Goal: Task Accomplishment & Management: Manage account settings

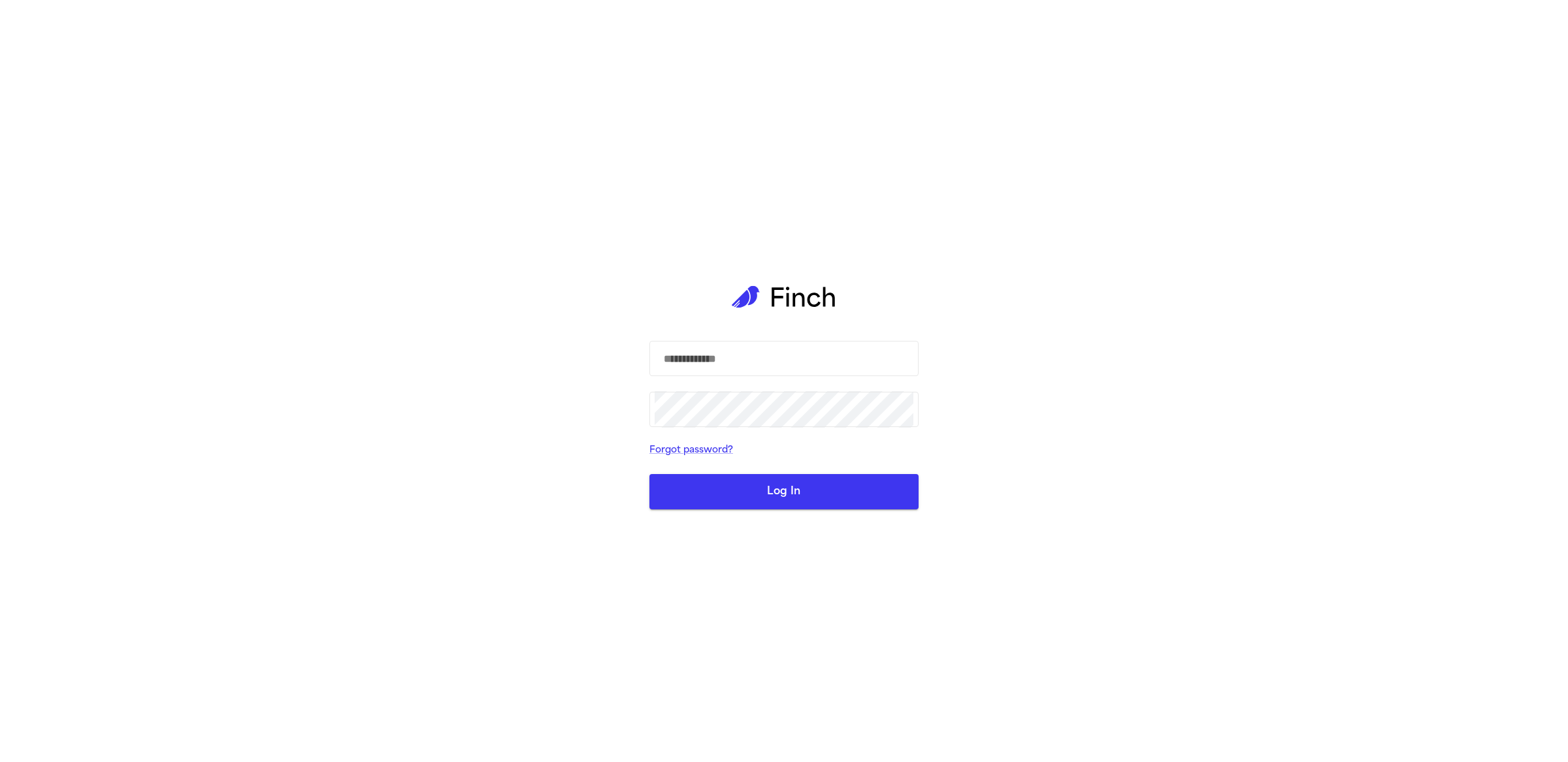
click at [415, 343] on div "​ ​ Forgot password? Log In" at bounding box center [784, 381] width 1568 height 762
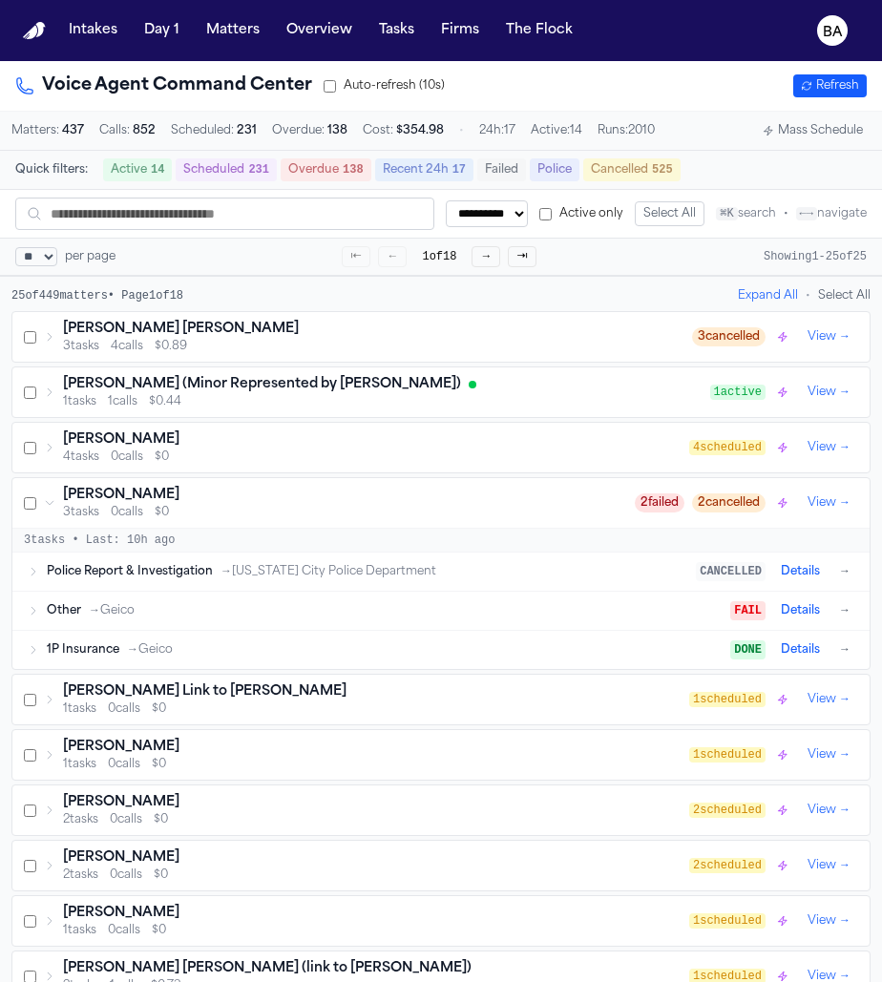
select select "**"
click at [180, 652] on div "1P Insurance → Geico" at bounding box center [389, 650] width 684 height 15
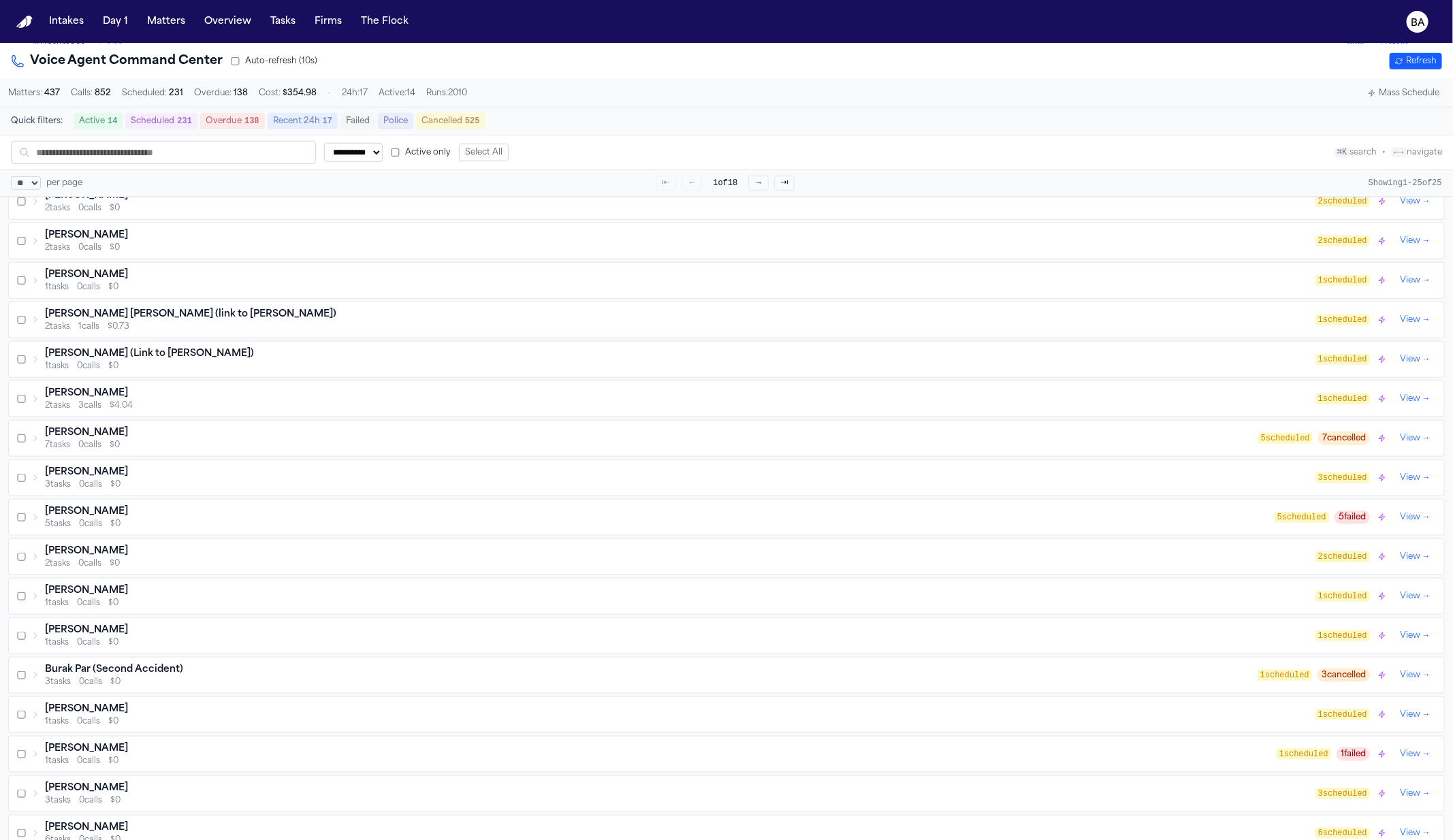
scroll to position [509, 0]
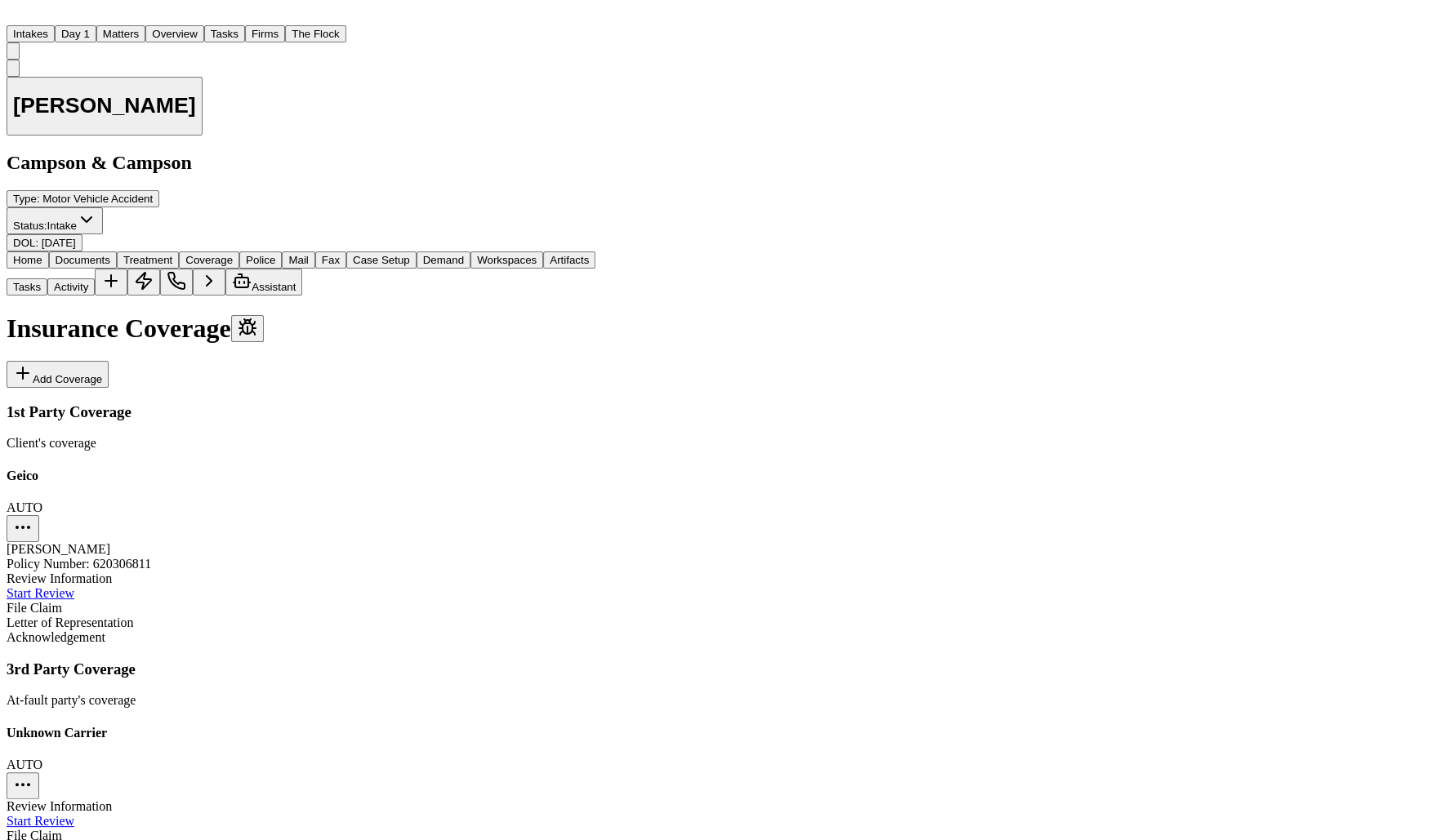
click at [112, 571] on span "Review Information" at bounding box center [59, 578] width 105 height 14
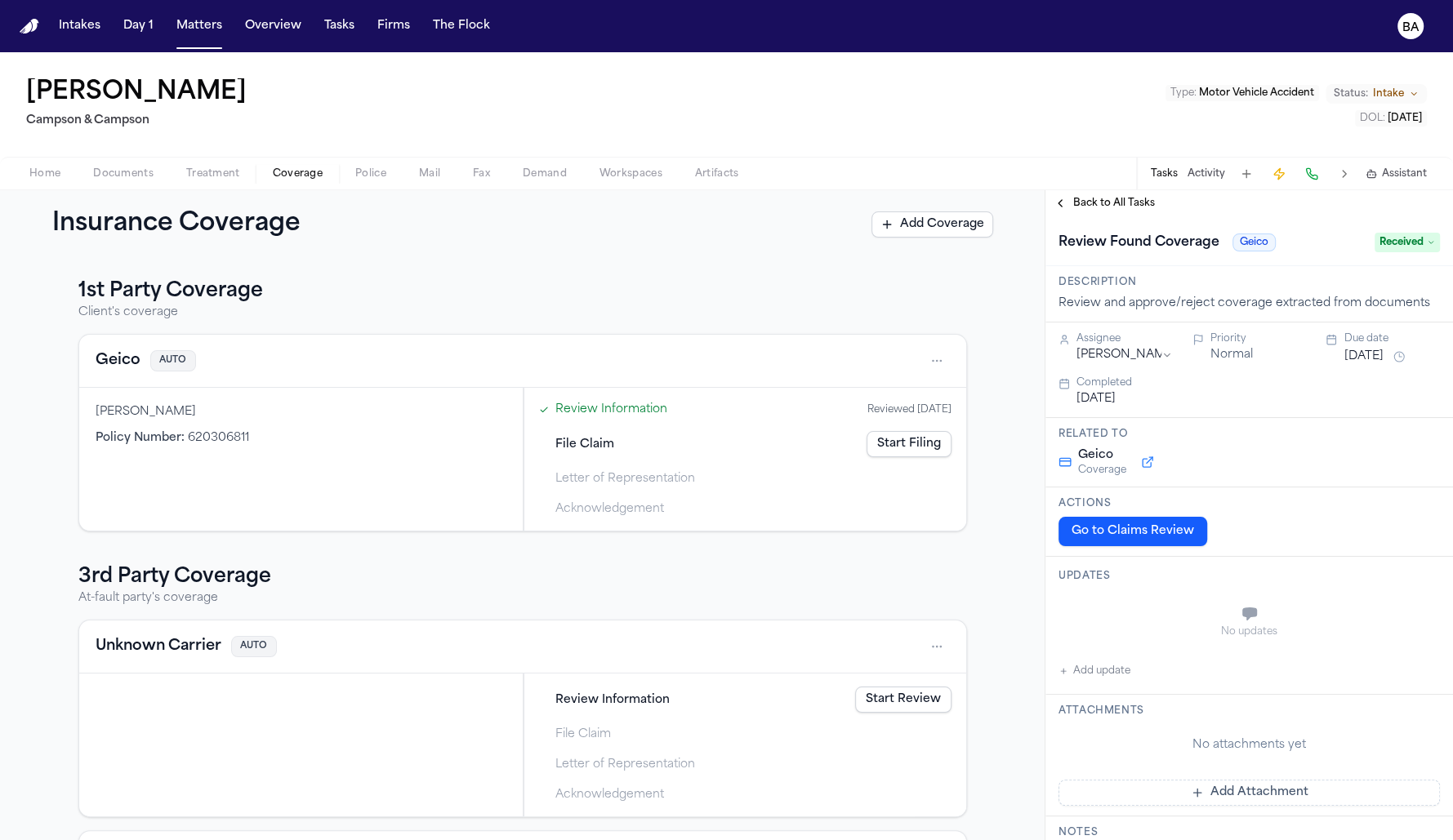
click at [588, 444] on span "File Claim" at bounding box center [584, 445] width 59 height 17
click at [898, 440] on link "Start Filing" at bounding box center [909, 444] width 85 height 27
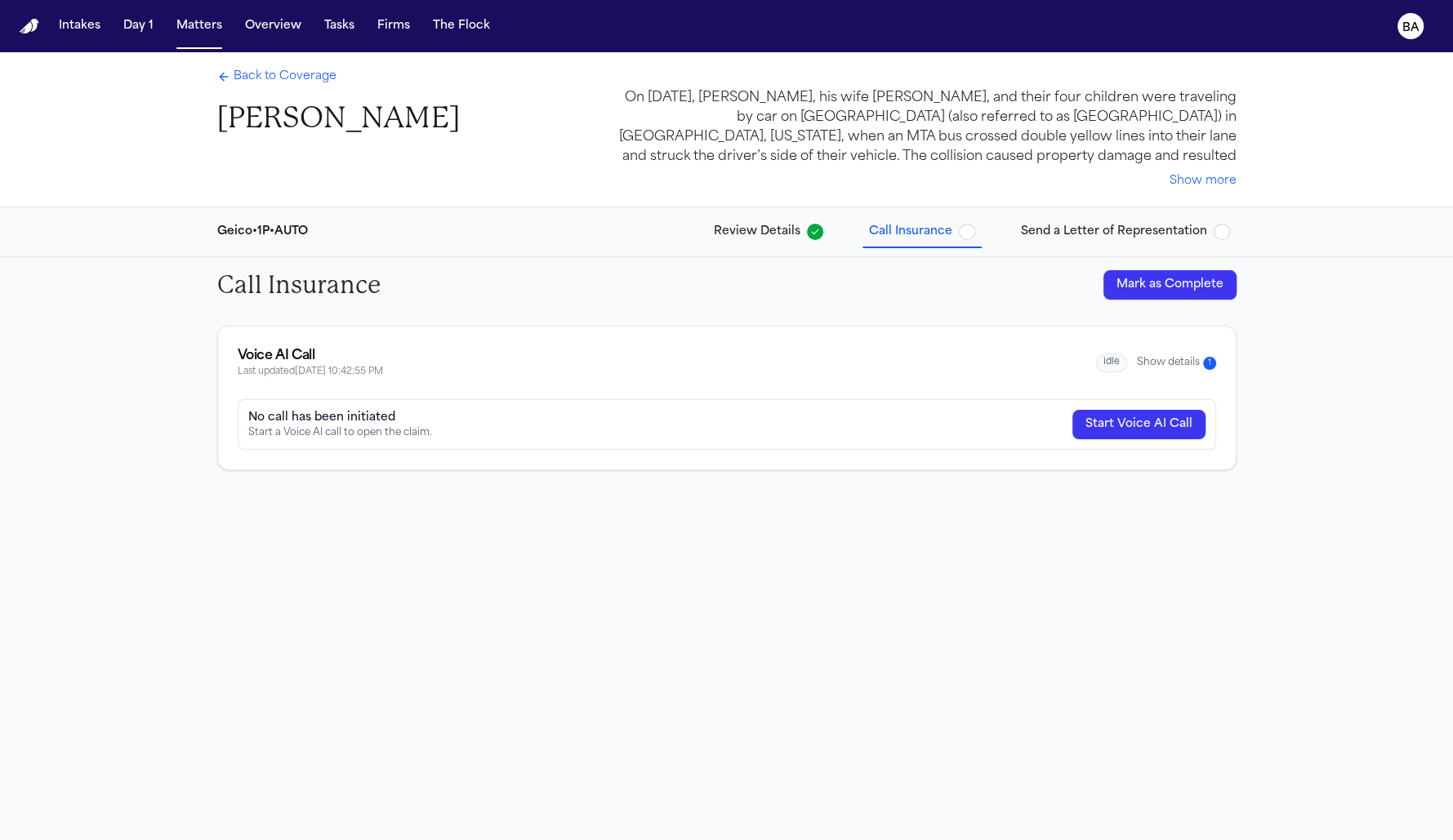
click at [1182, 360] on button "Show details 1" at bounding box center [1177, 363] width 80 height 14
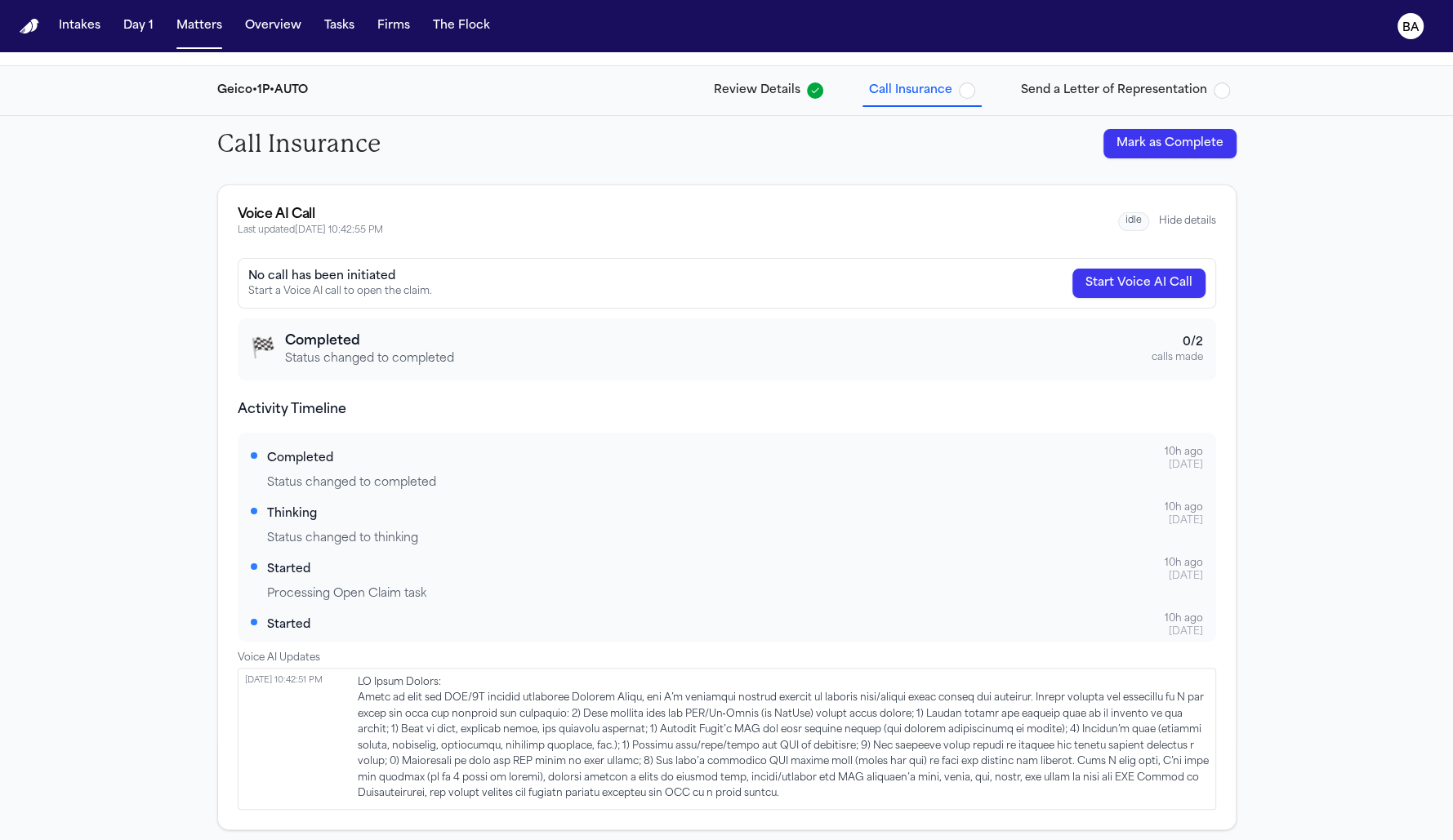
scroll to position [84, 0]
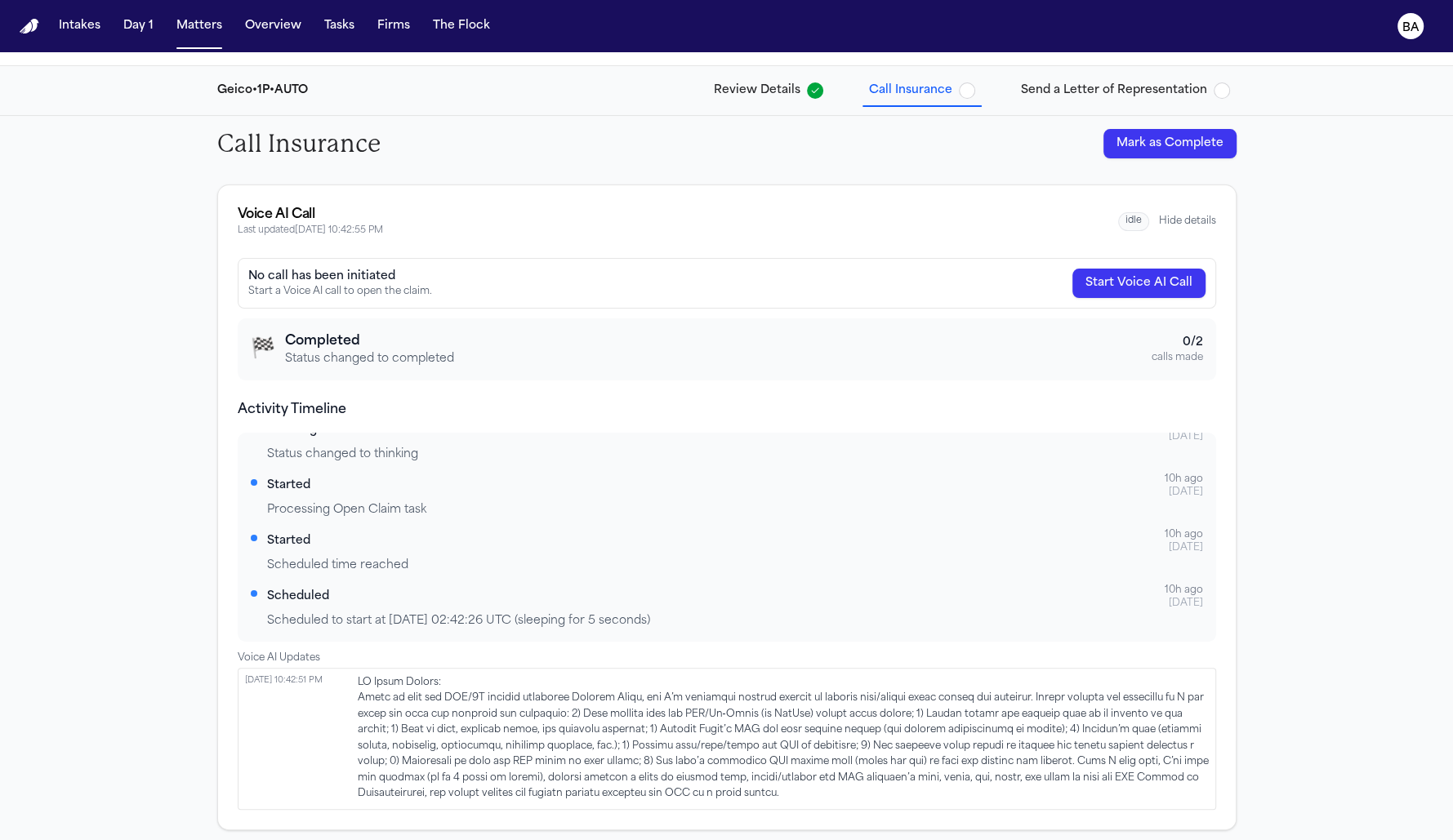
click at [1173, 215] on button "Hide details" at bounding box center [1188, 221] width 57 height 13
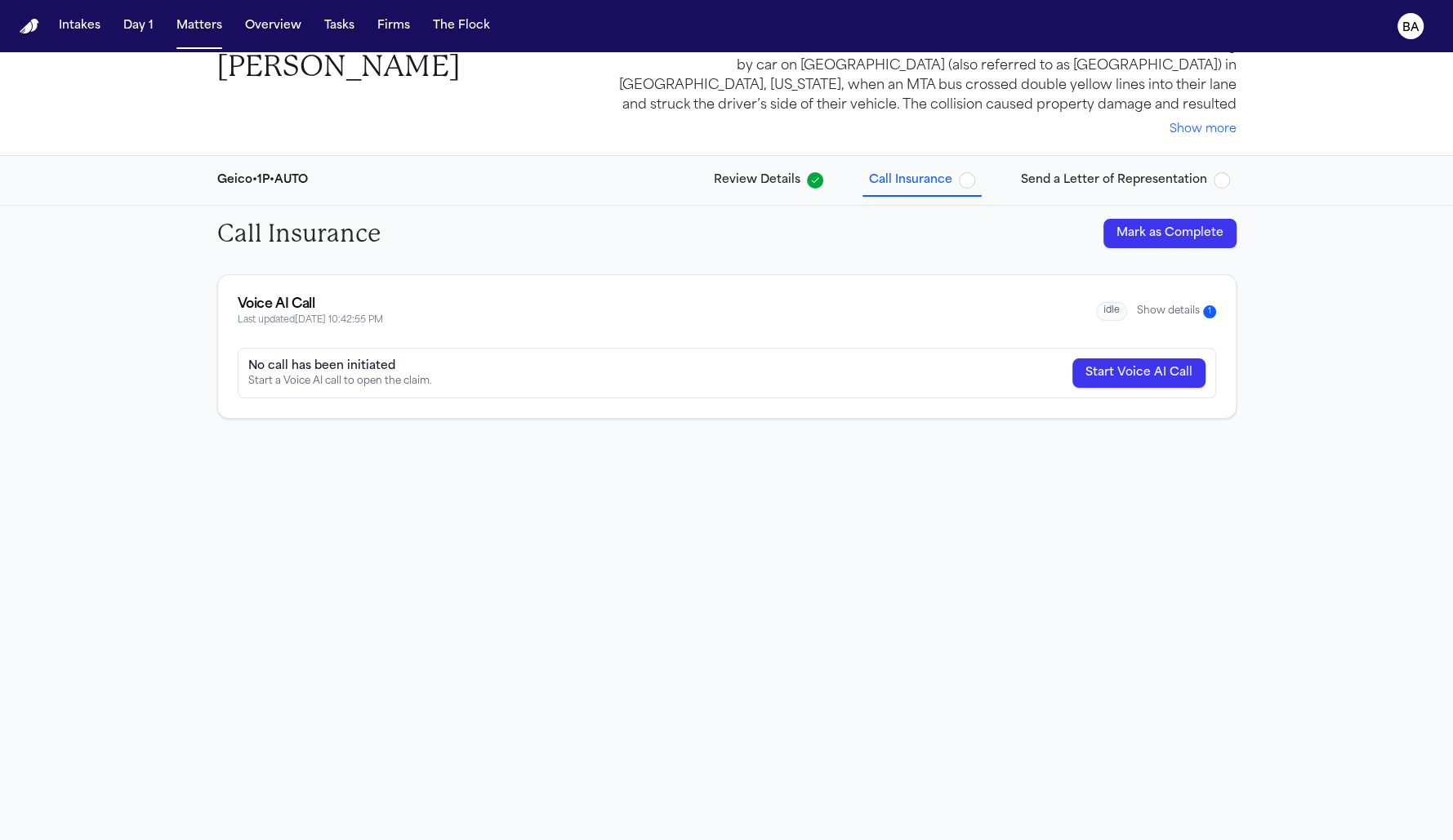
click at [1167, 305] on button "Show details 1" at bounding box center [1177, 311] width 80 height 14
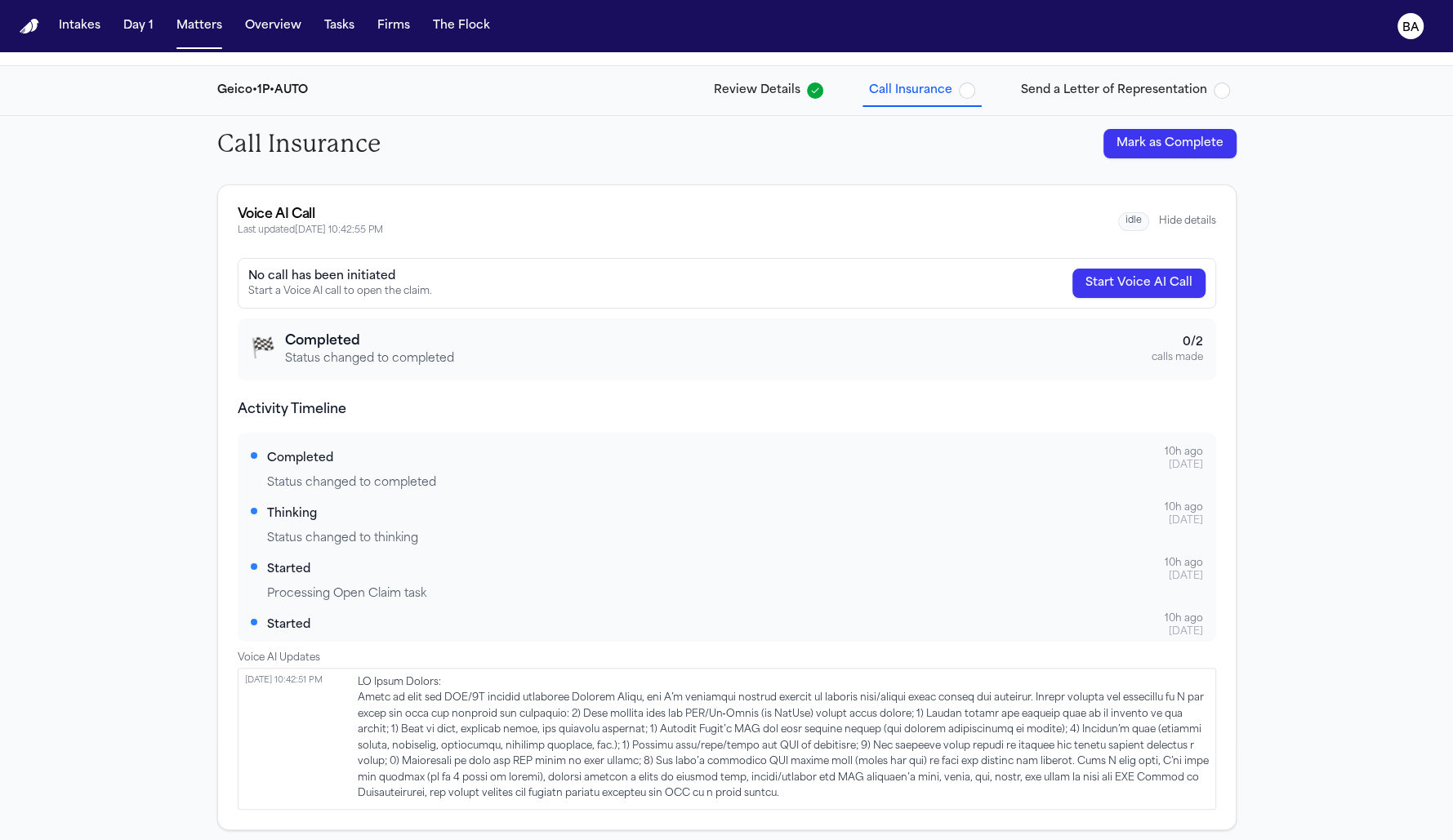
scroll to position [84, 0]
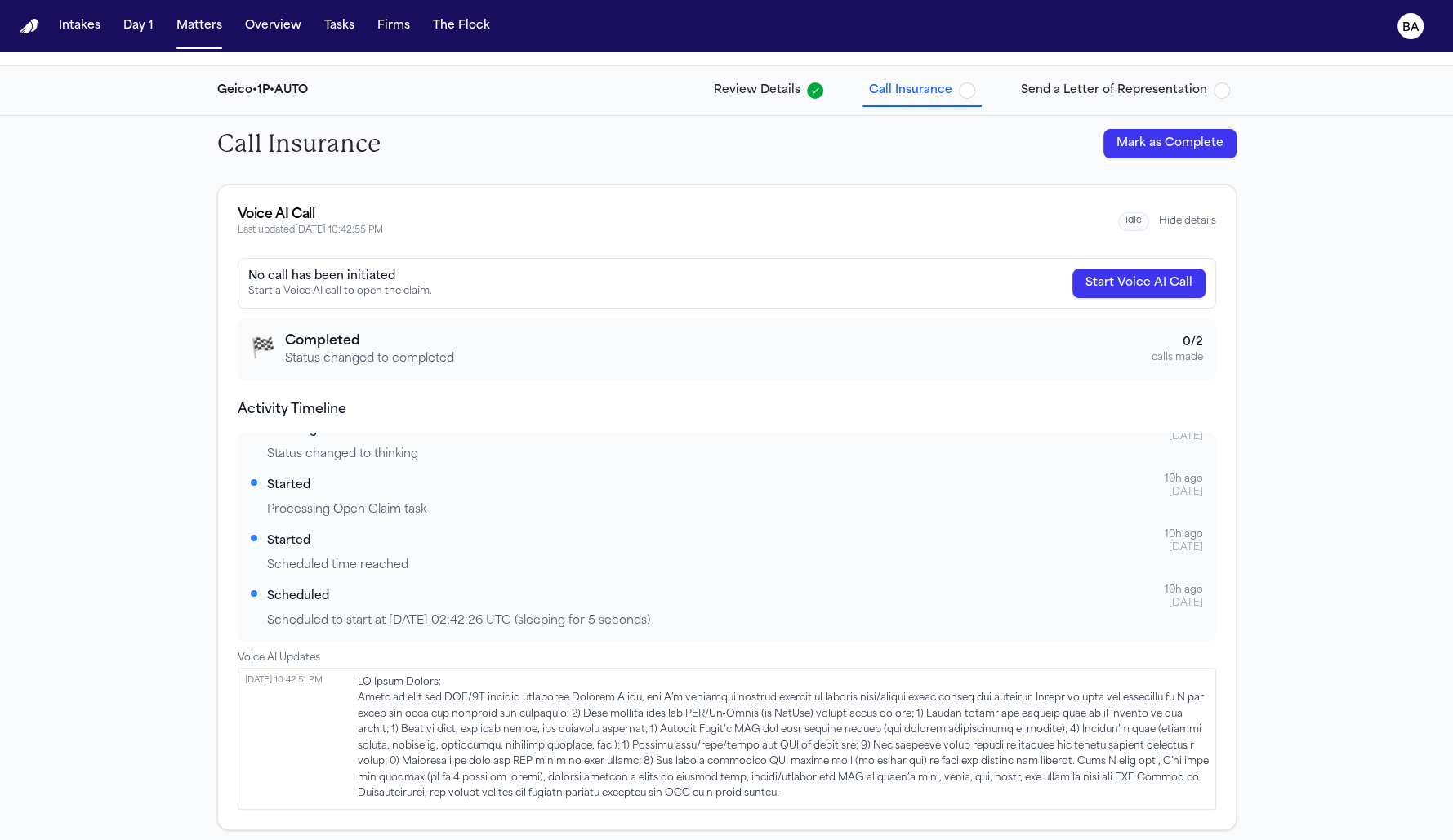
click at [810, 86] on icon "button" at bounding box center [815, 90] width 9 height 9
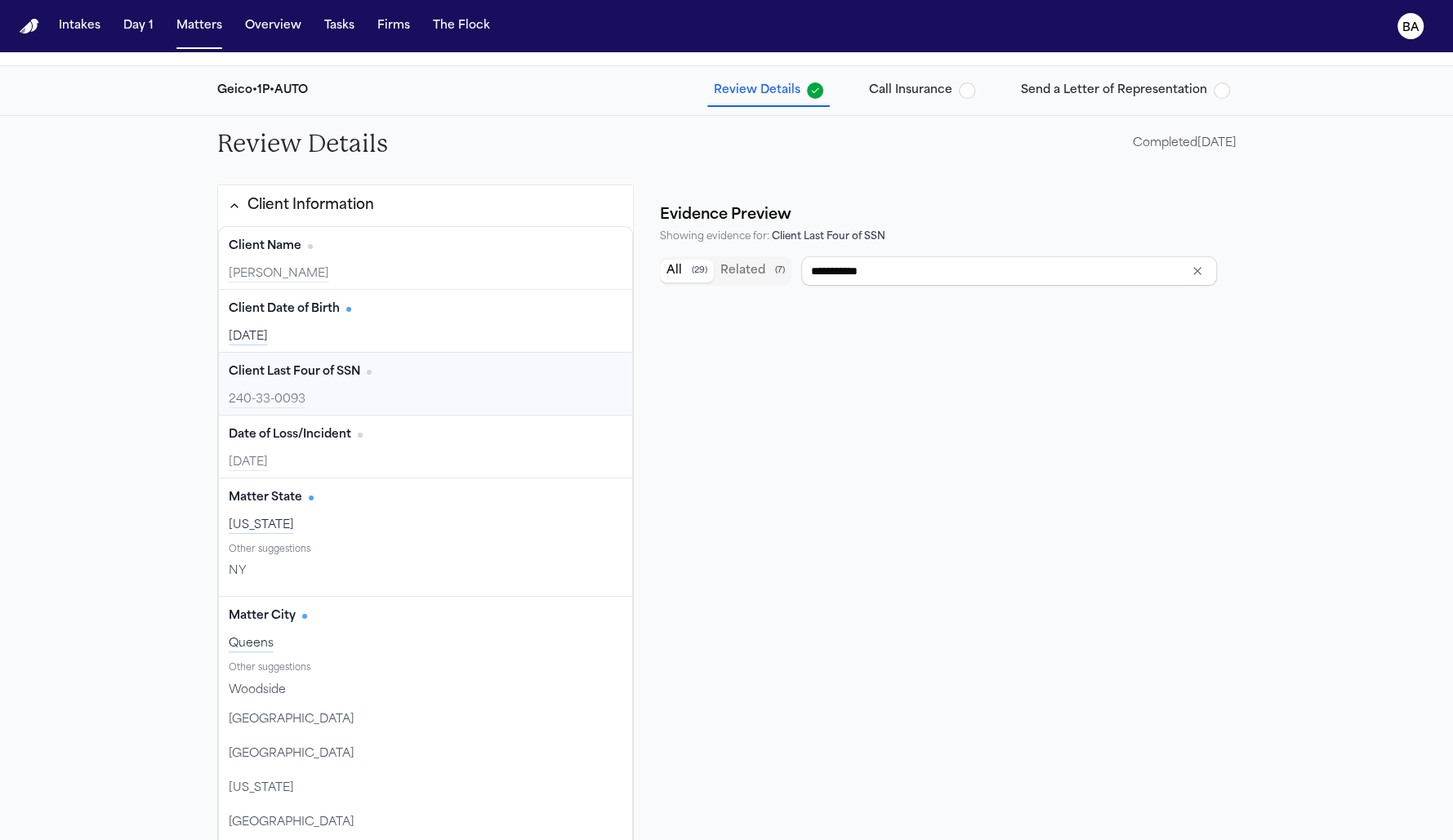
type input "**********"
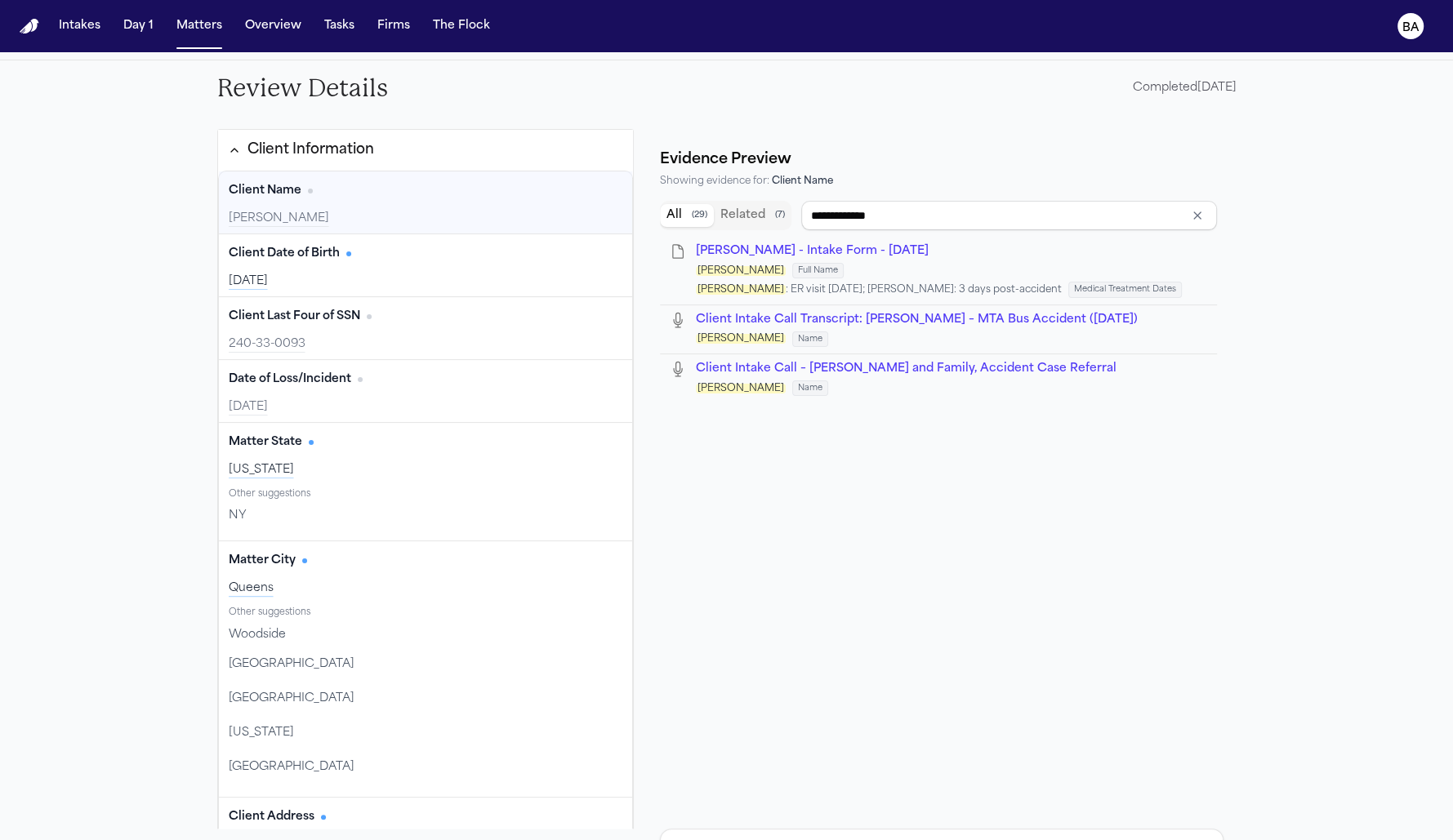
click at [340, 151] on div "Client Information" at bounding box center [311, 150] width 127 height 21
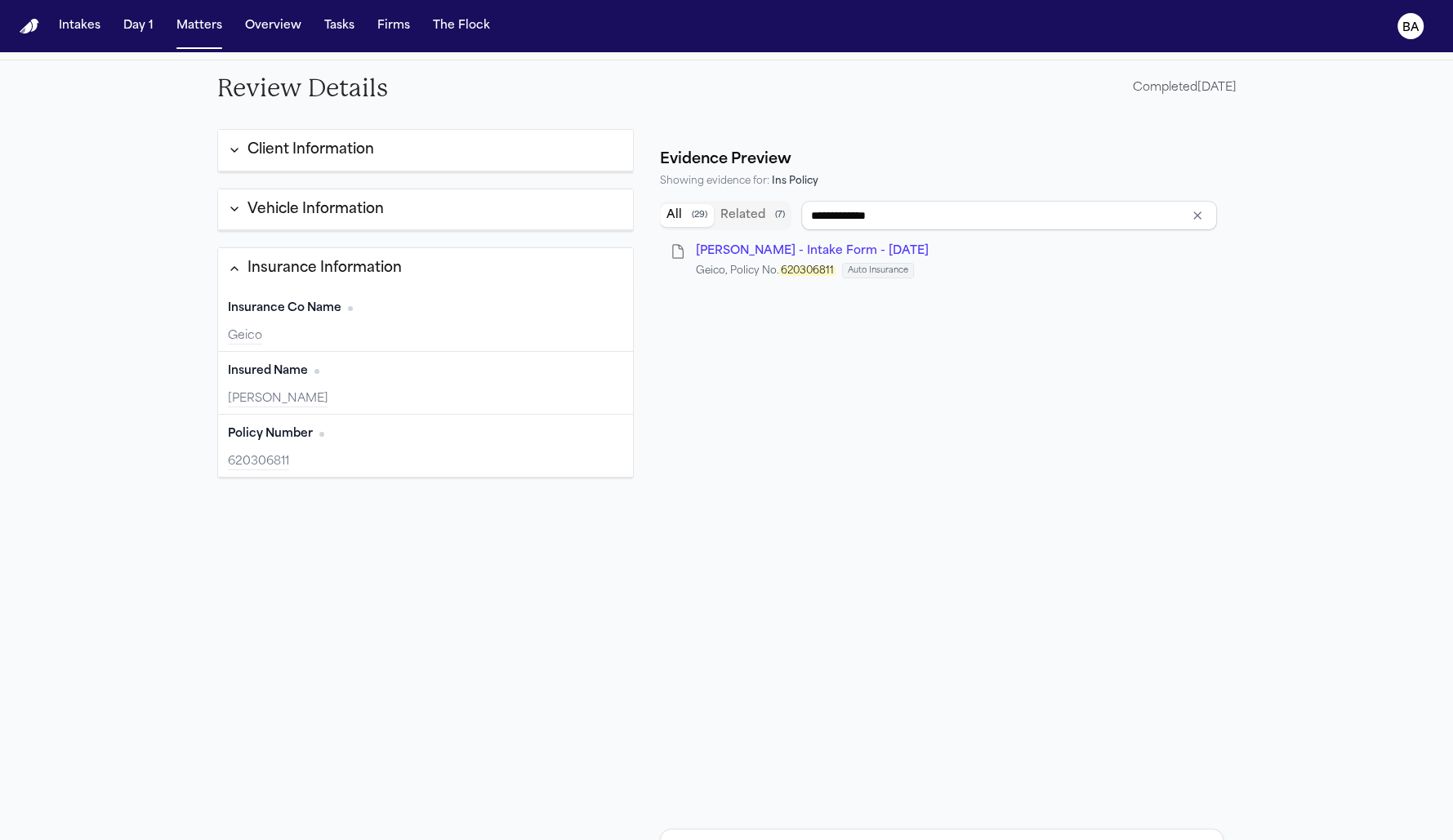
type input "*****"
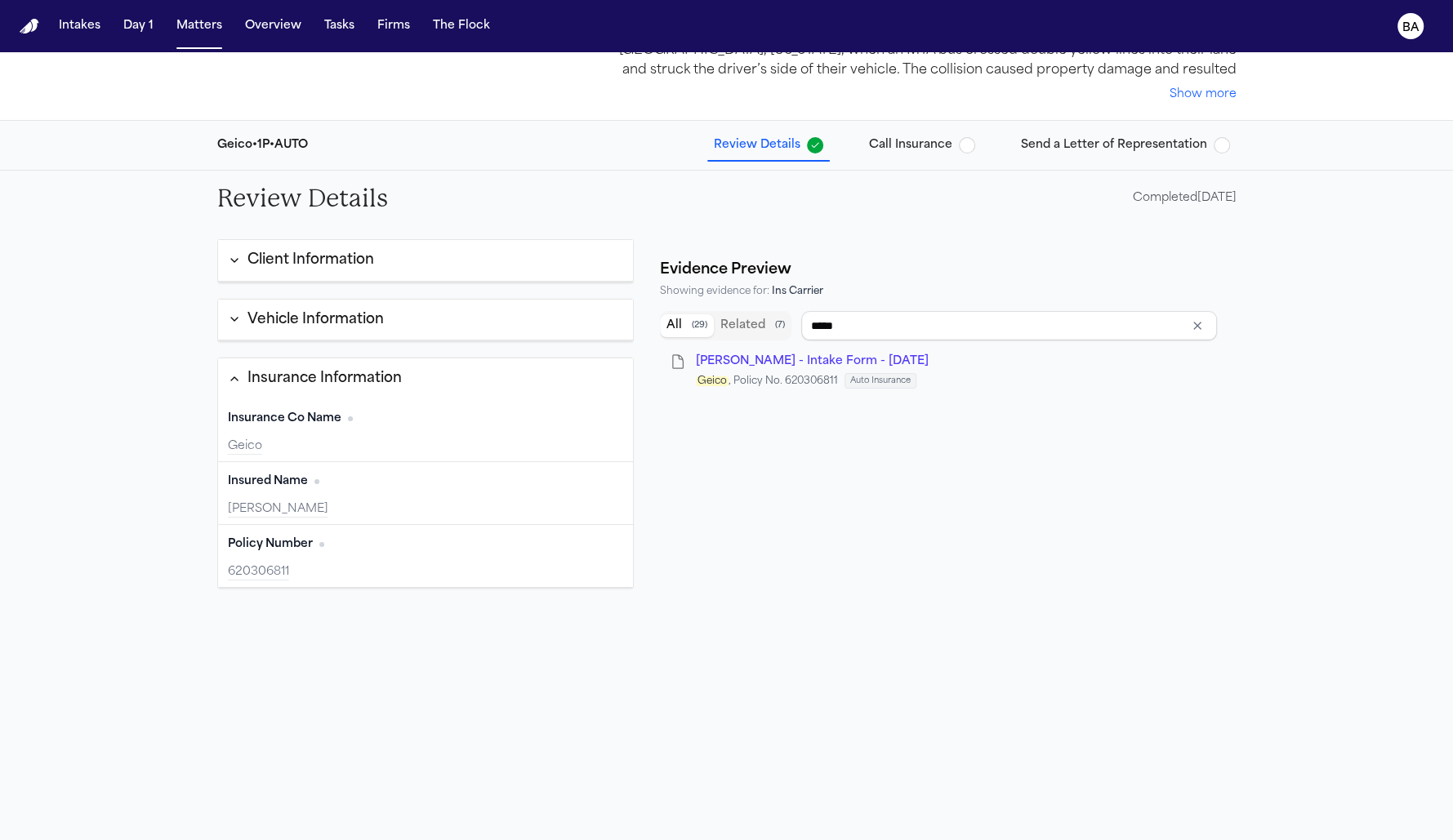
click at [958, 139] on span "Call Insurance" at bounding box center [922, 145] width 106 height 16
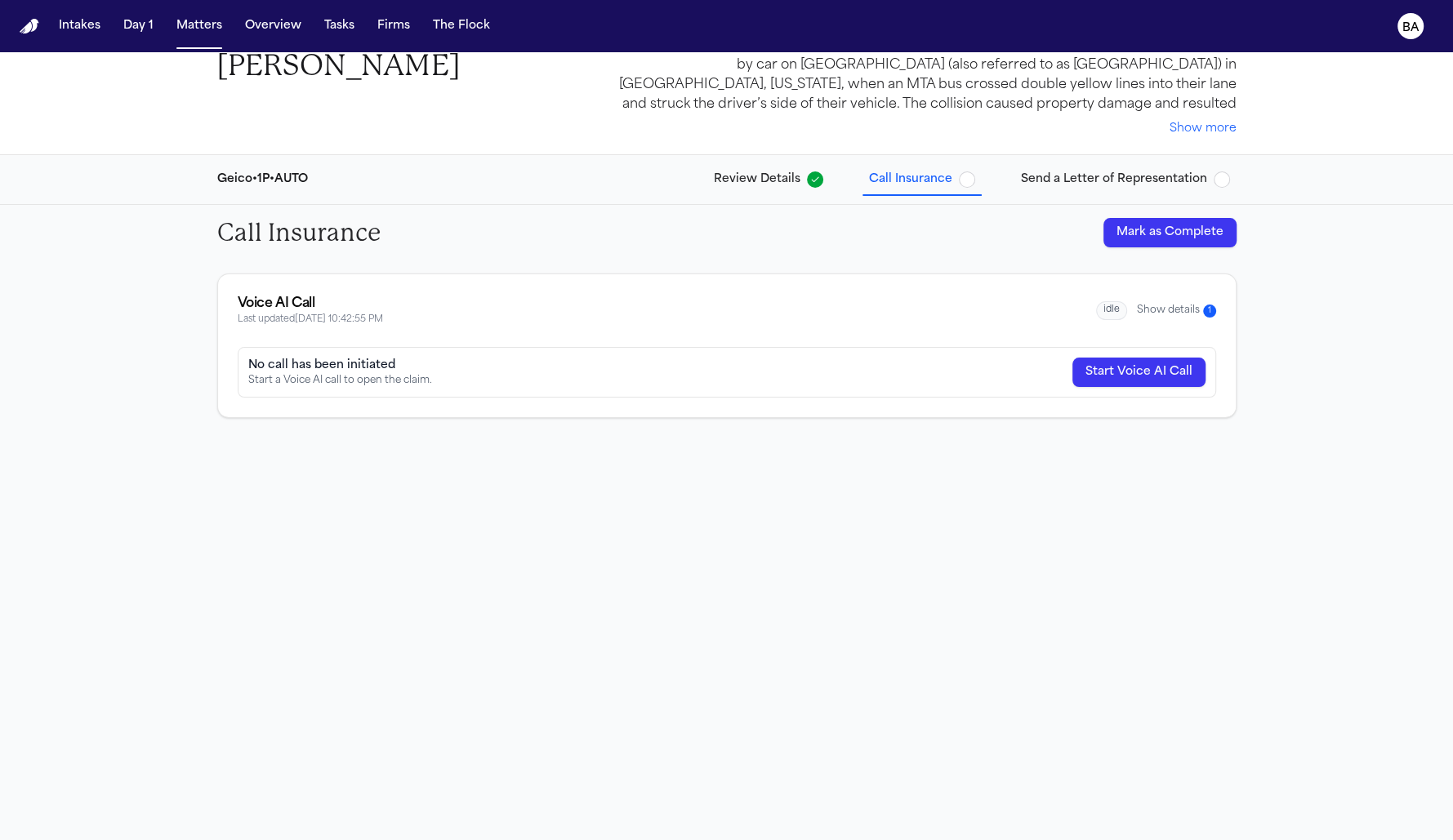
scroll to position [51, 0]
click at [1138, 305] on button "Show details 1" at bounding box center [1177, 311] width 80 height 14
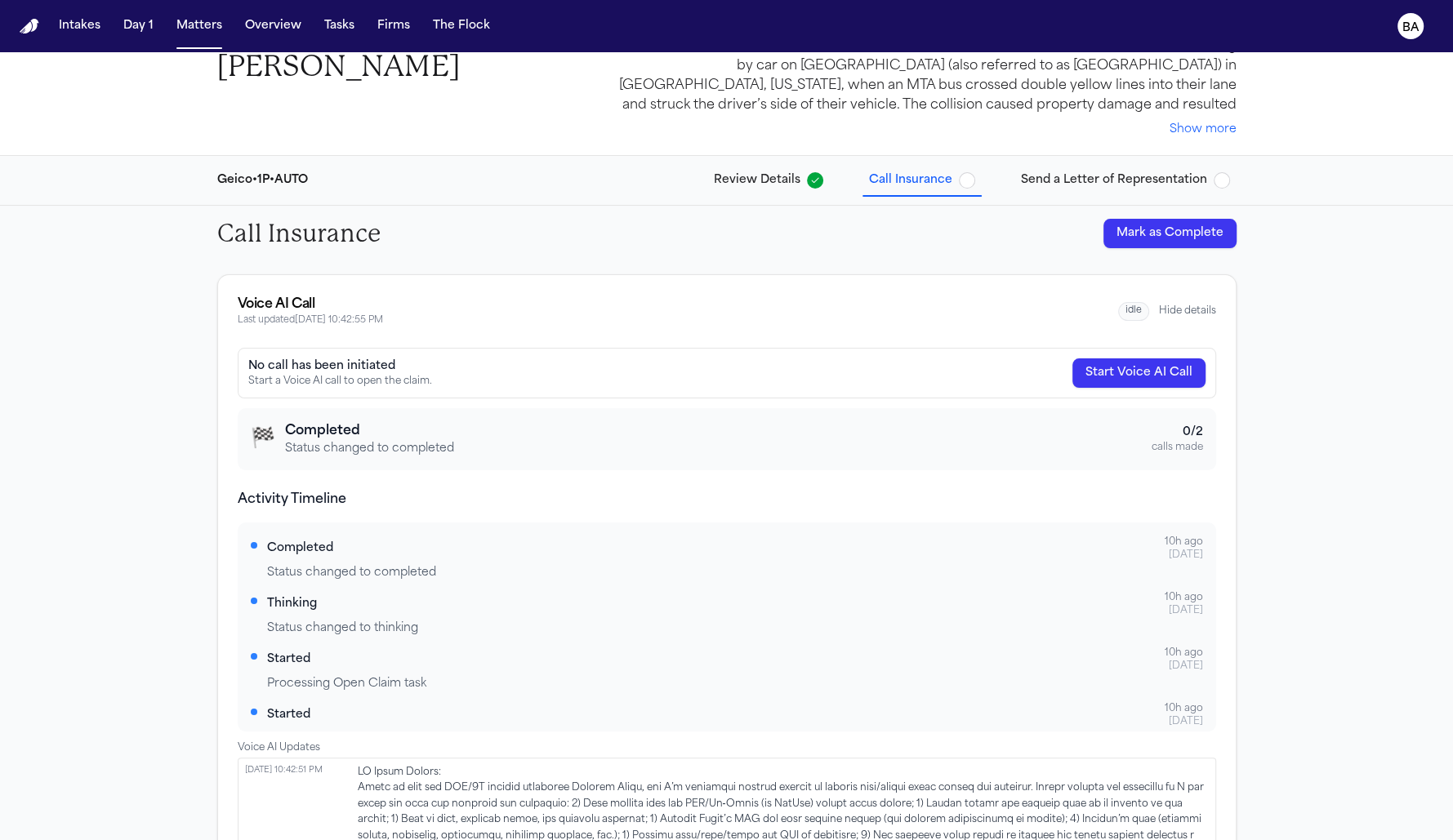
scroll to position [141, 0]
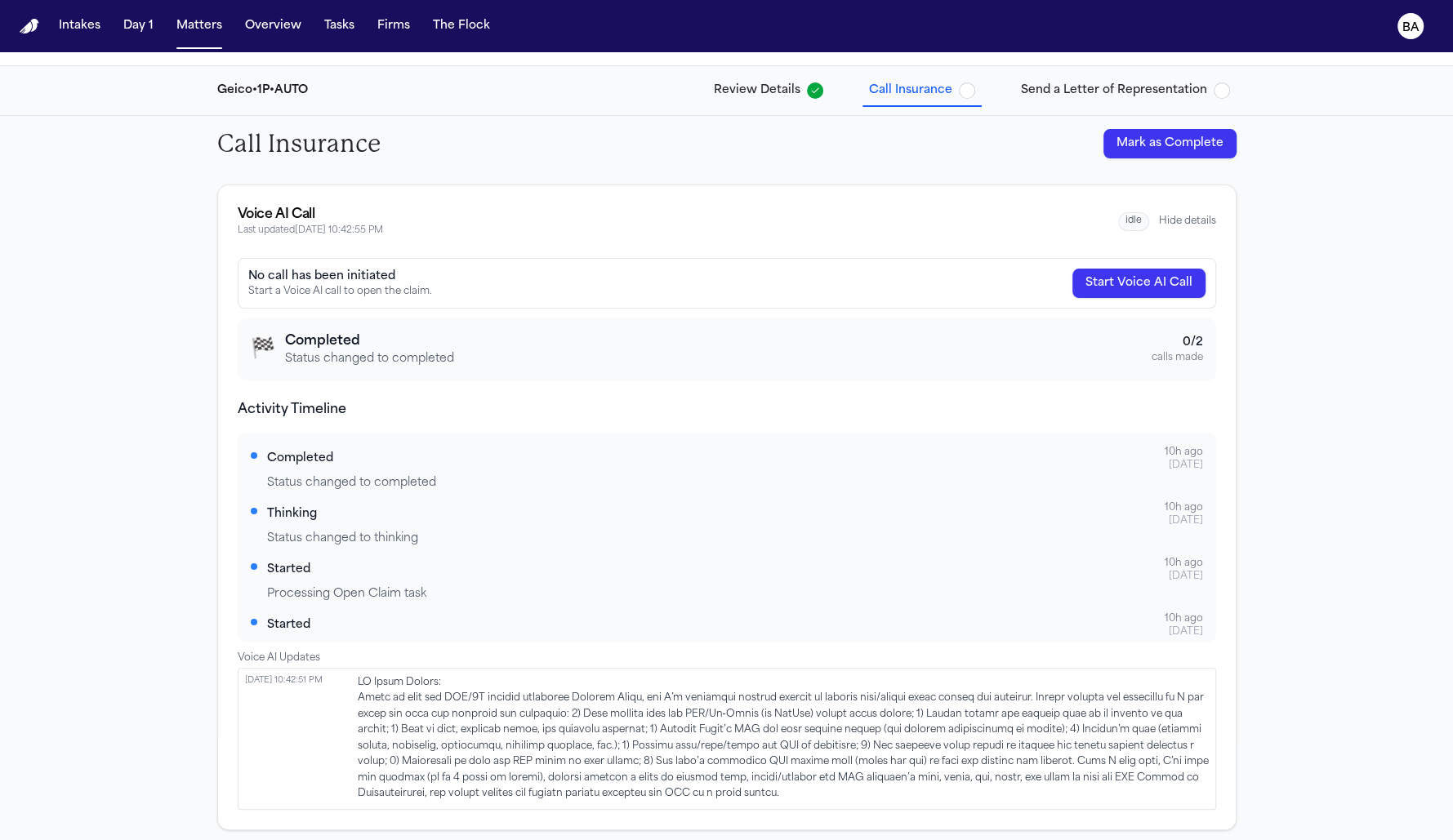
click at [1081, 77] on button "Send a Letter of Representation" at bounding box center [1126, 91] width 222 height 29
click at [1071, 88] on span "Send a Letter of Representation" at bounding box center [1114, 90] width 187 height 16
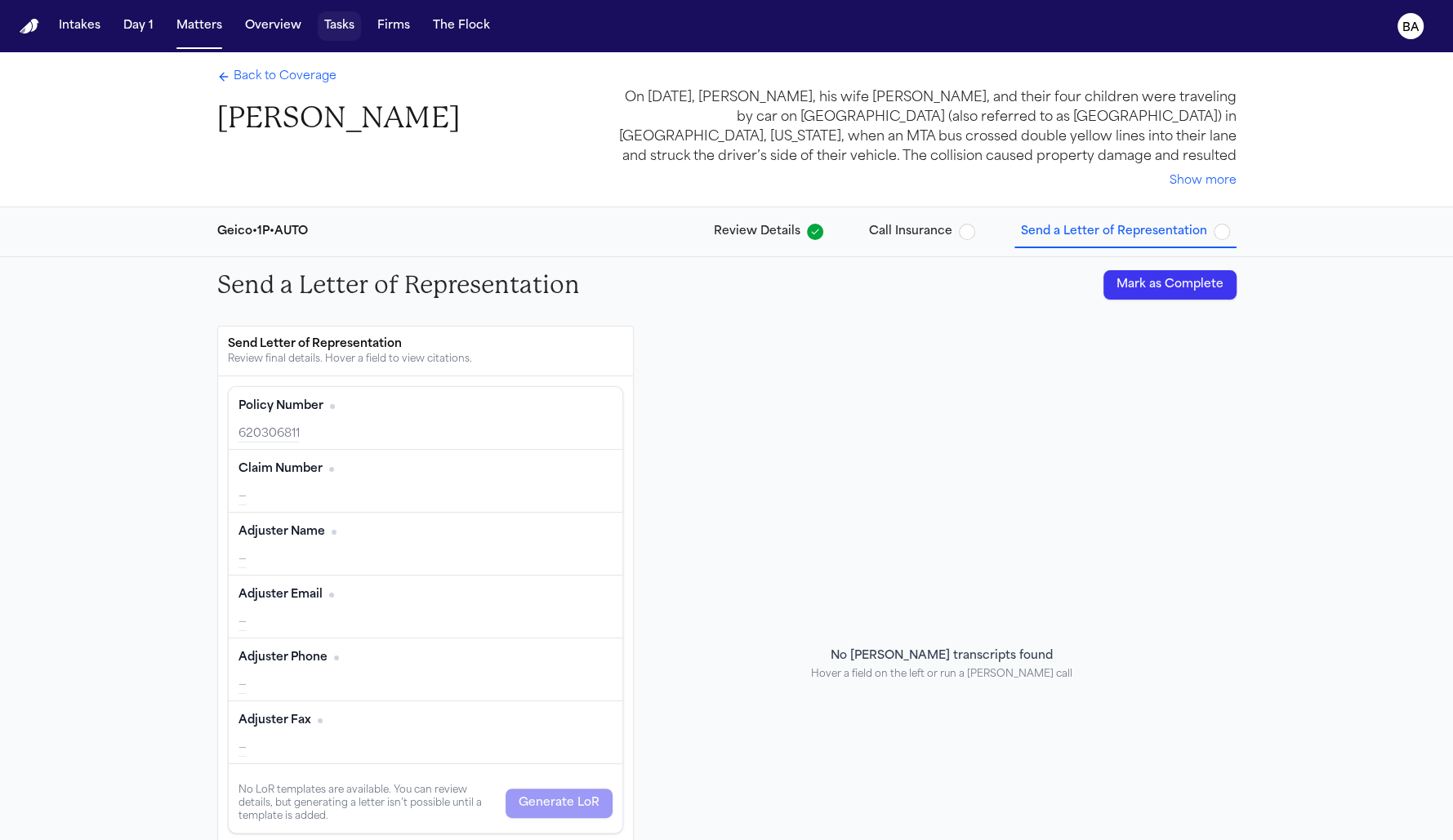
click at [335, 27] on button "Tasks" at bounding box center [339, 26] width 44 height 29
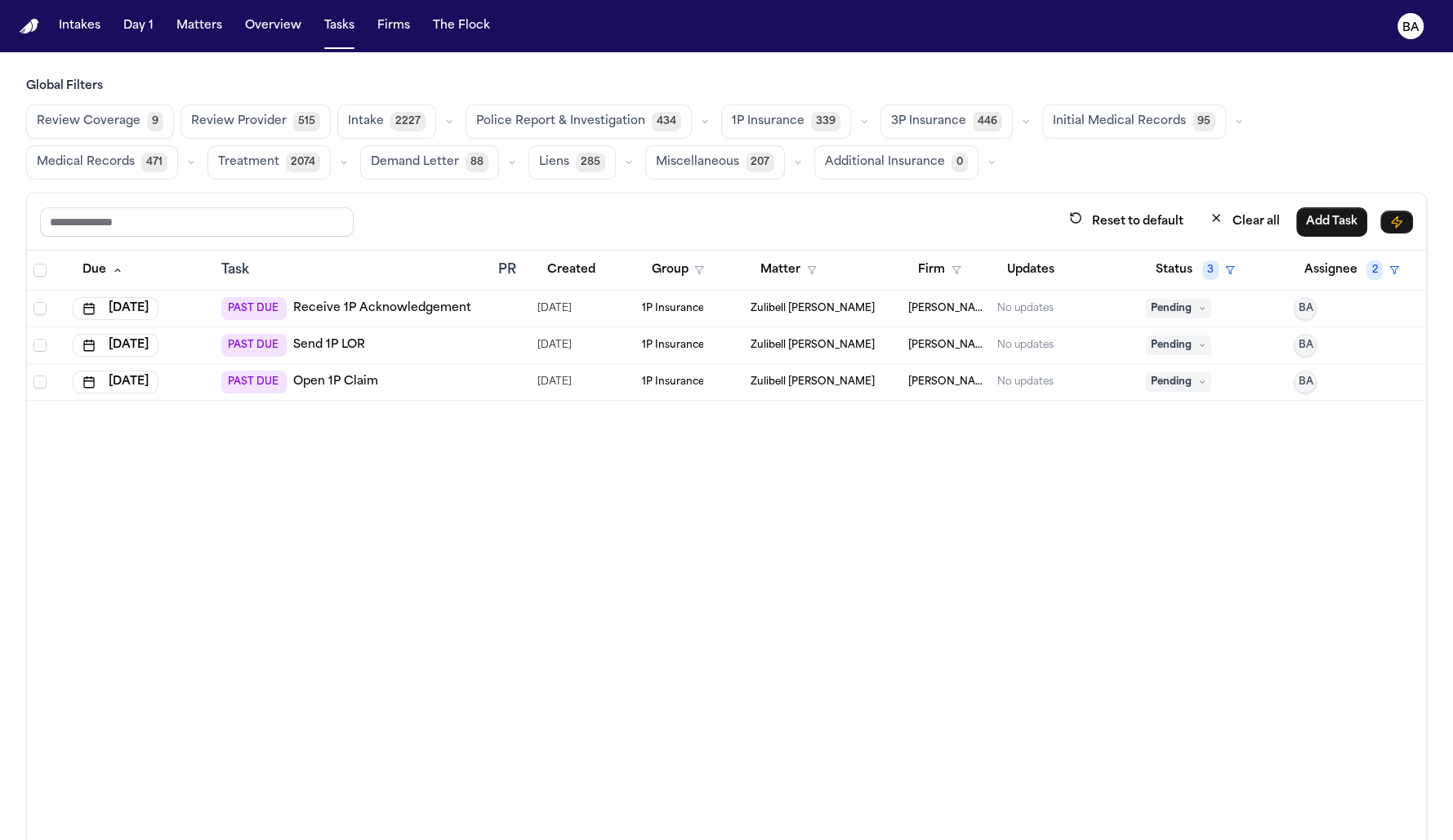
click at [116, 130] on span "Review Coverage" at bounding box center [88, 121] width 104 height 16
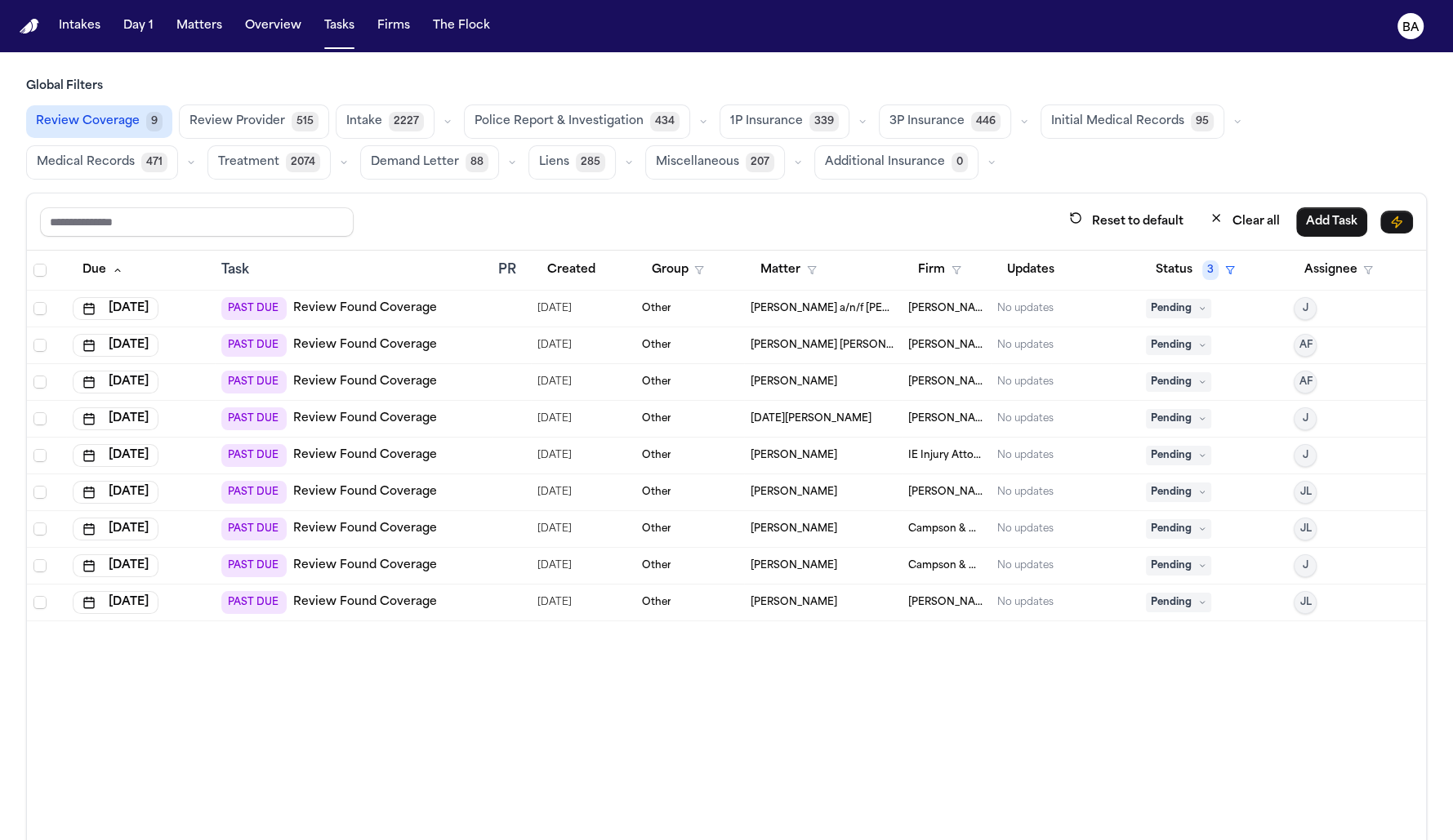
click at [465, 597] on div "PAST DUE Review Found Coverage" at bounding box center [353, 602] width 264 height 23
click at [471, 560] on div "PAST DUE Review Found Coverage" at bounding box center [353, 565] width 264 height 23
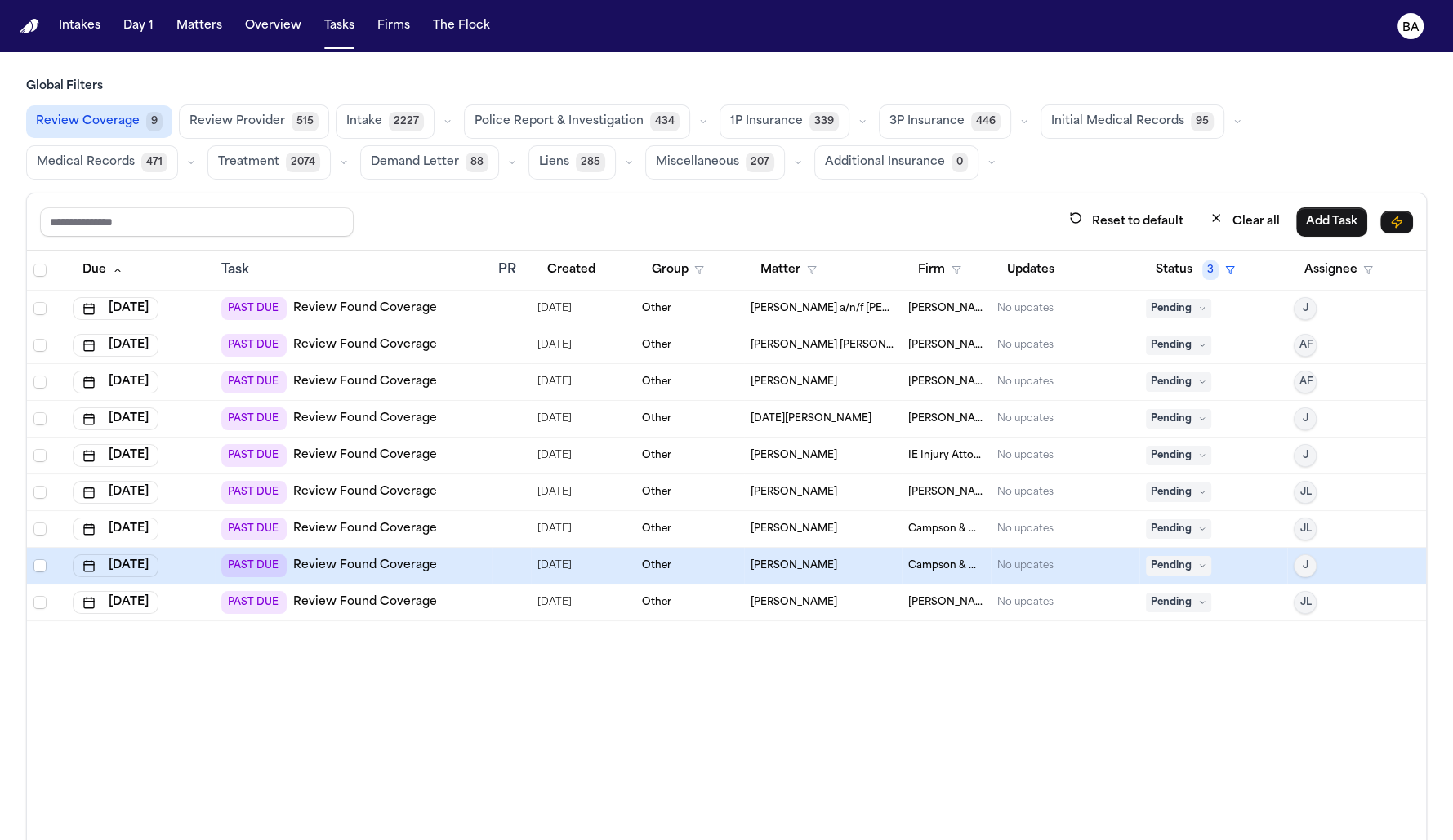
click at [471, 554] on div "PAST DUE Review Found Coverage" at bounding box center [353, 565] width 264 height 23
click at [792, 559] on span "[PERSON_NAME]" at bounding box center [793, 565] width 86 height 13
click at [206, 24] on button "Matters" at bounding box center [199, 26] width 59 height 29
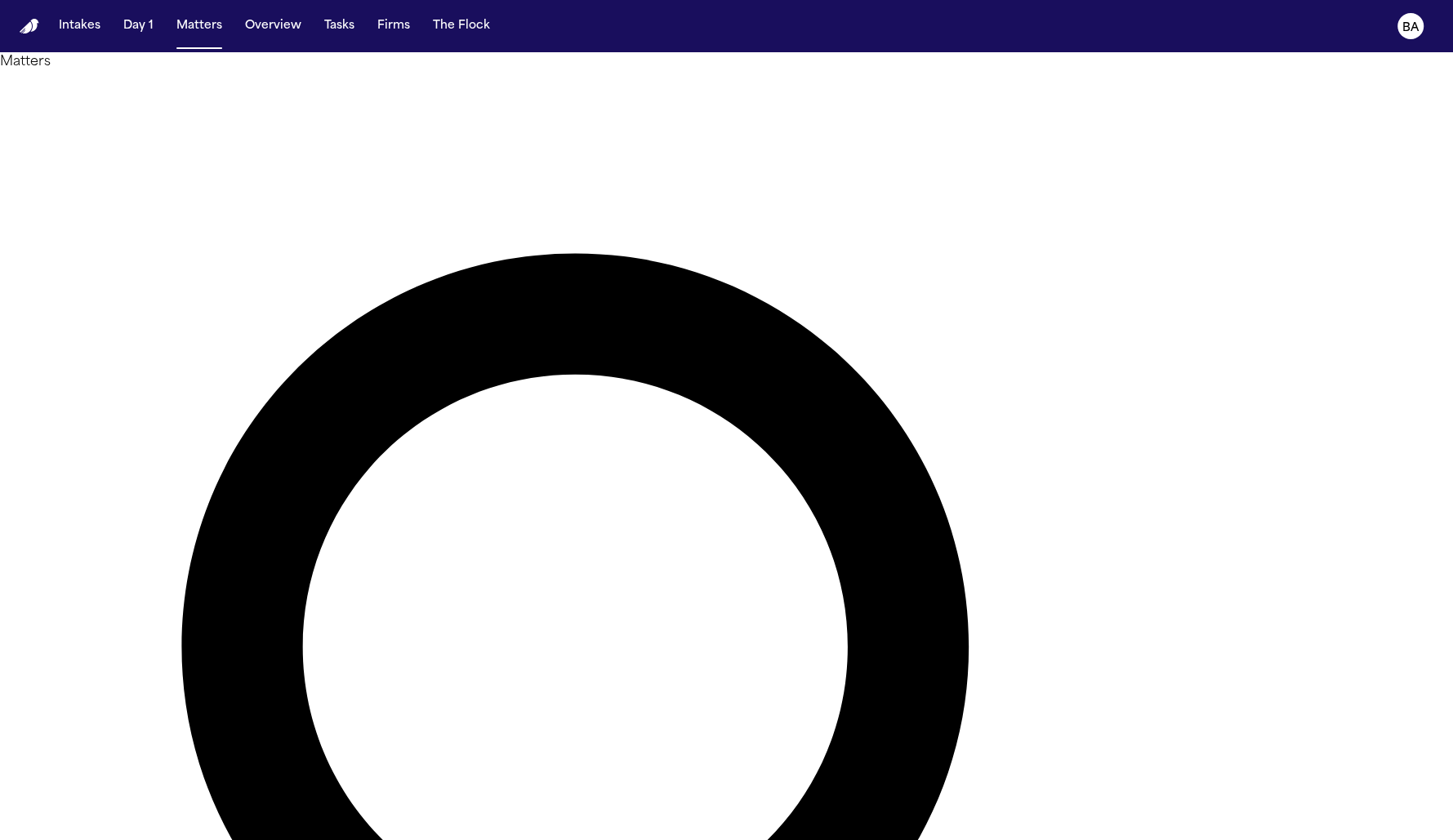
type input "*****"
click at [353, 16] on button "Tasks" at bounding box center [339, 26] width 44 height 29
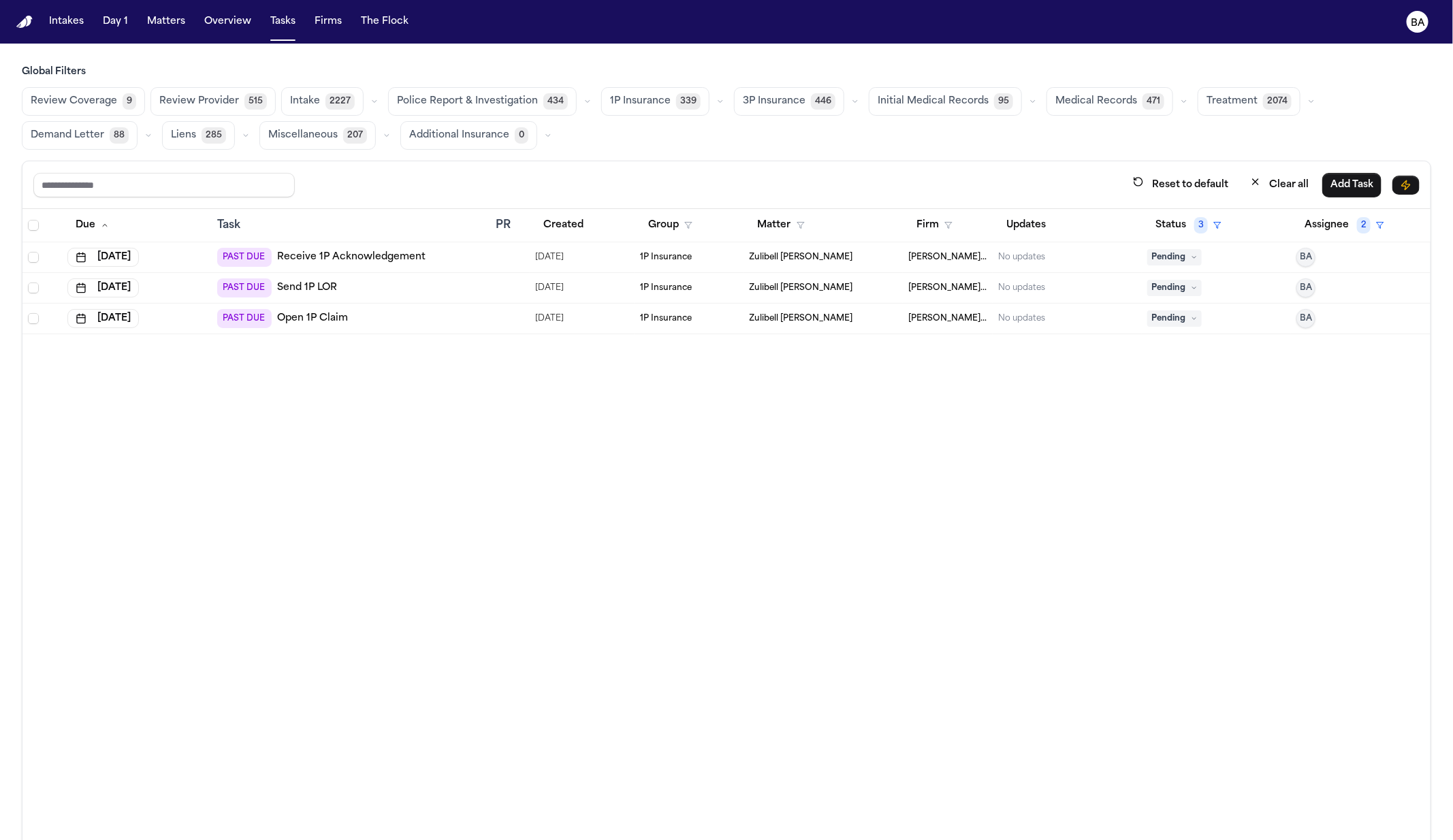
click at [713, 107] on button "button" at bounding box center [720, 101] width 16 height 16
click at [683, 140] on button "Open Claim 25" at bounding box center [669, 135] width 135 height 27
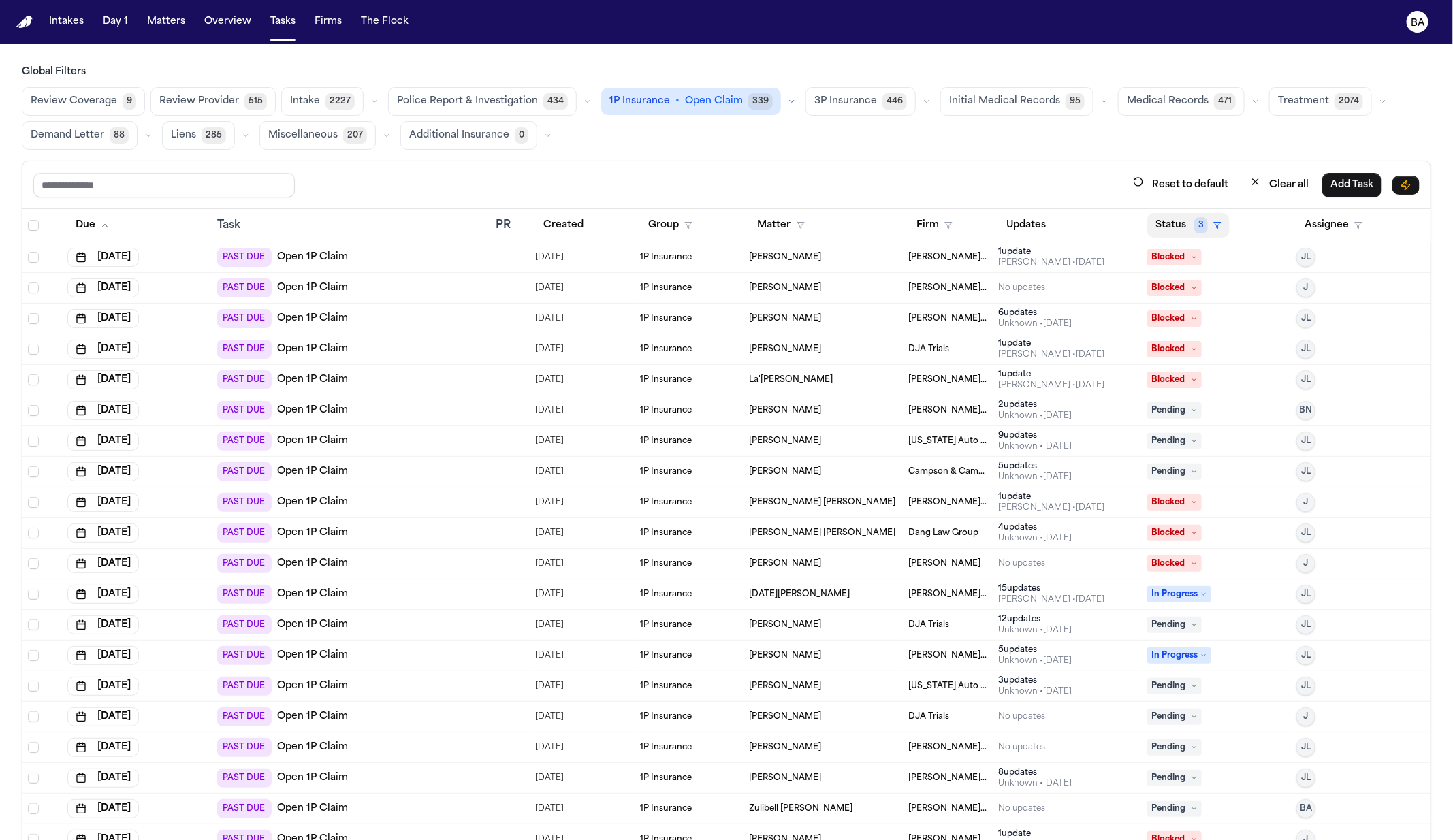
click at [1166, 232] on button "Status 3" at bounding box center [1189, 225] width 83 height 24
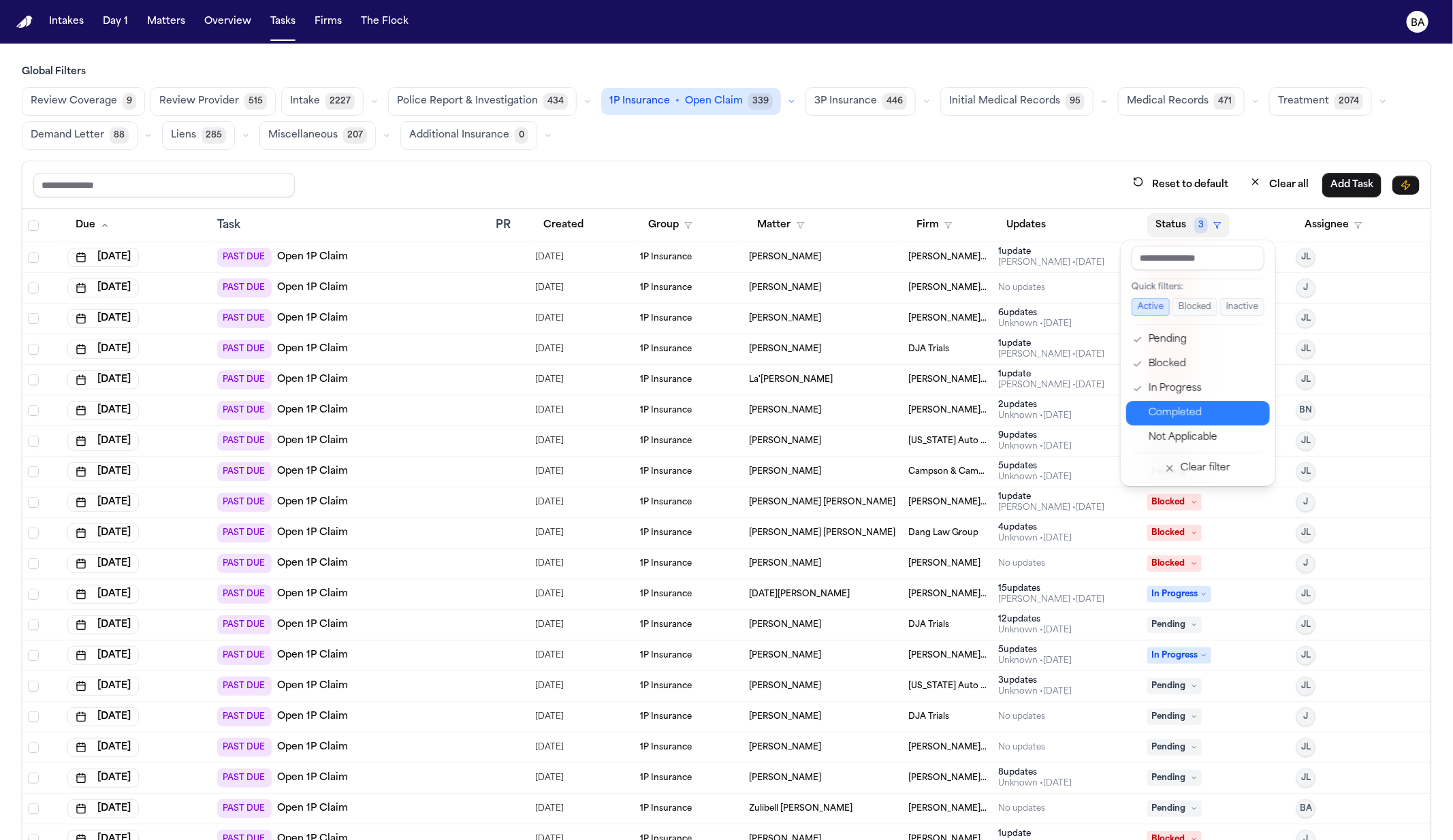
click at [1210, 417] on div "Completed" at bounding box center [1205, 413] width 113 height 16
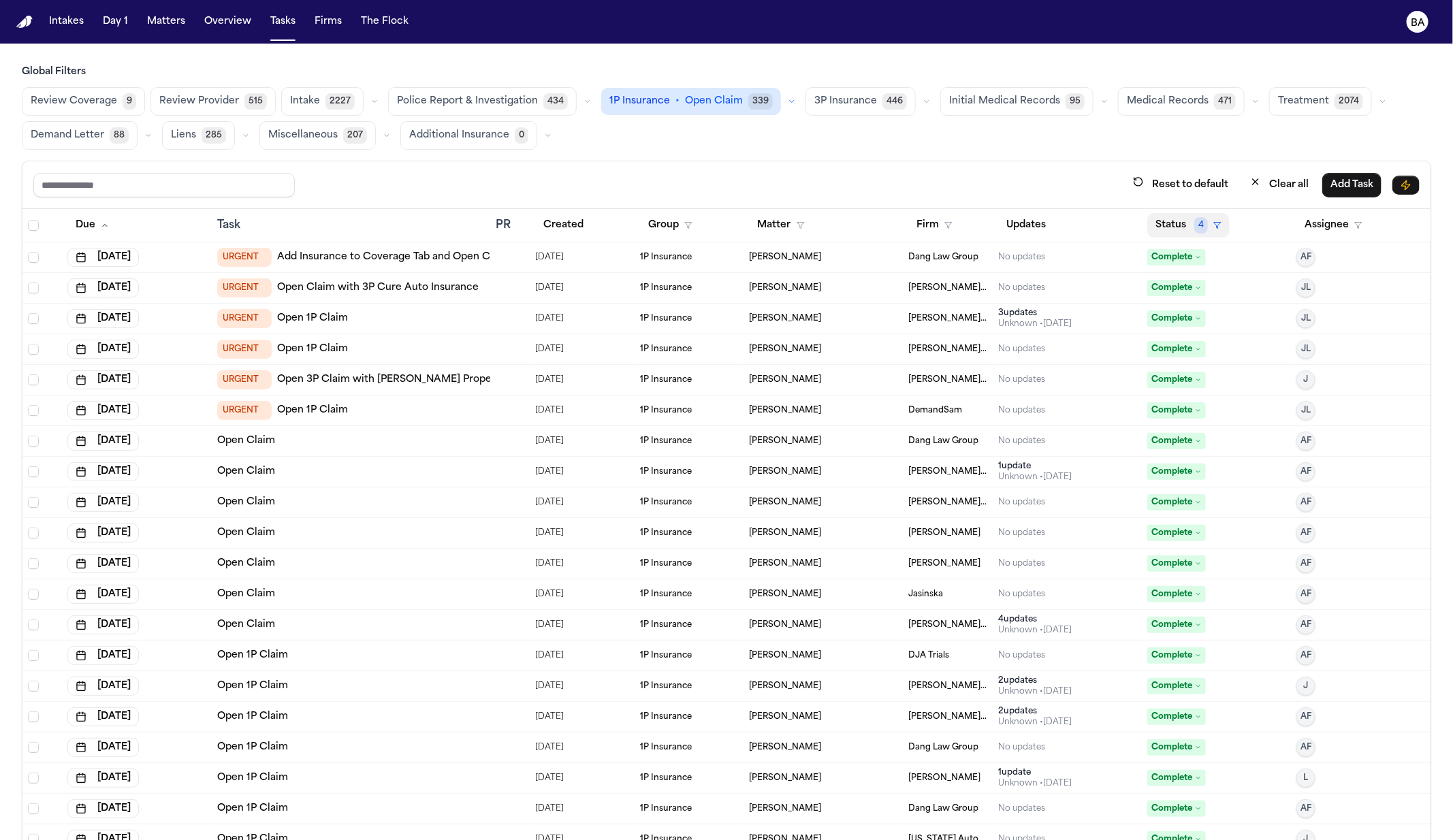
click at [1195, 228] on span "4" at bounding box center [1201, 225] width 14 height 16
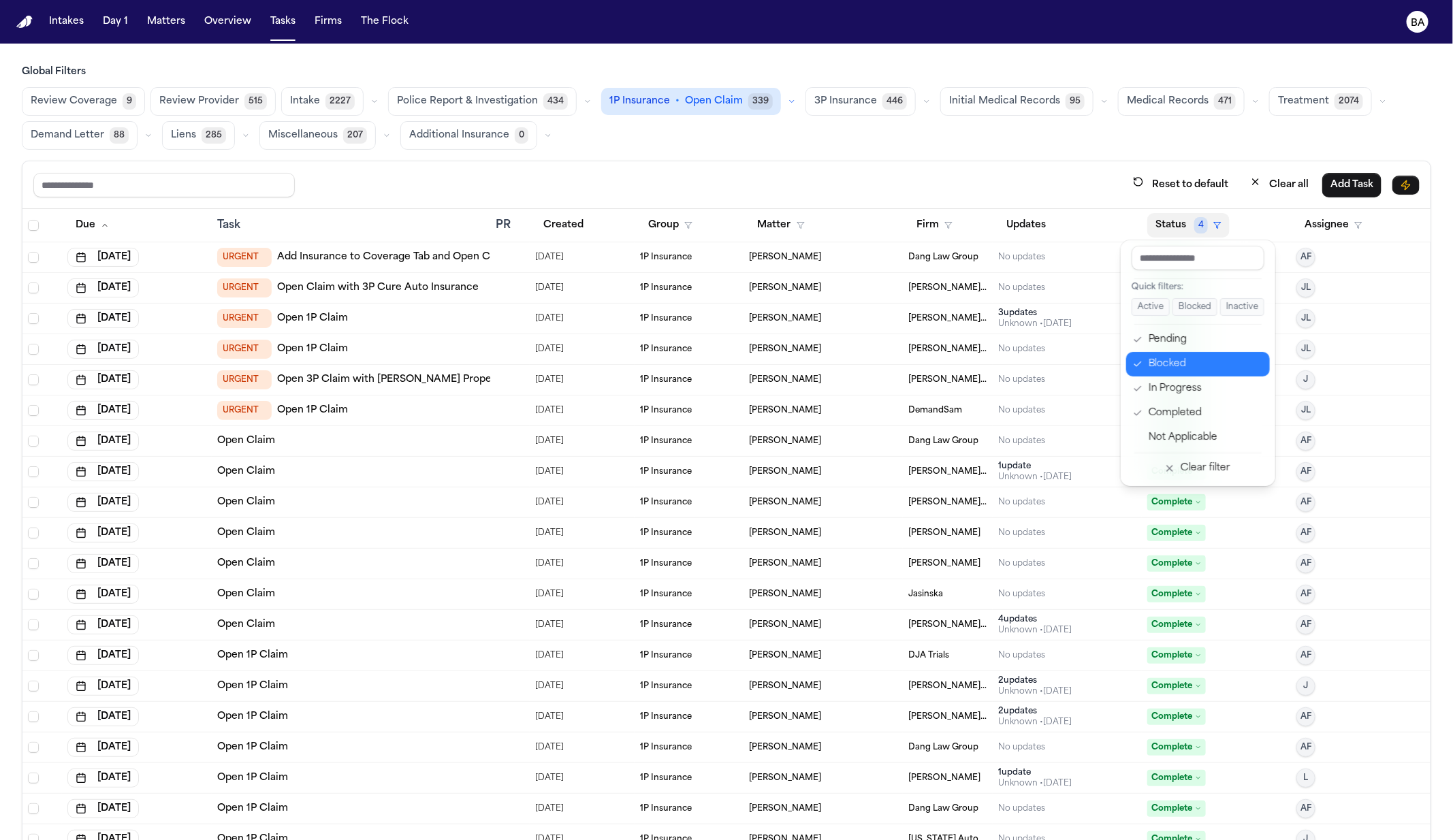
click at [1188, 368] on div "Blocked" at bounding box center [1205, 364] width 113 height 16
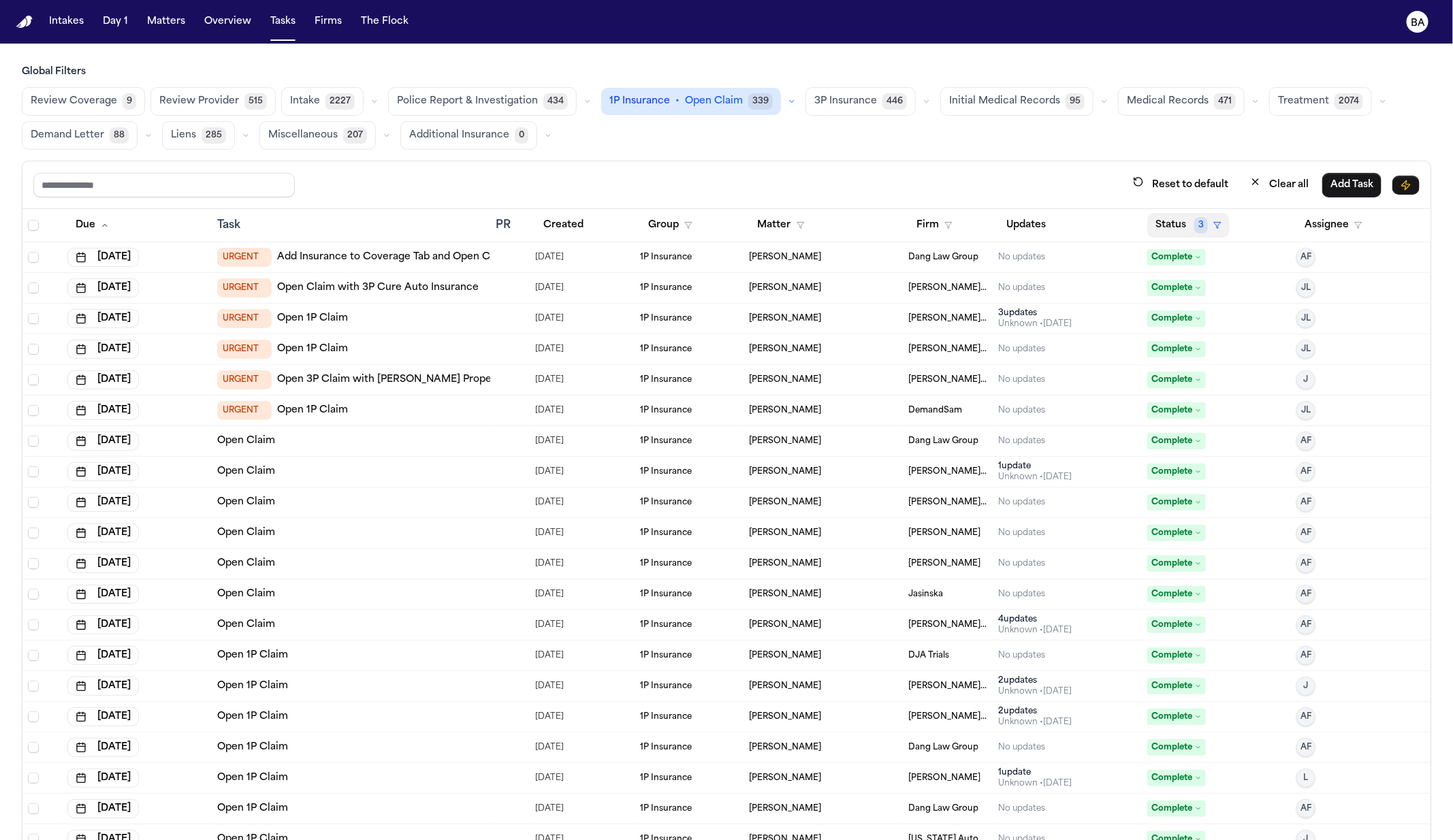
click at [1162, 215] on button "Status 3" at bounding box center [1189, 225] width 83 height 24
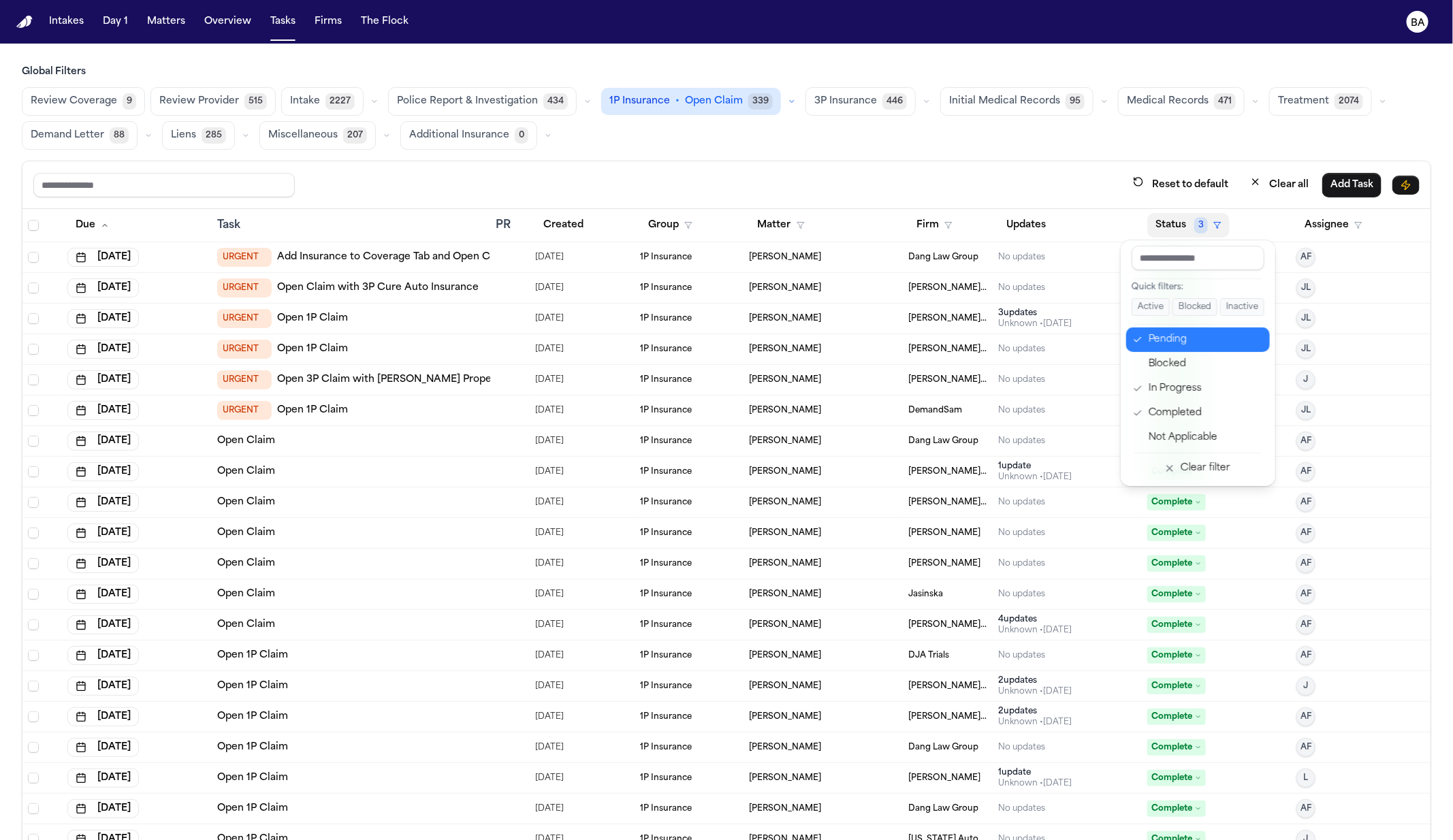
click at [1183, 339] on div "Pending" at bounding box center [1205, 339] width 113 height 16
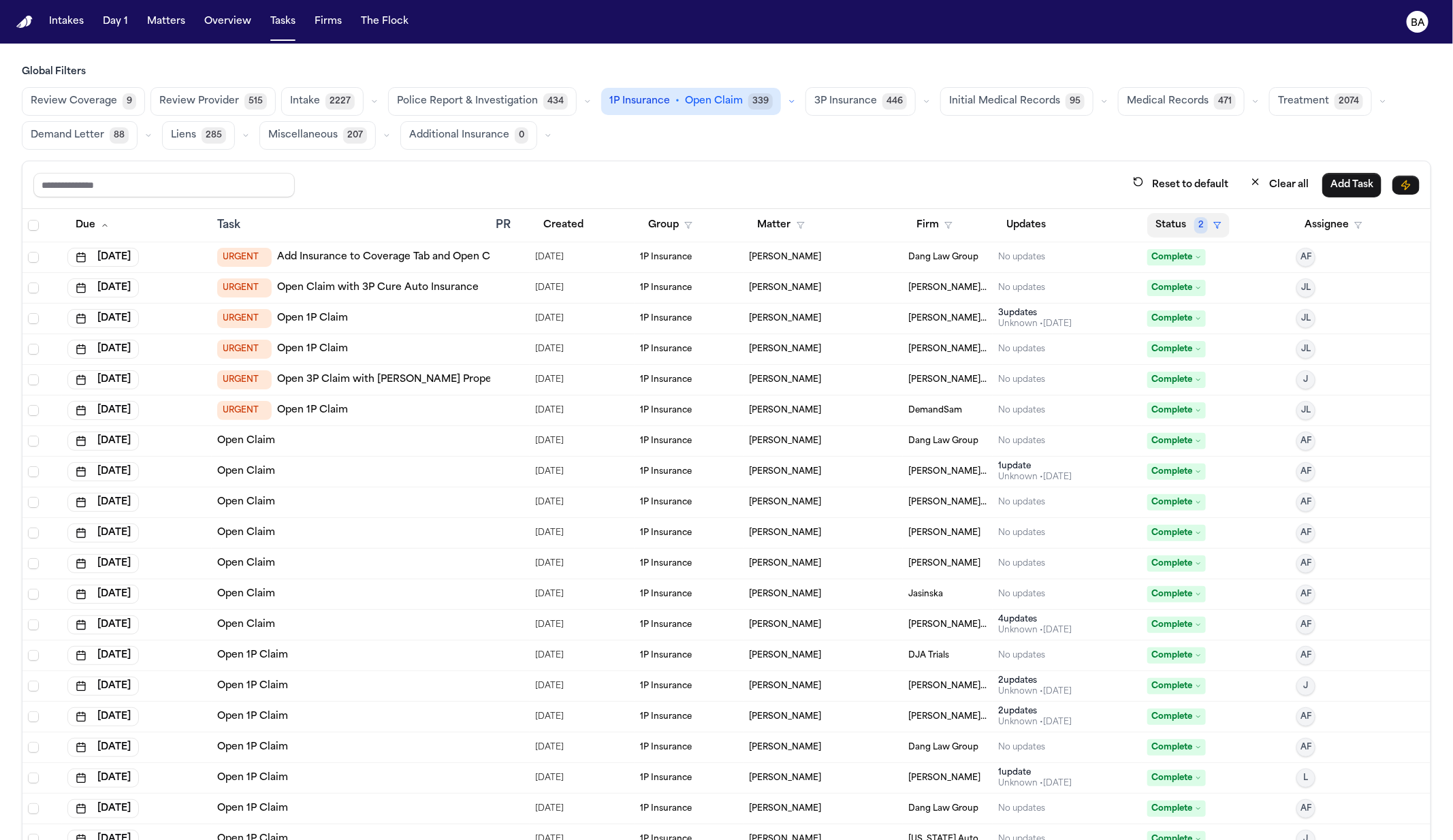
click at [1195, 230] on span "2" at bounding box center [1201, 225] width 14 height 16
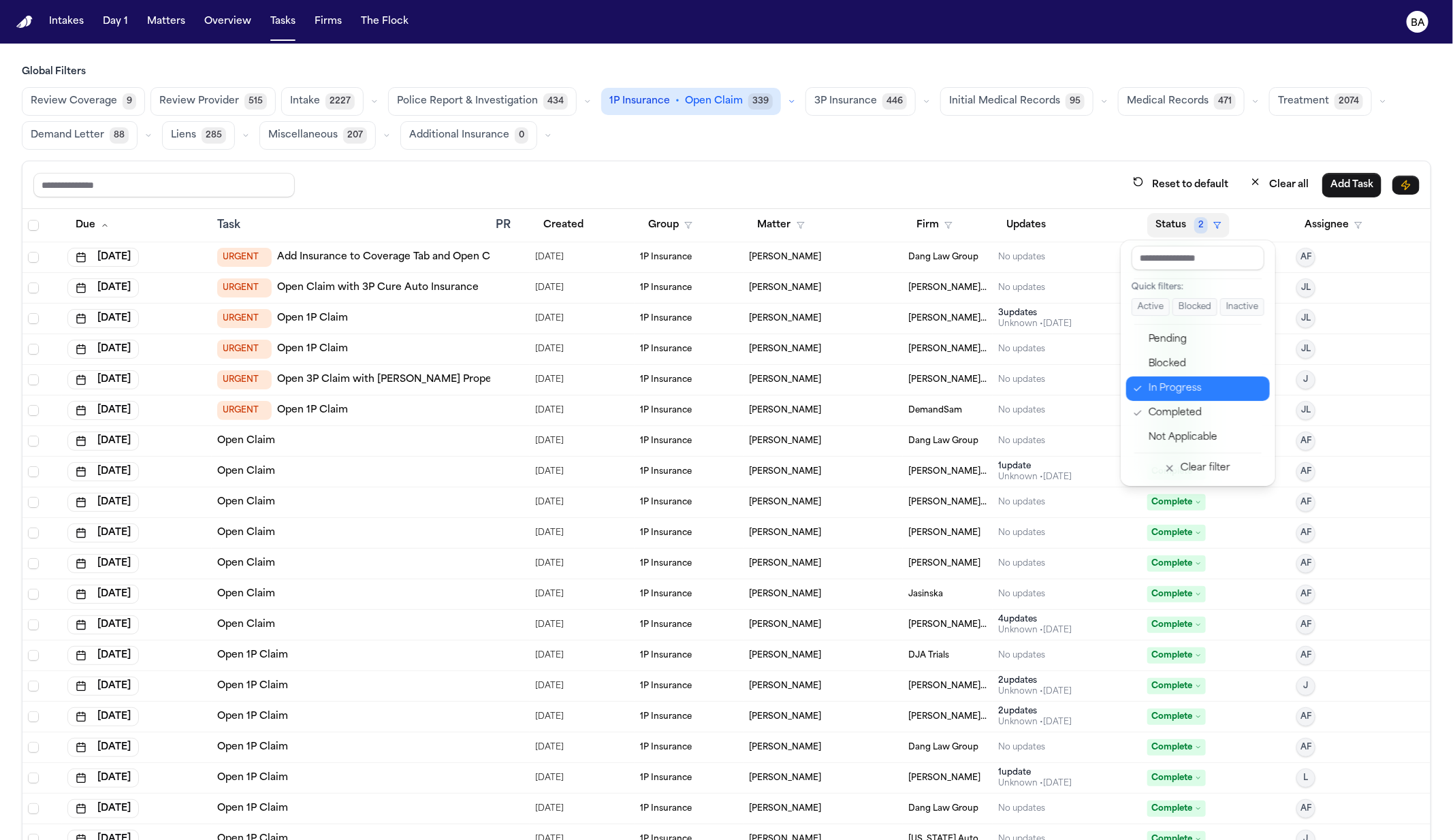
click at [1184, 384] on div "In Progress" at bounding box center [1205, 389] width 113 height 16
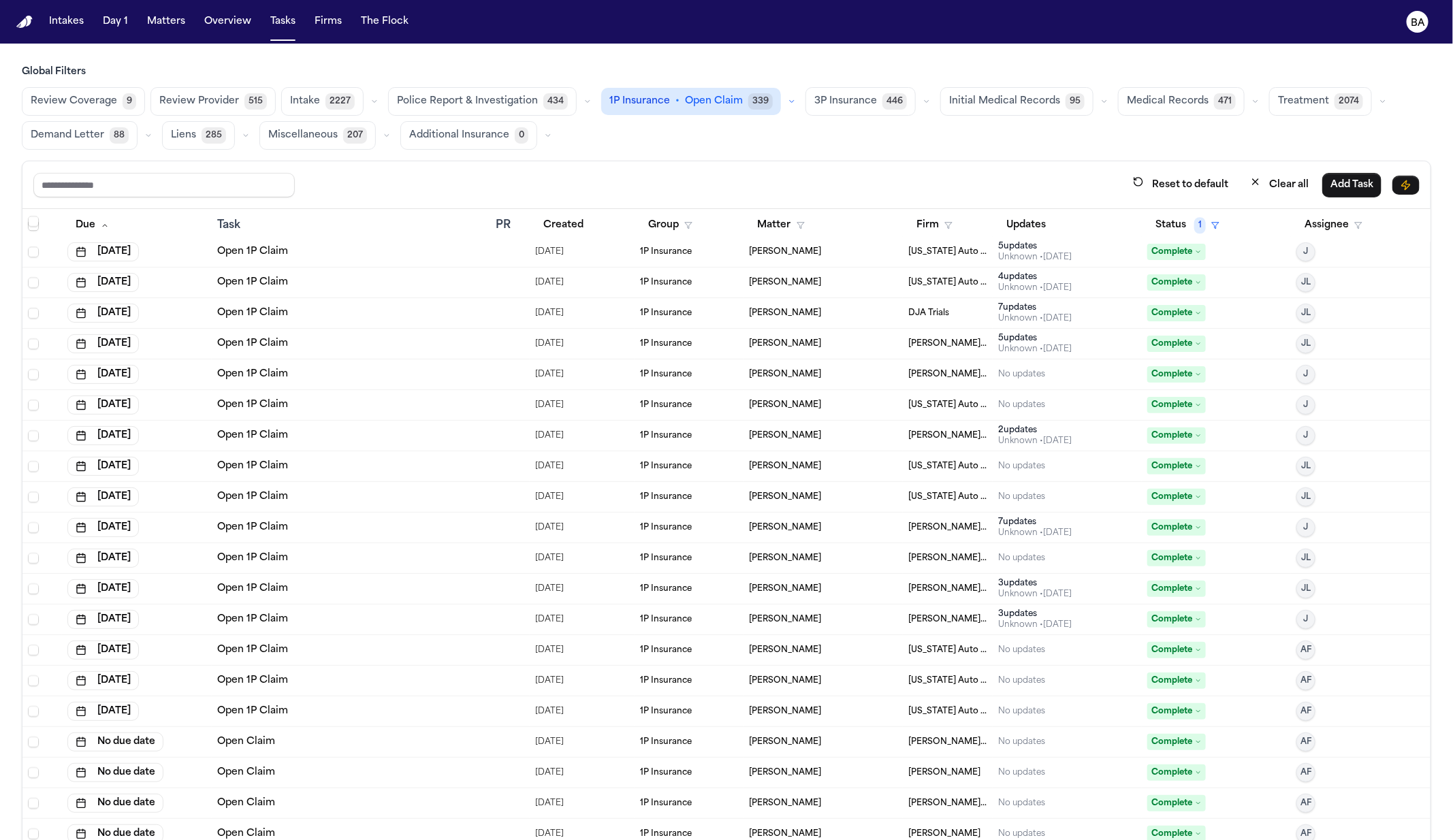
scroll to position [7857, 0]
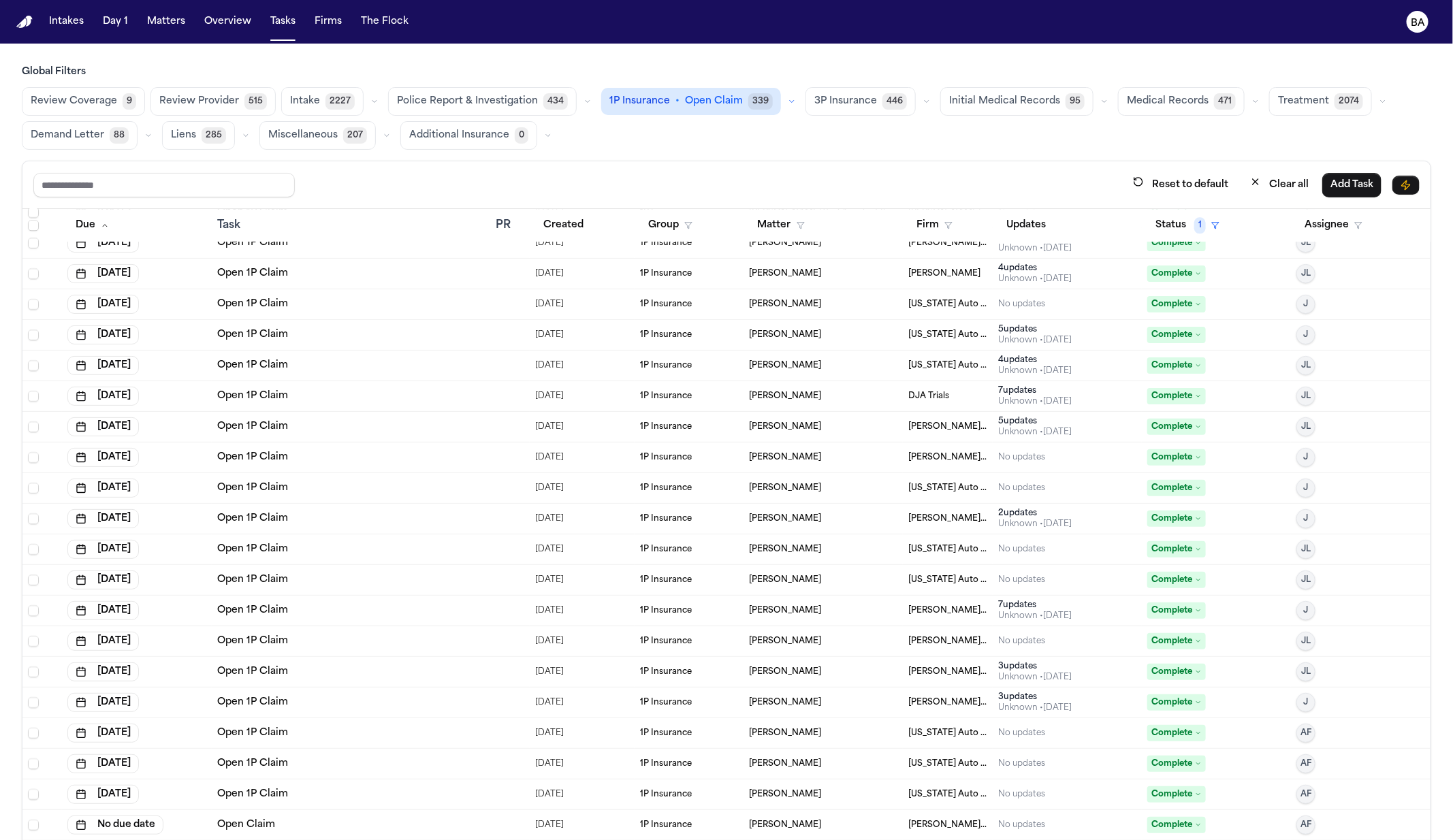
click at [344, 543] on div "Open 1P Claim" at bounding box center [351, 549] width 267 height 14
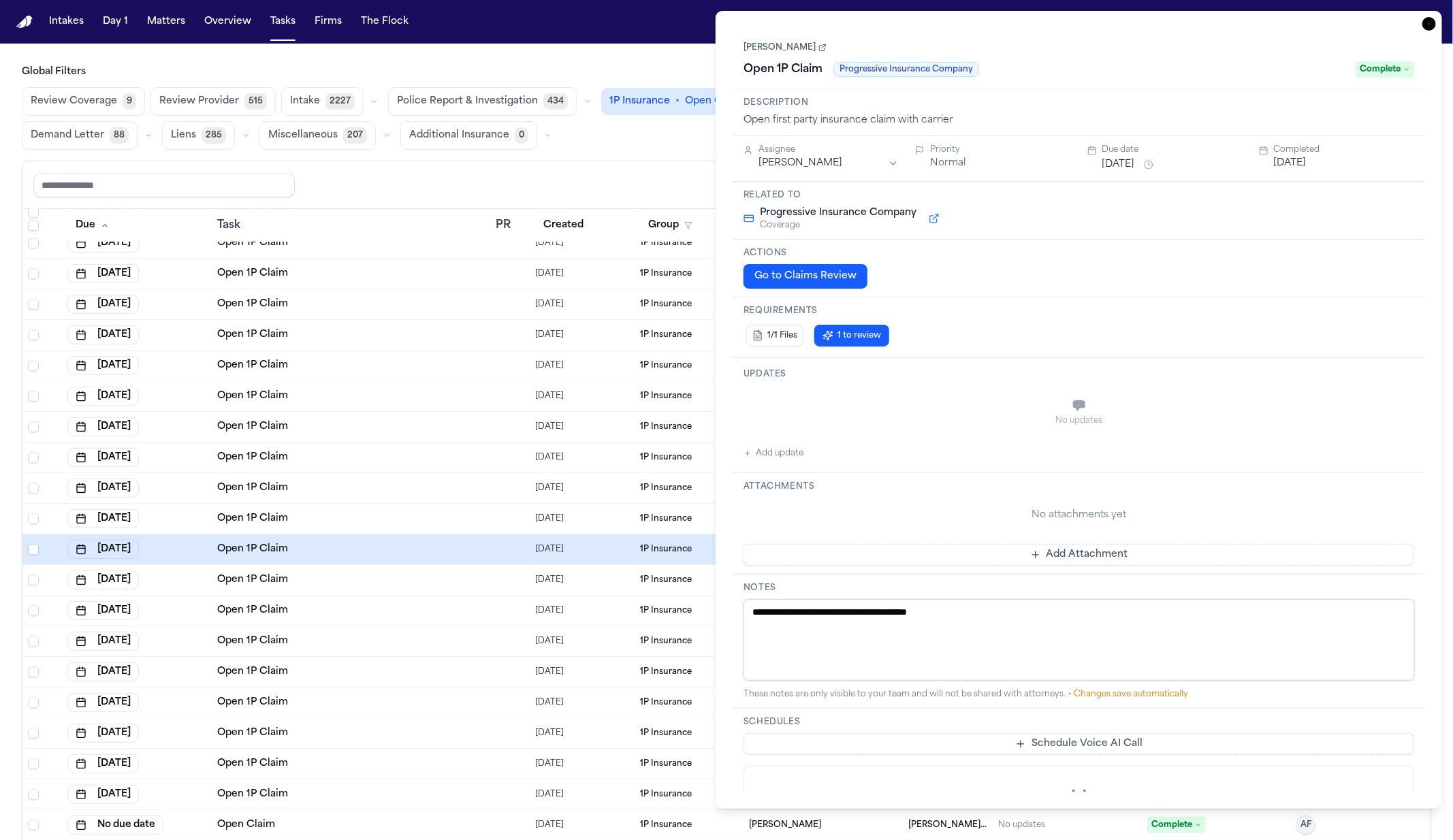
click at [820, 274] on button "Go to Claims Review" at bounding box center [806, 276] width 124 height 24
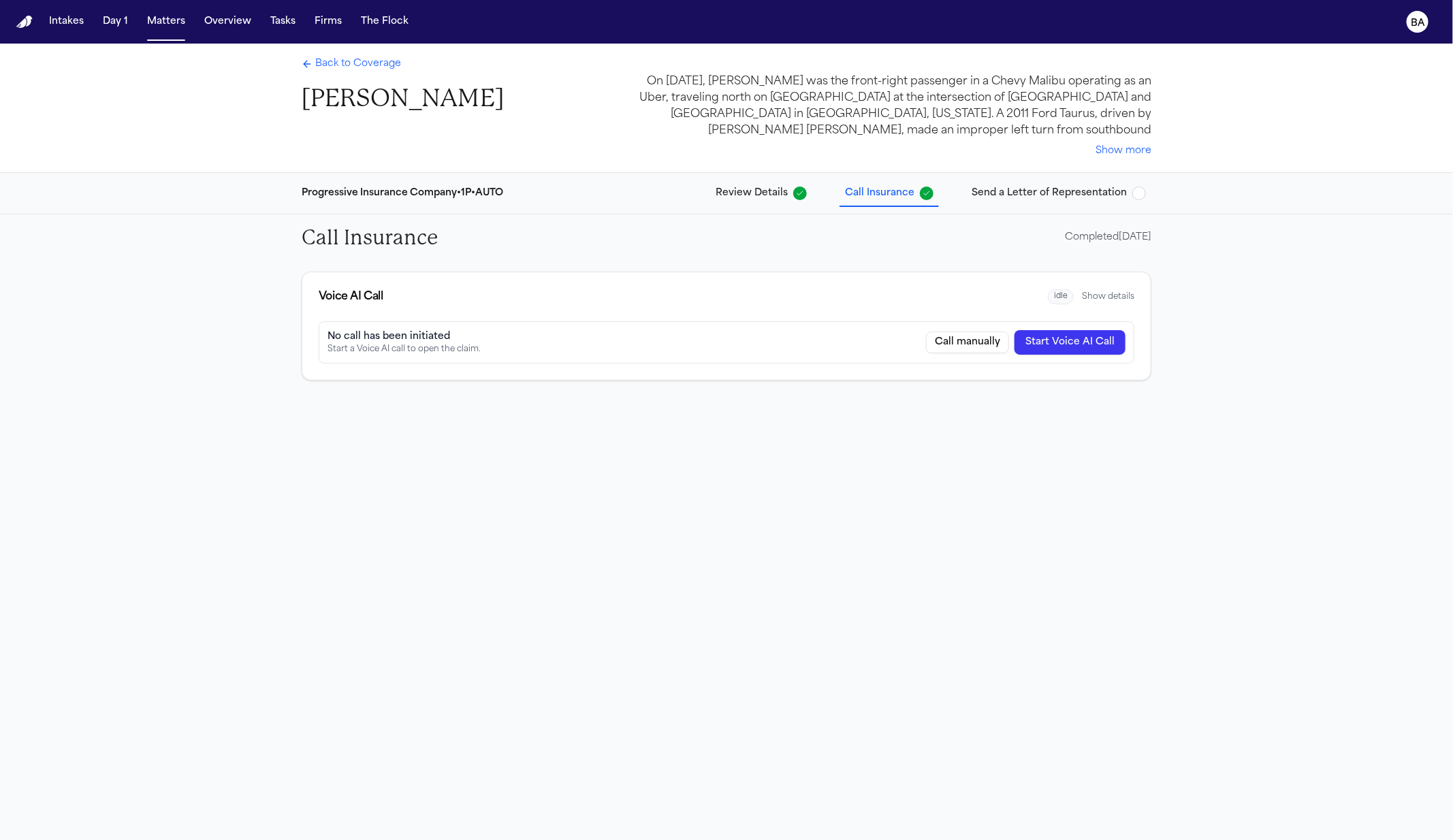
click at [1095, 298] on button "Show details" at bounding box center [1108, 297] width 53 height 11
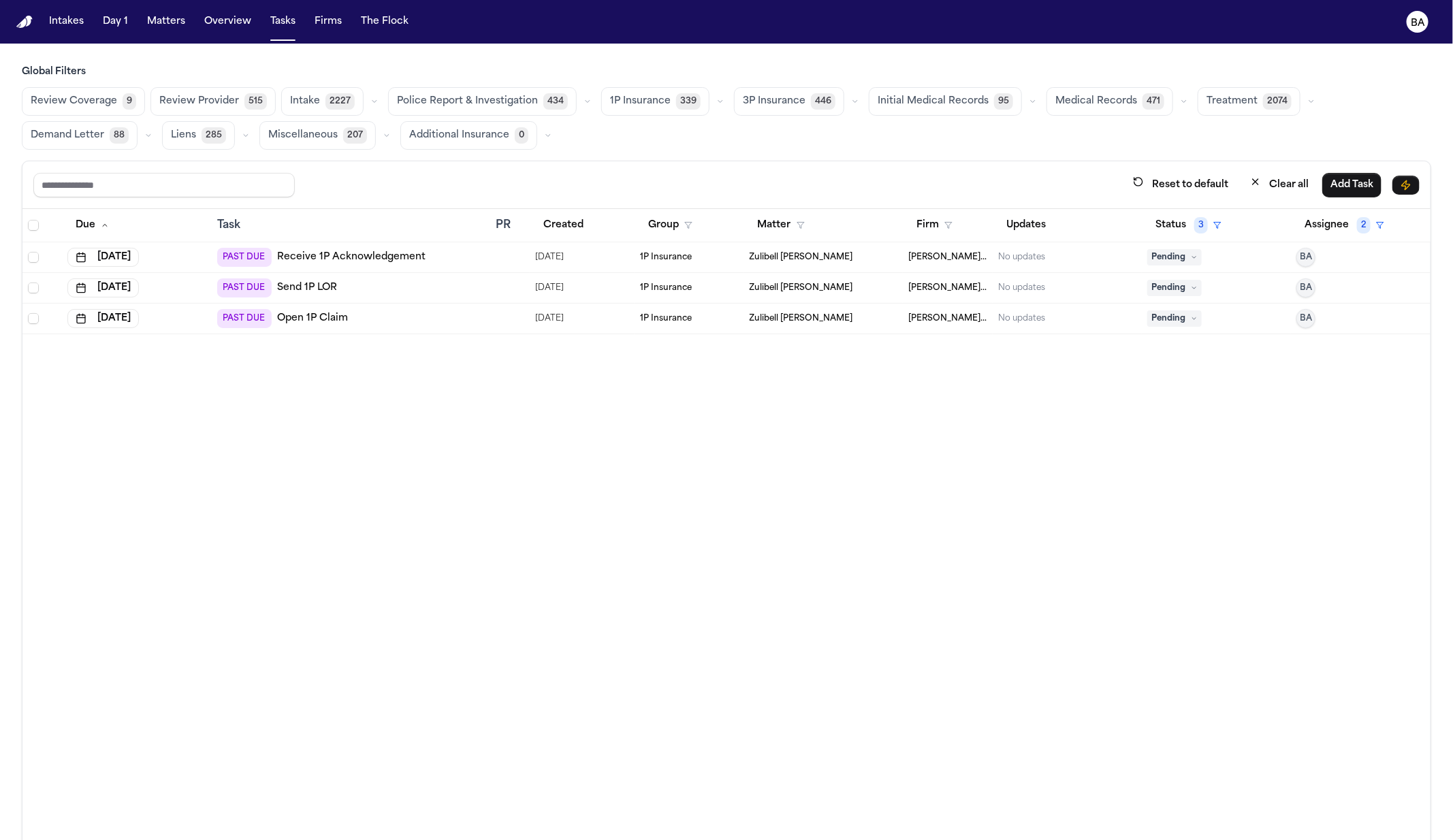
click at [713, 101] on button "button" at bounding box center [720, 101] width 16 height 16
click at [661, 141] on button "Open Claim 25" at bounding box center [669, 135] width 135 height 27
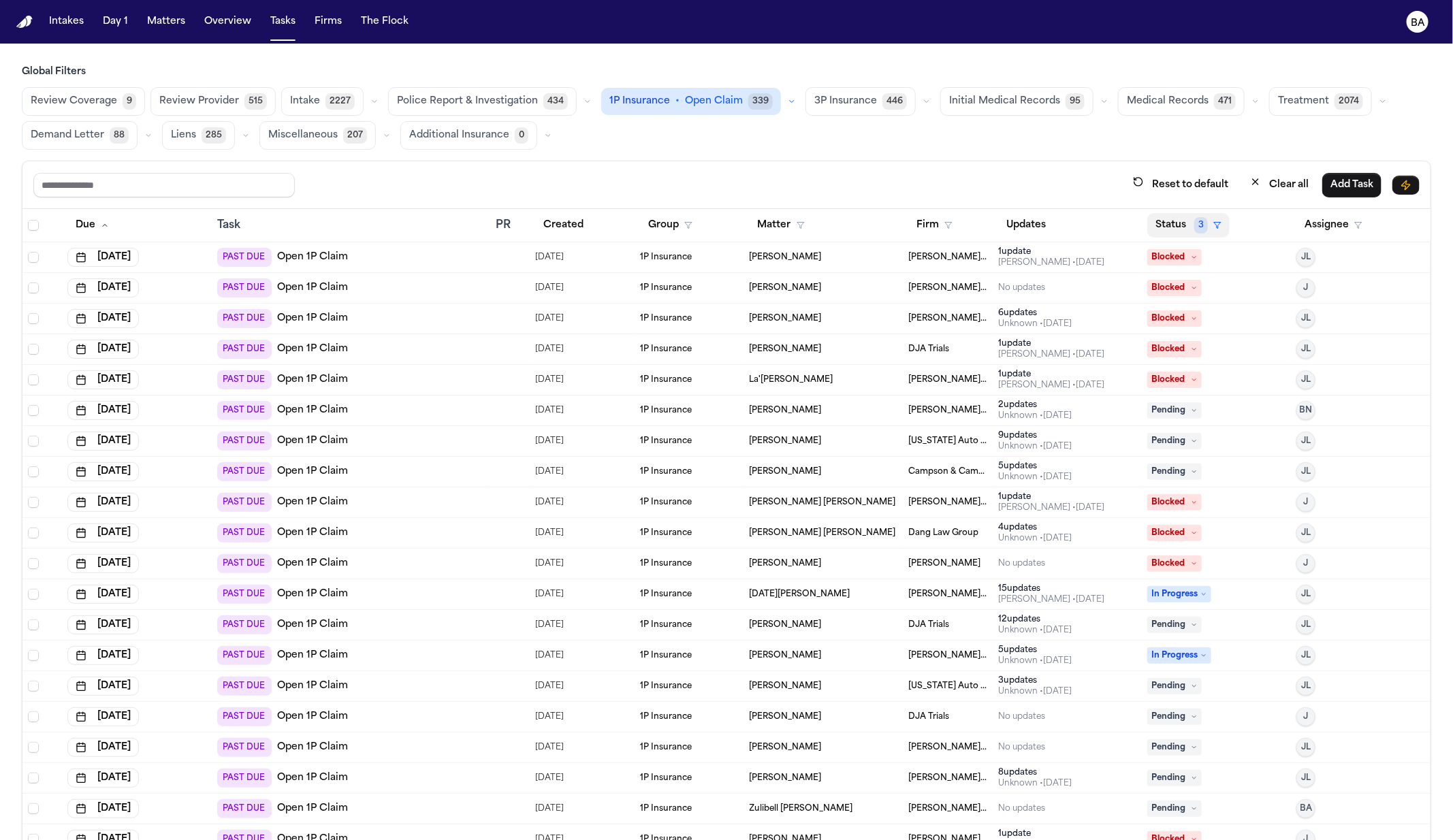
click at [1148, 227] on button "Status 3" at bounding box center [1189, 225] width 83 height 24
click at [1186, 336] on div "Pending" at bounding box center [1205, 339] width 113 height 16
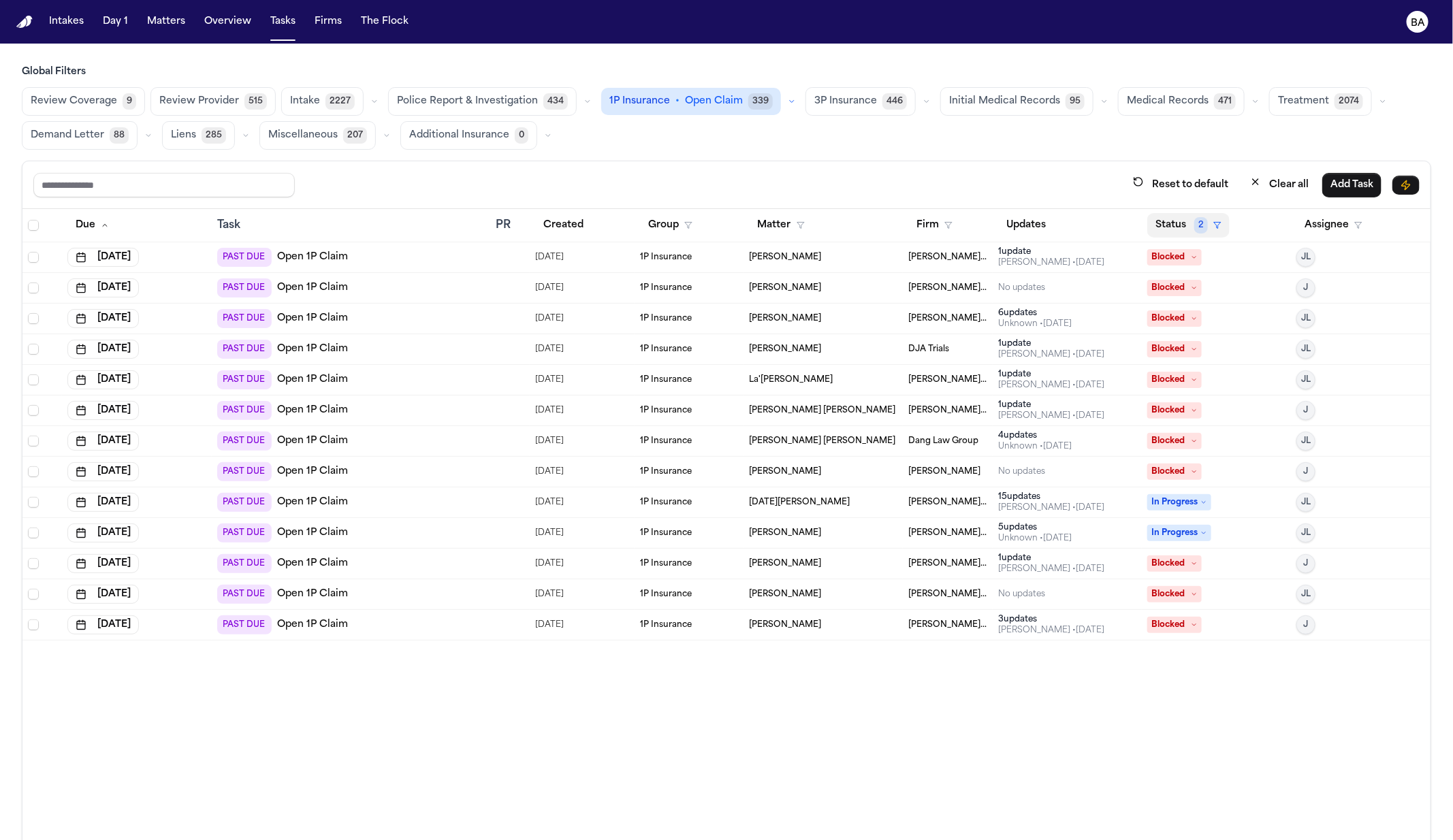
click at [1174, 231] on button "Status 2" at bounding box center [1189, 225] width 83 height 24
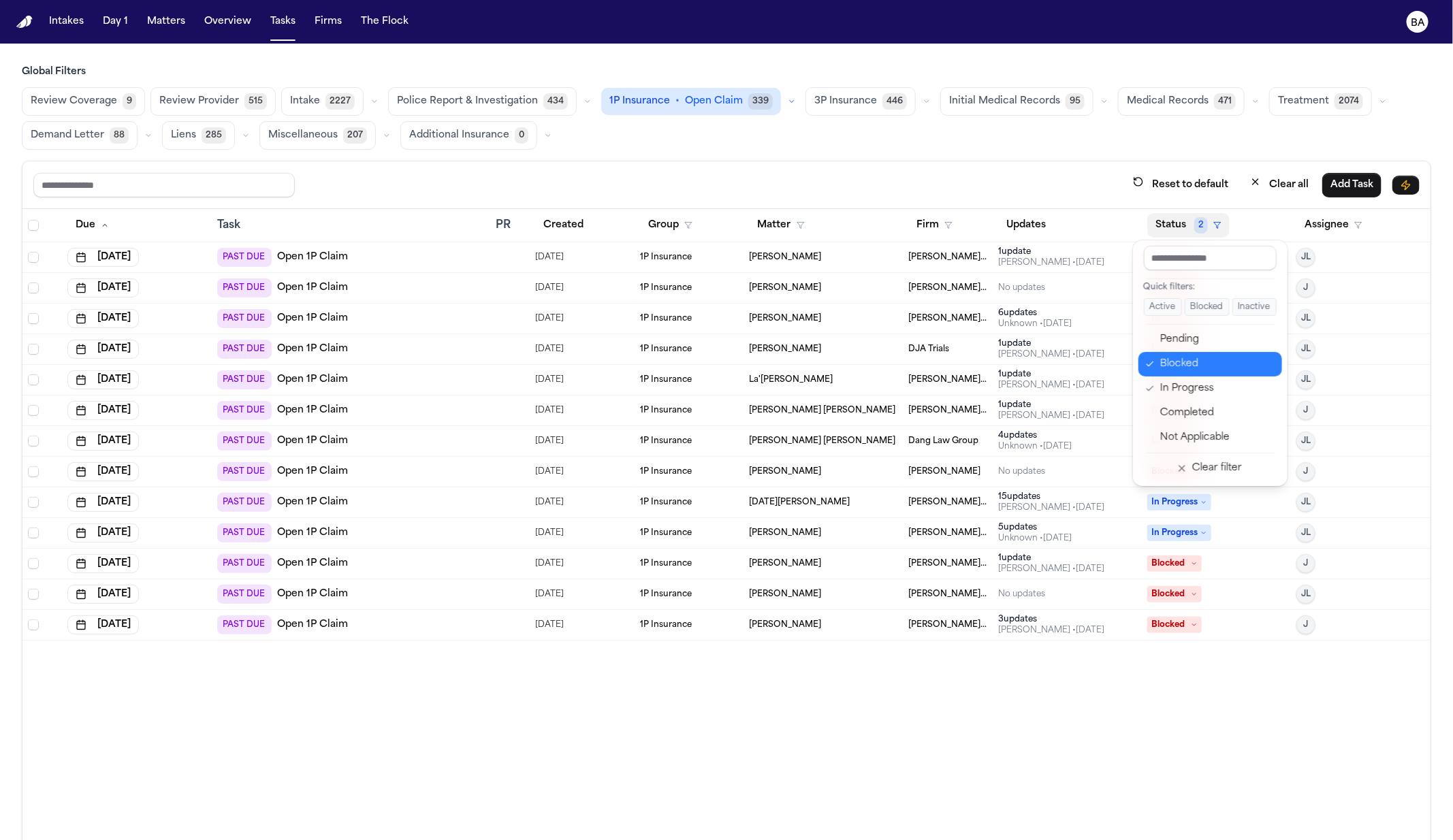
click at [1176, 369] on div "Blocked" at bounding box center [1217, 364] width 113 height 16
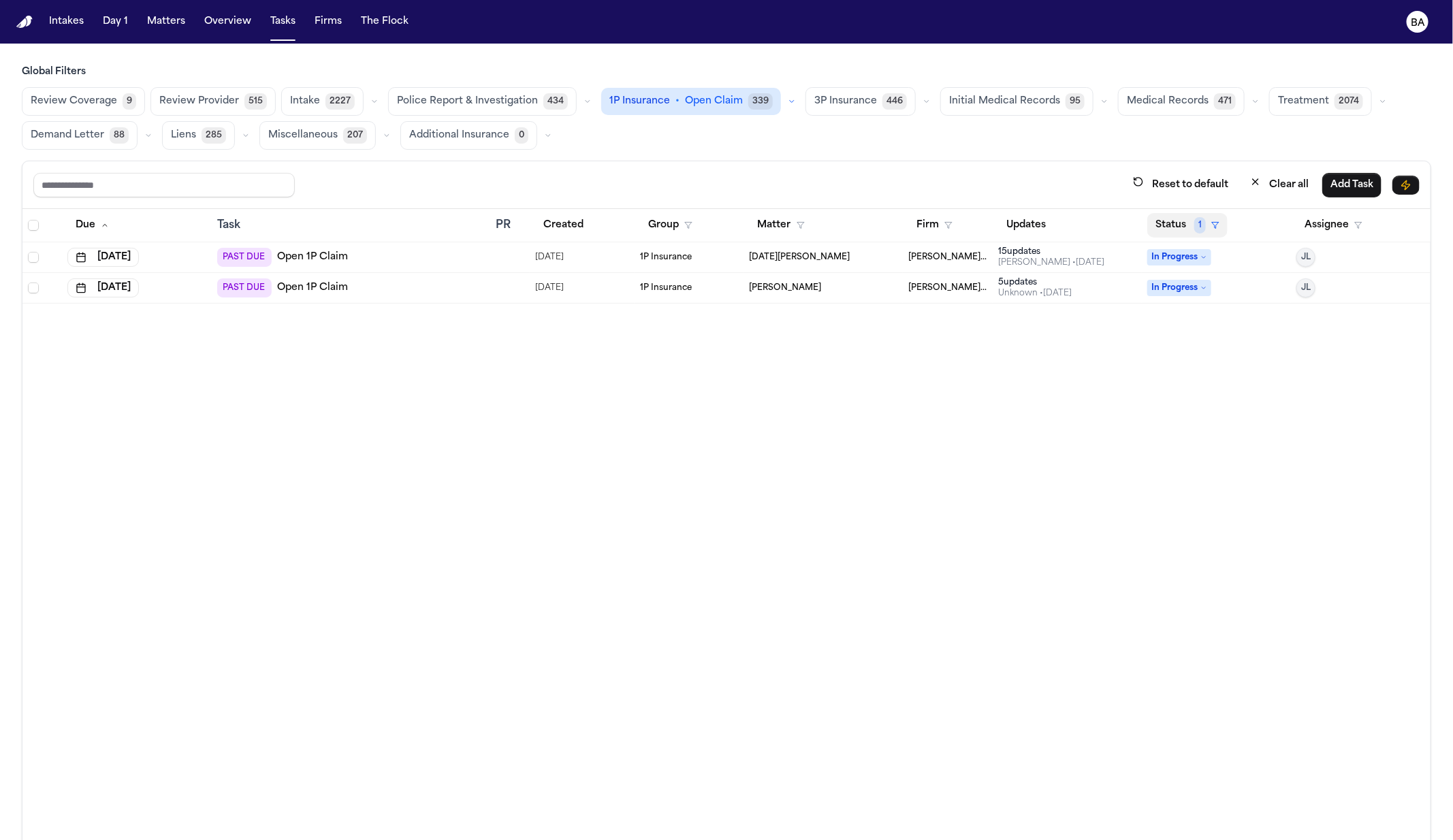
click at [1163, 222] on button "Status 1" at bounding box center [1188, 225] width 81 height 24
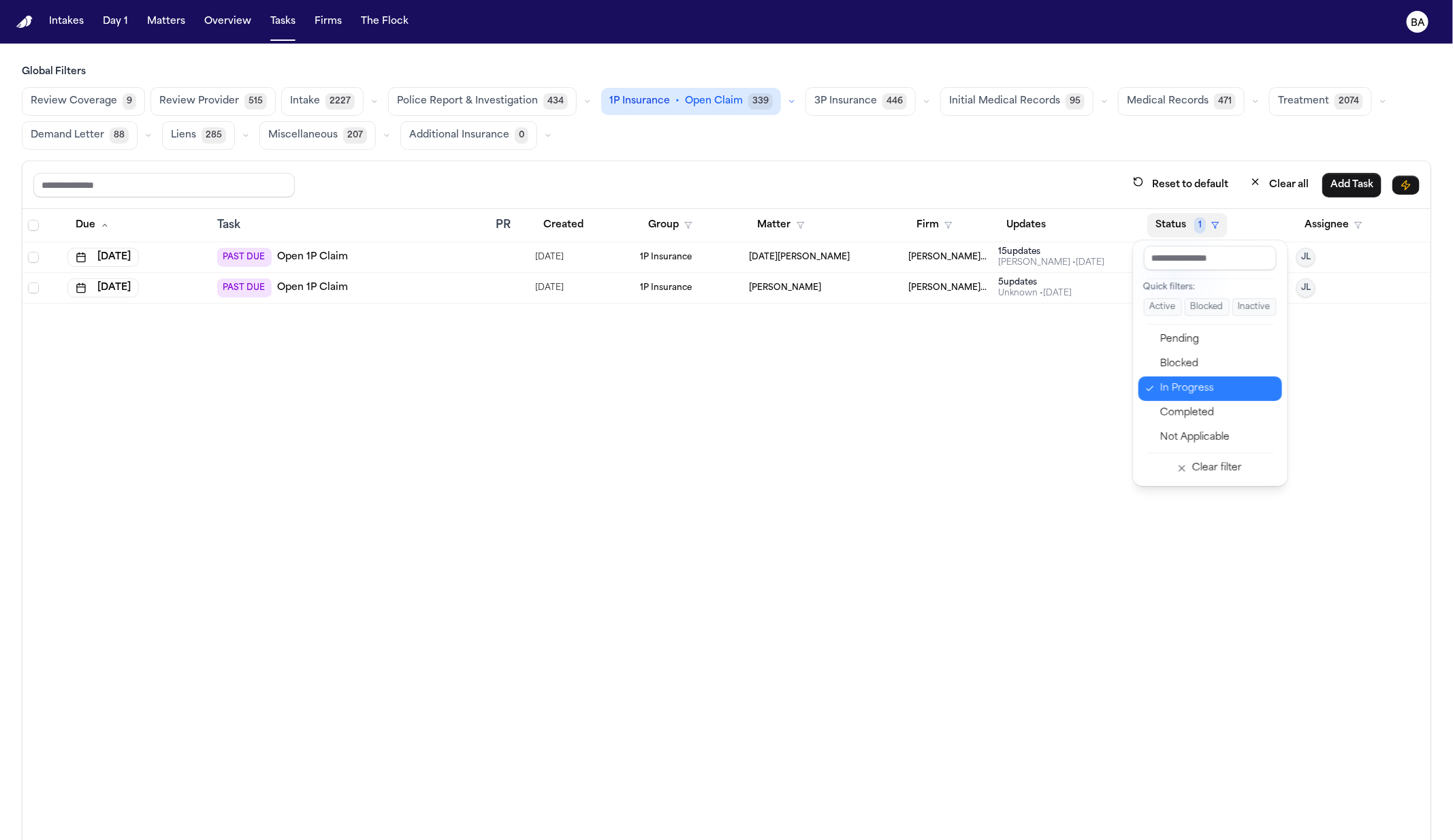
drag, startPoint x: 1198, startPoint y: 378, endPoint x: 1198, endPoint y: 362, distance: 16.0
click at [1198, 379] on button "In Progress" at bounding box center [1210, 389] width 143 height 24
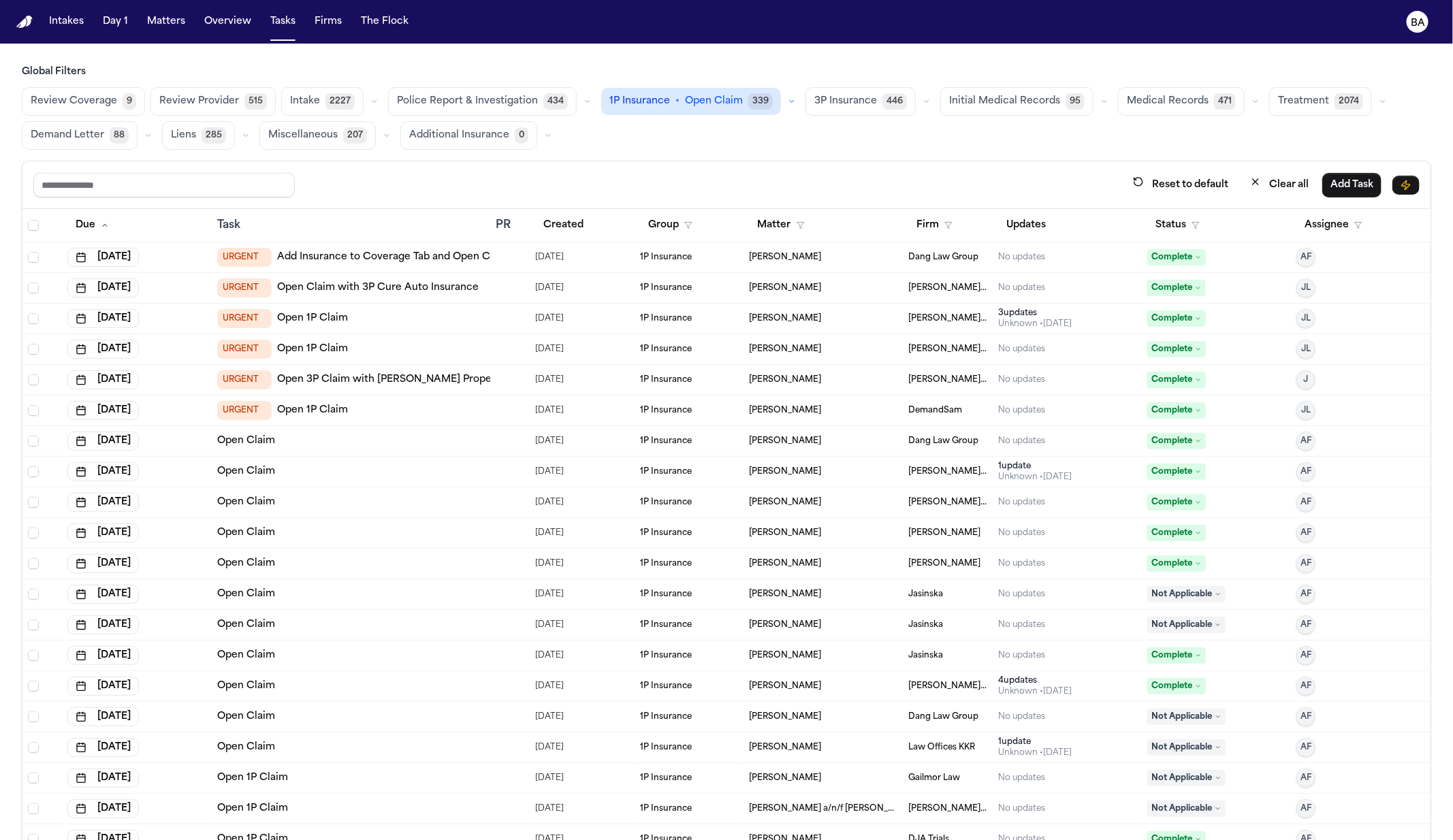
click at [1192, 222] on icon "button" at bounding box center [1195, 225] width 8 height 8
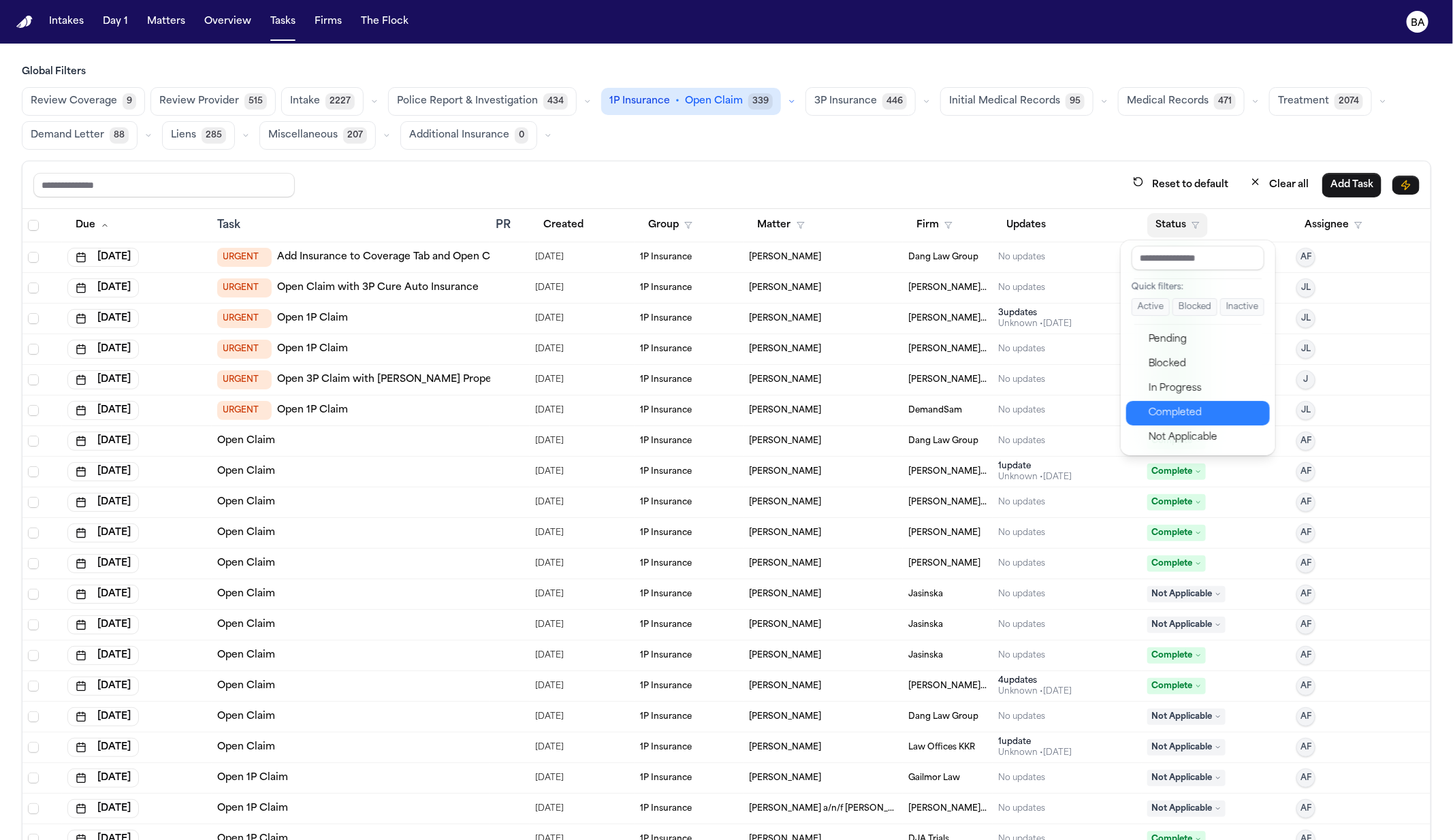
click at [1193, 411] on div "Completed" at bounding box center [1205, 413] width 113 height 16
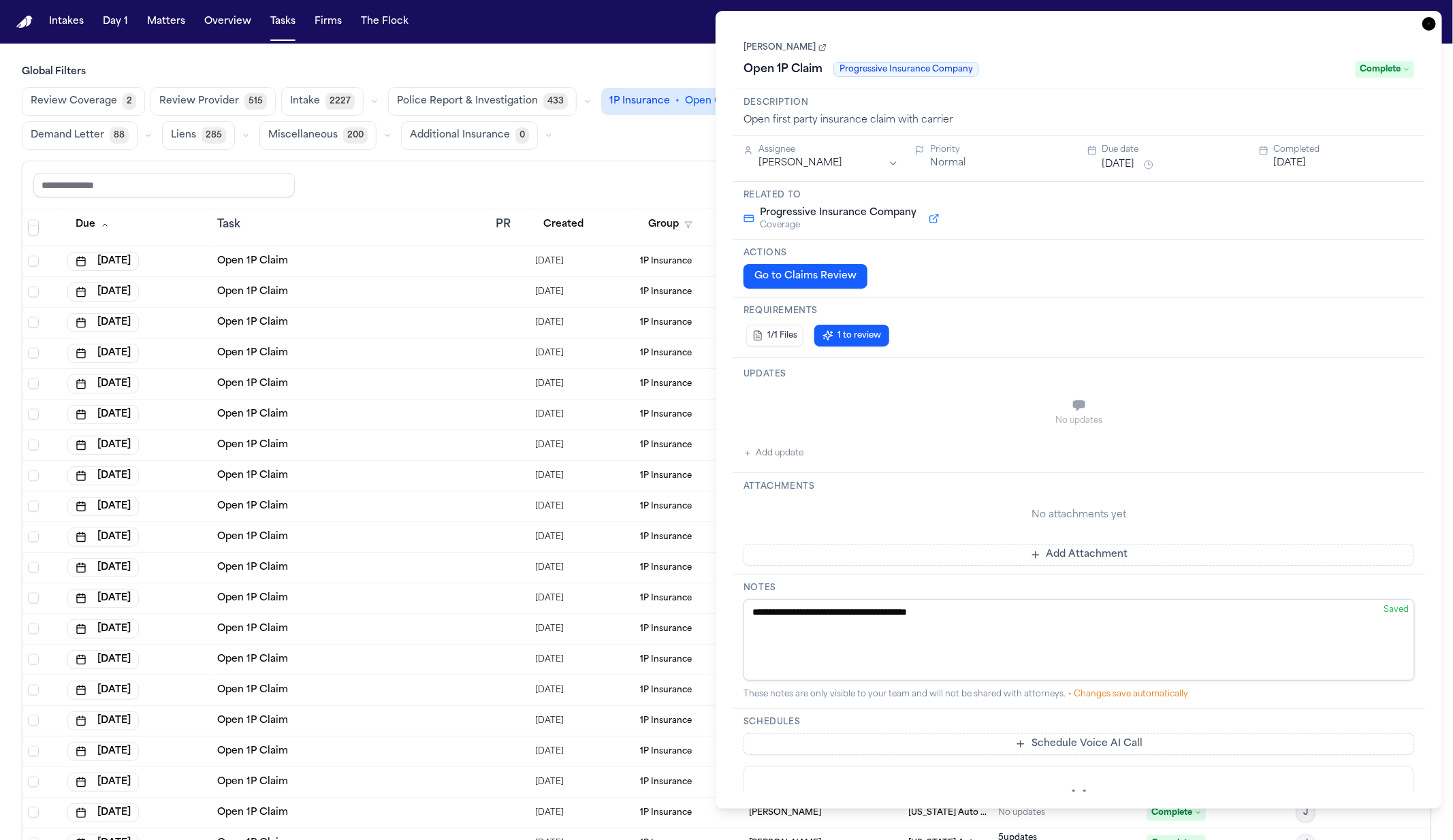
scroll to position [7998, 0]
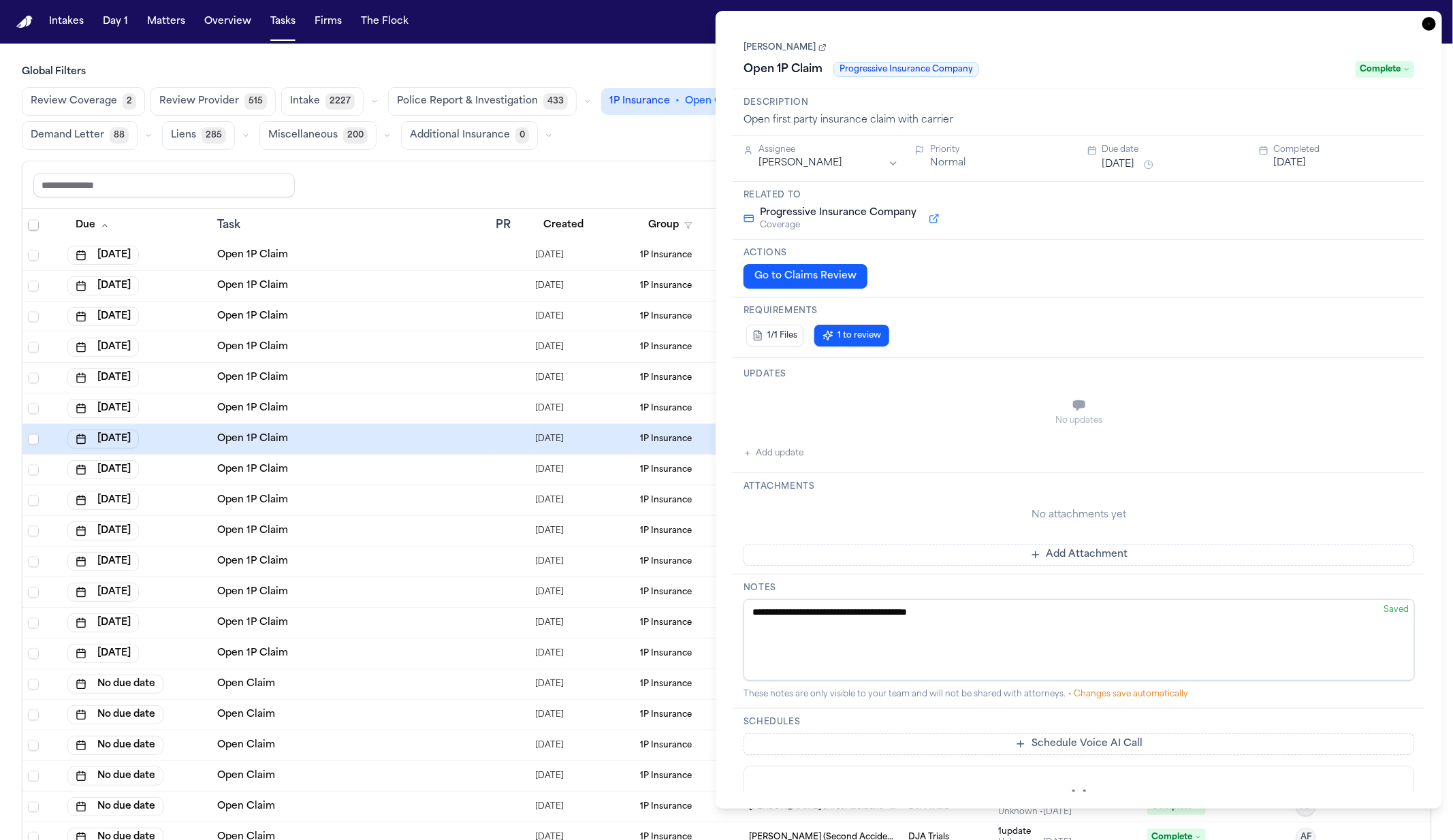
click at [390, 466] on div "Open 1P Claim" at bounding box center [351, 469] width 267 height 14
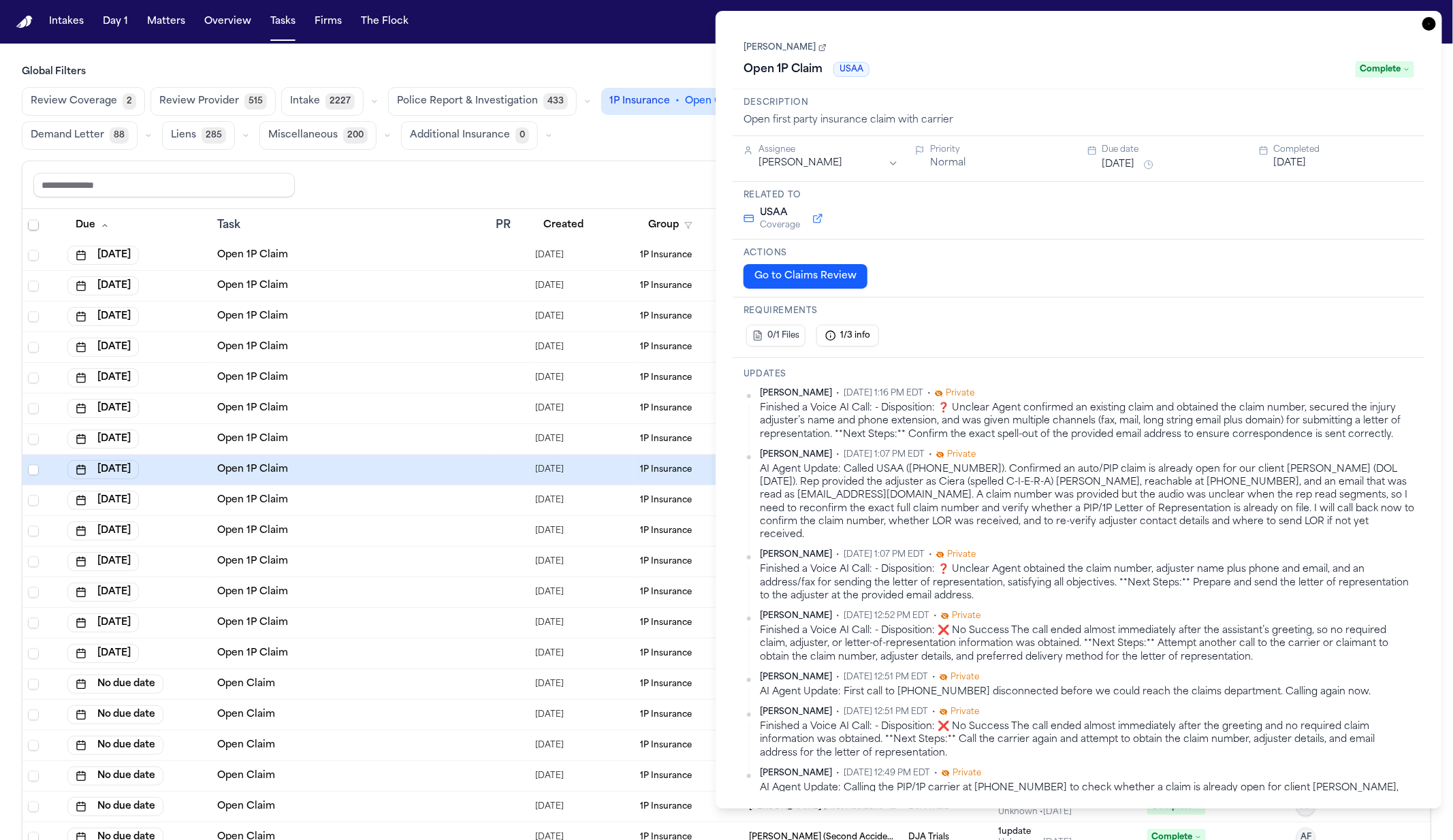
click at [406, 520] on td "Open 1P Claim" at bounding box center [351, 531] width 278 height 31
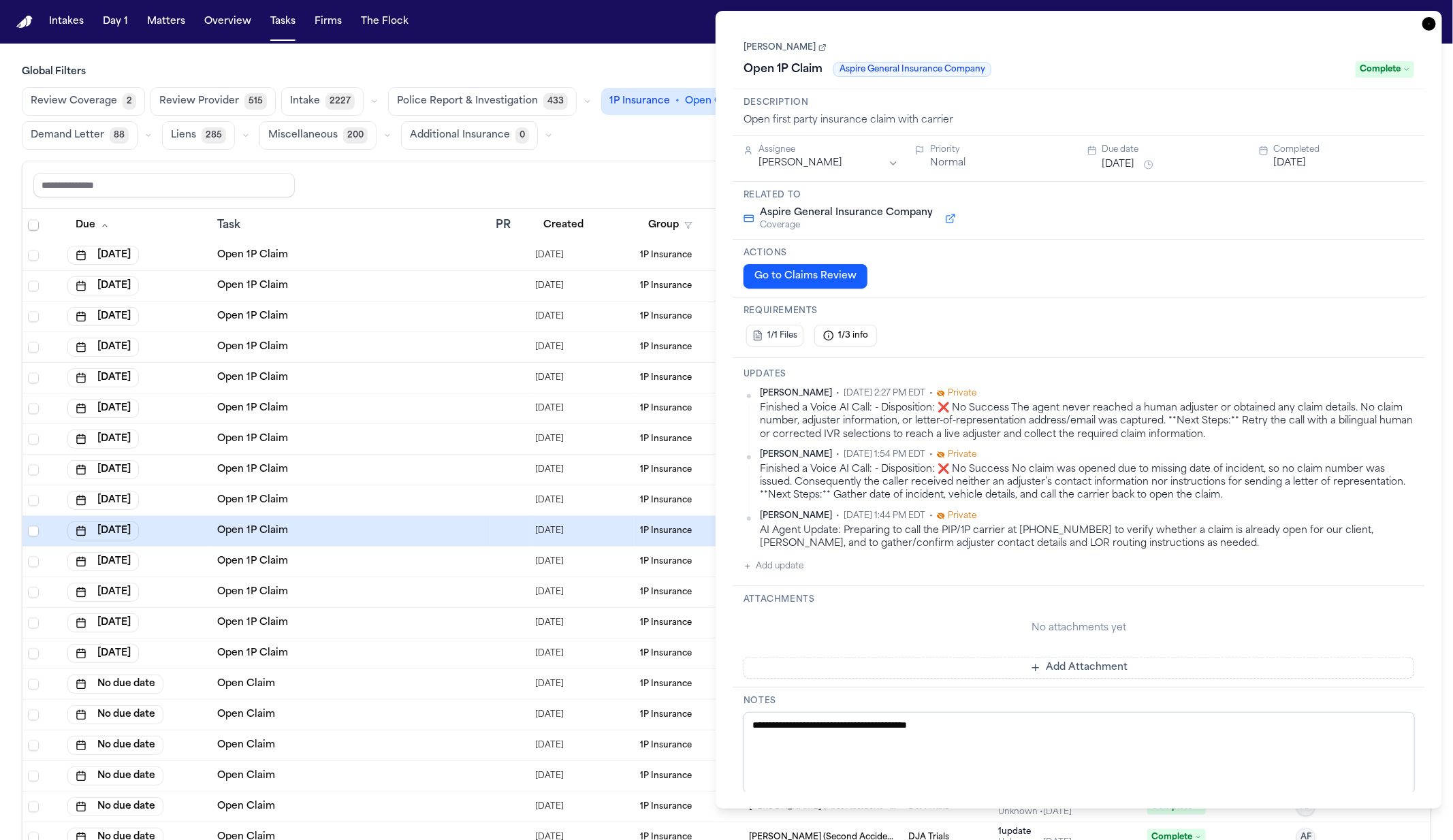
click at [409, 496] on div "Open 1P Claim" at bounding box center [351, 500] width 267 height 14
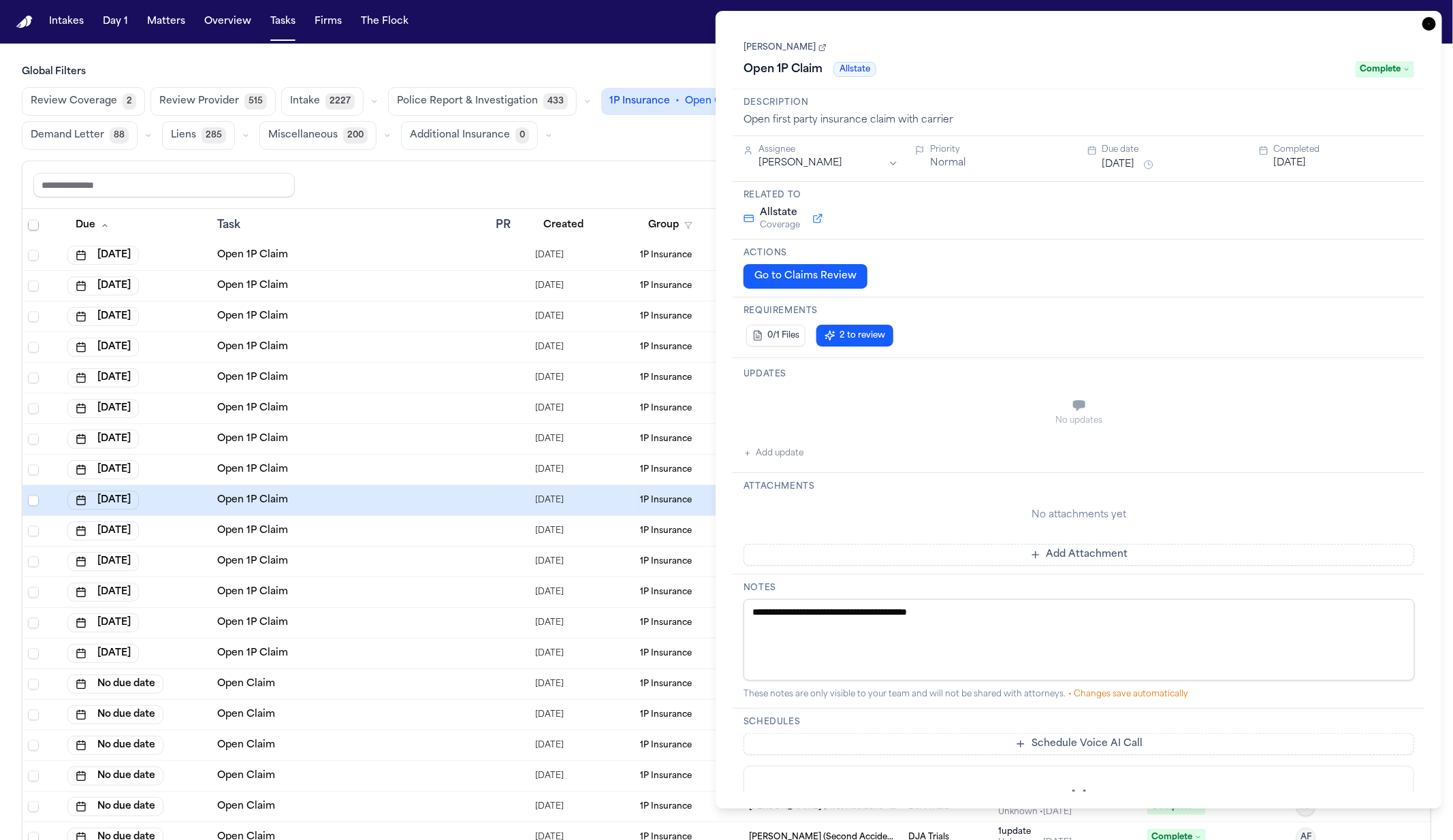
click at [401, 481] on td "Open 1P Claim" at bounding box center [351, 470] width 278 height 31
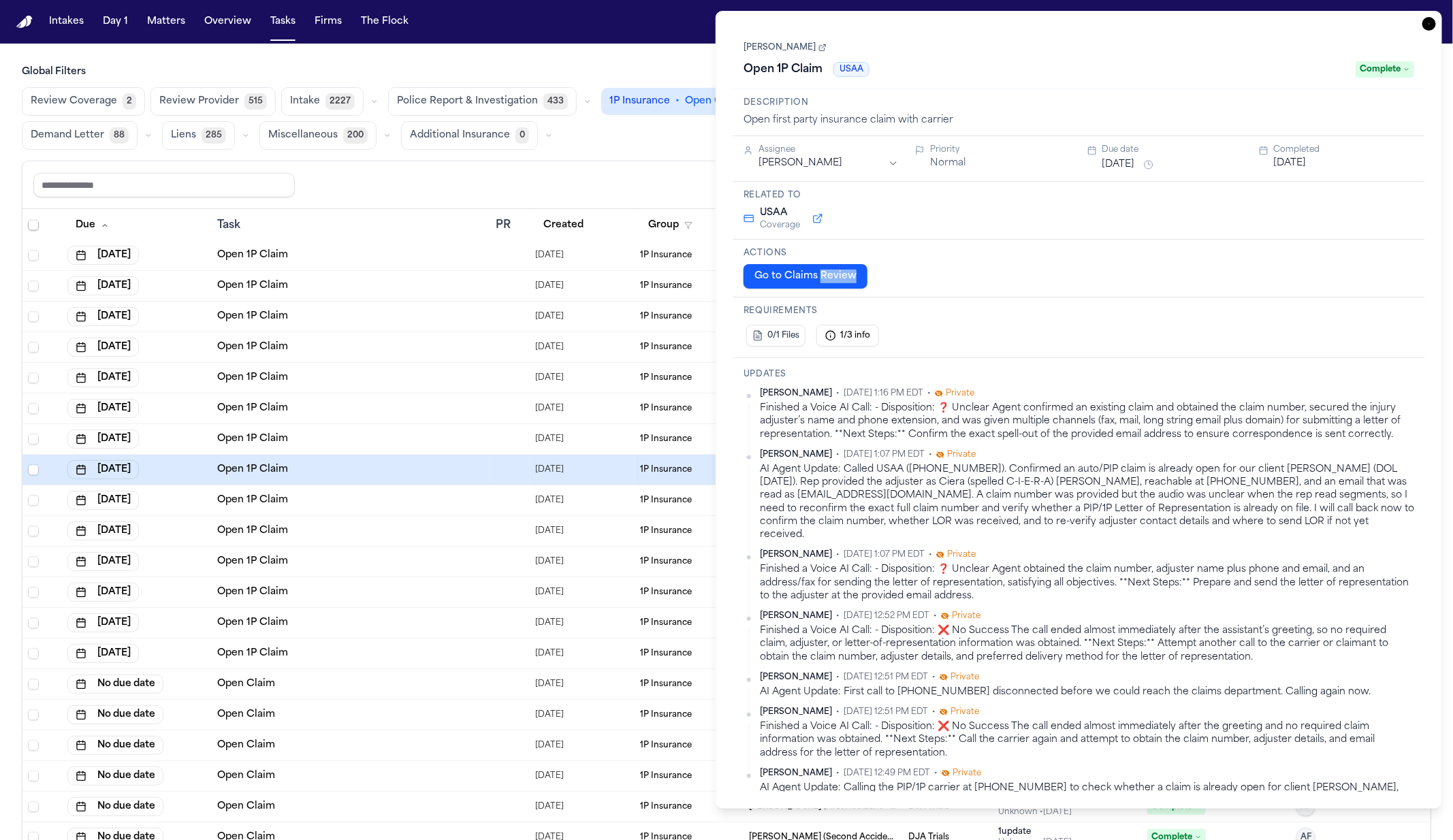
click at [778, 48] on link "Yahni Gregley" at bounding box center [785, 47] width 83 height 11
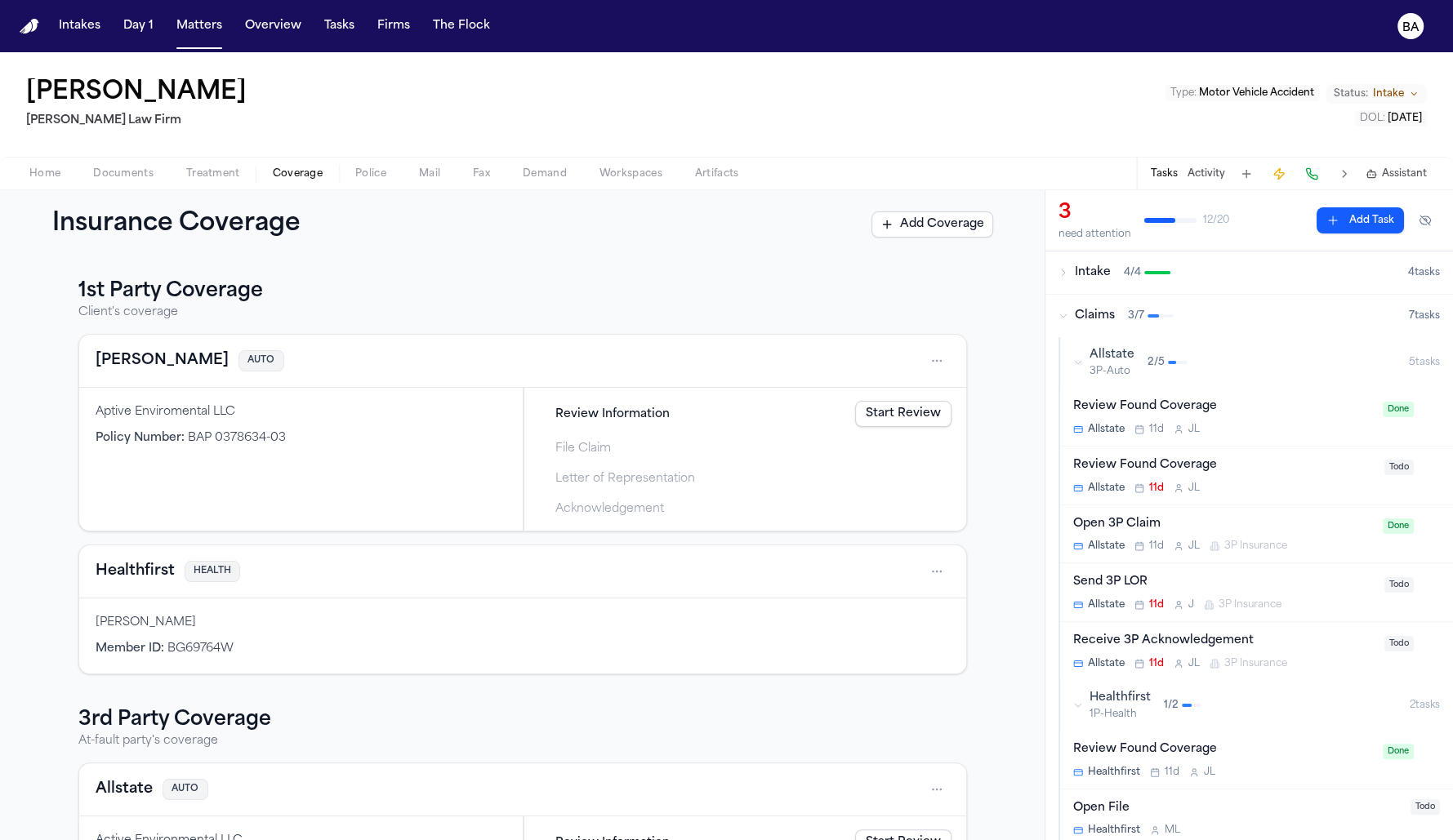
click at [890, 411] on link "Start Review" at bounding box center [904, 414] width 97 height 27
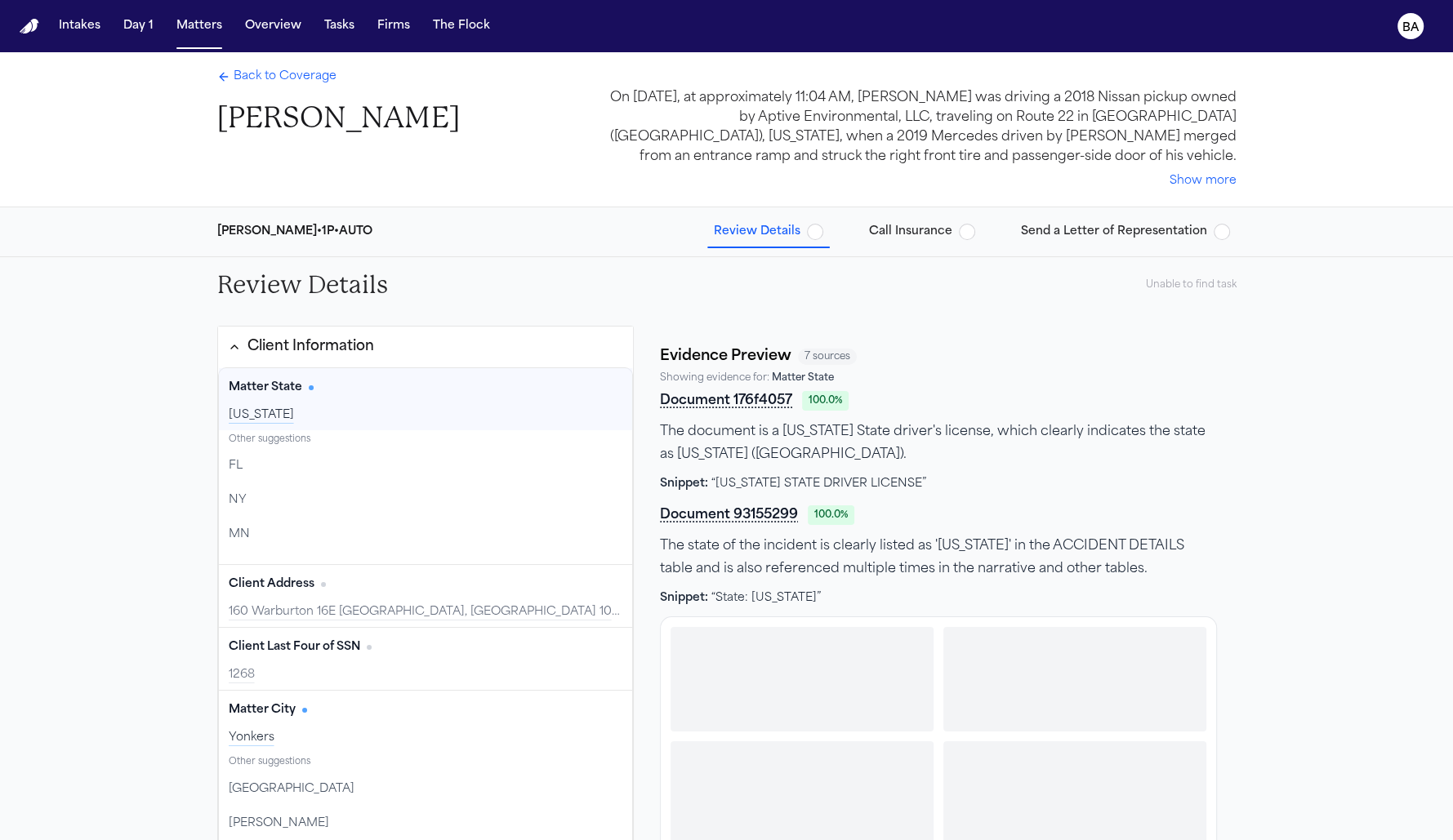
click at [413, 337] on button "Client Information" at bounding box center [426, 347] width 416 height 41
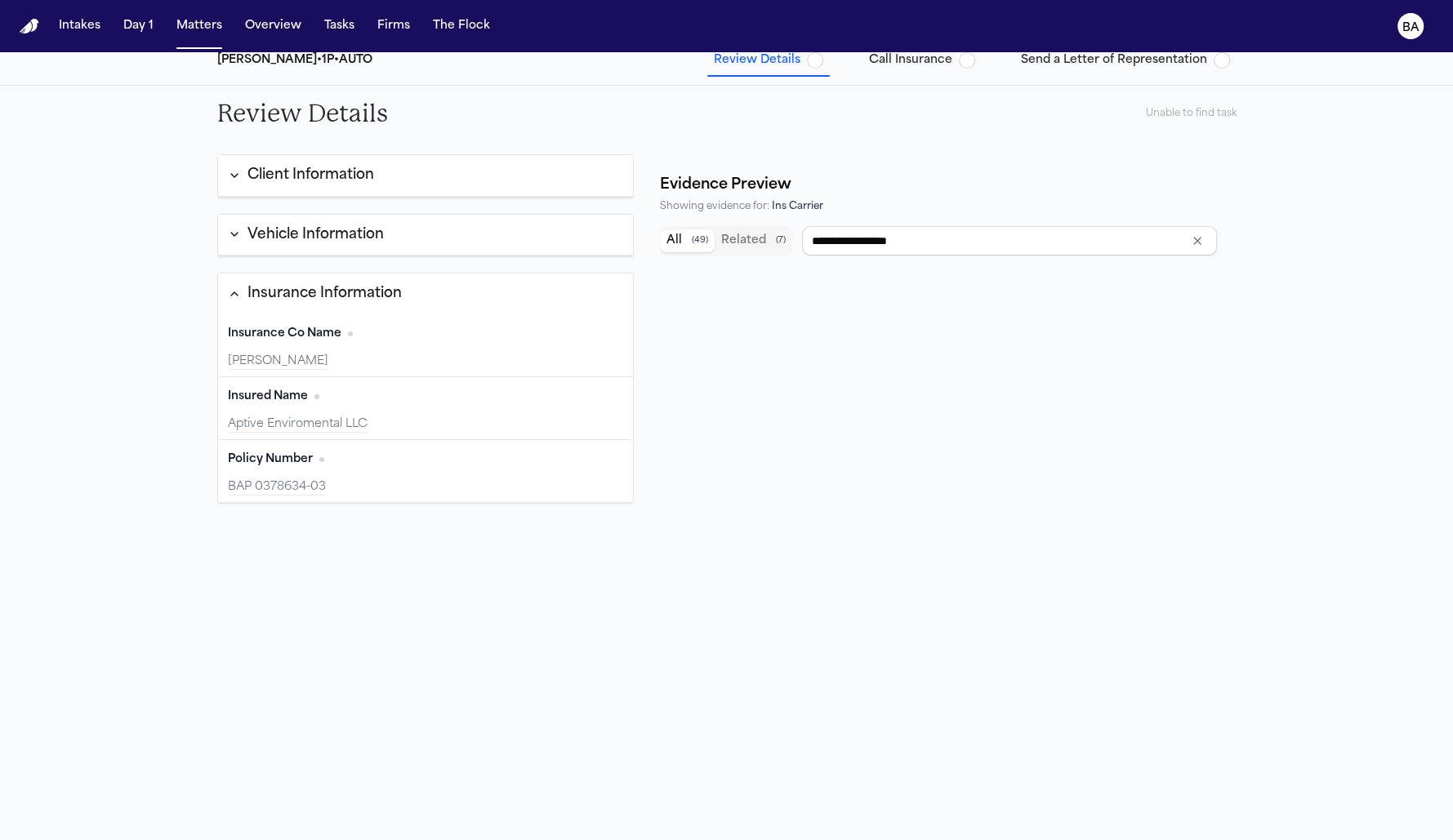
scroll to position [154, 0]
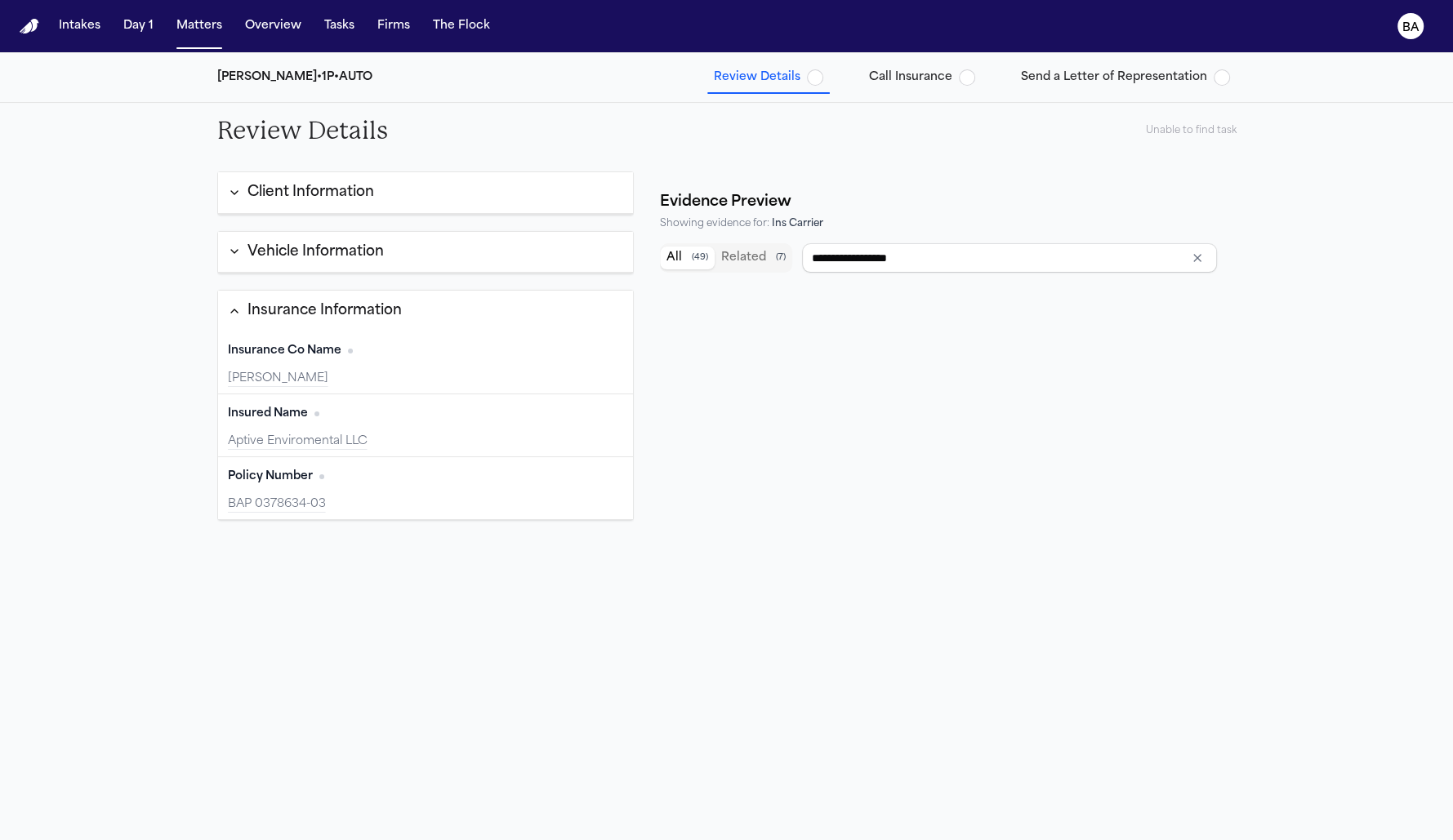
click at [444, 196] on button "Client Information" at bounding box center [426, 192] width 416 height 42
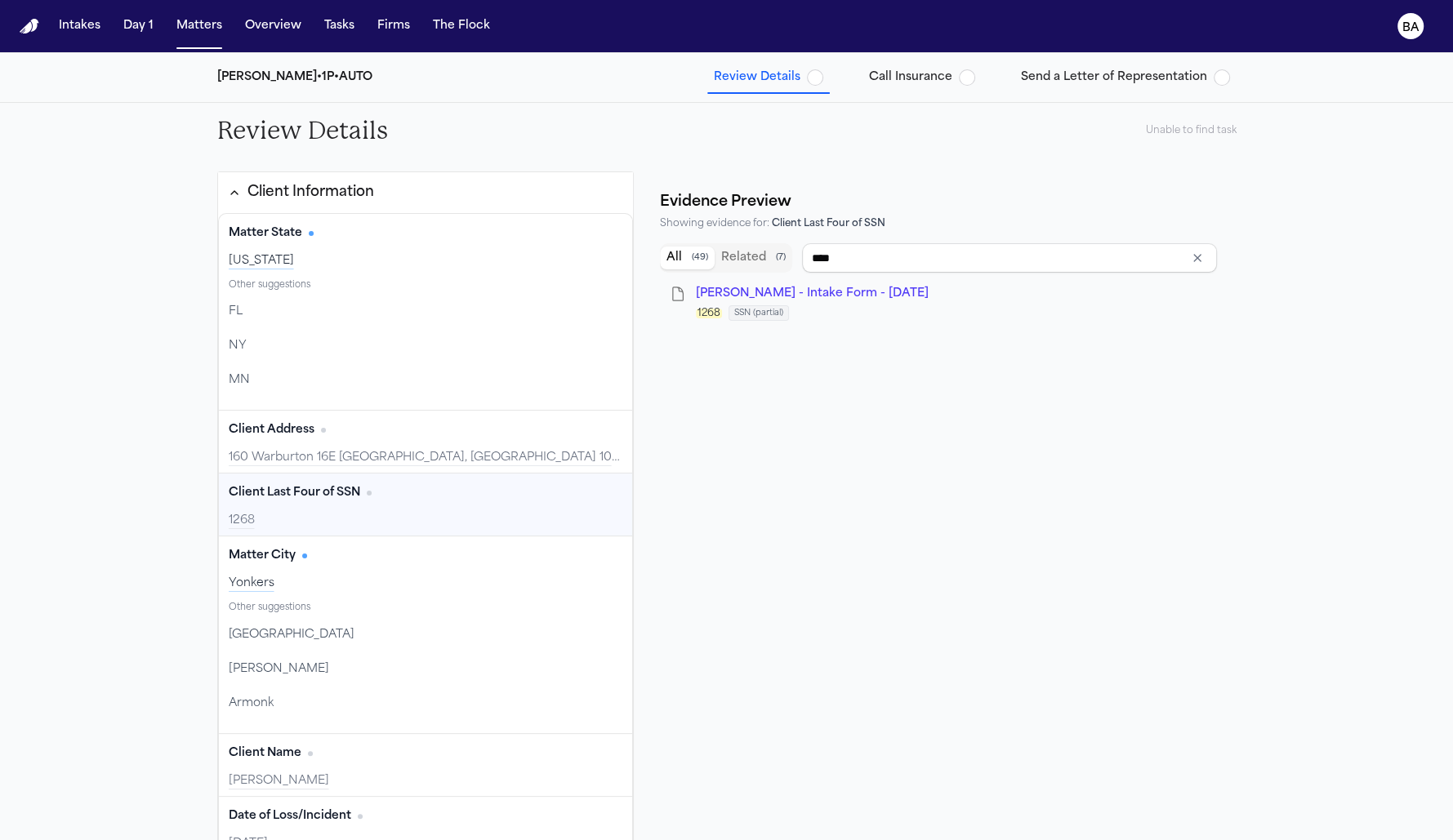
type input "**********"
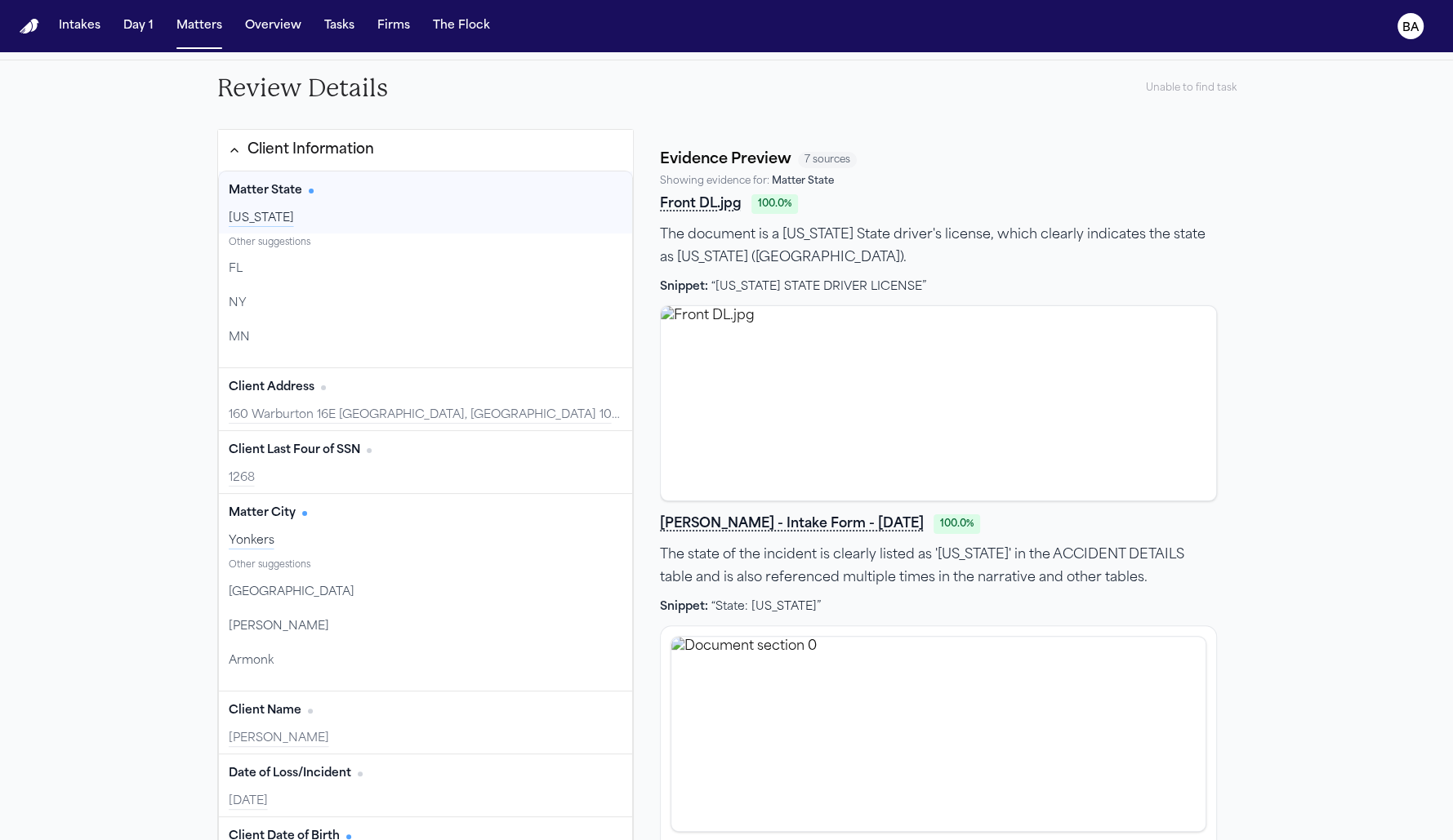
scroll to position [0, 0]
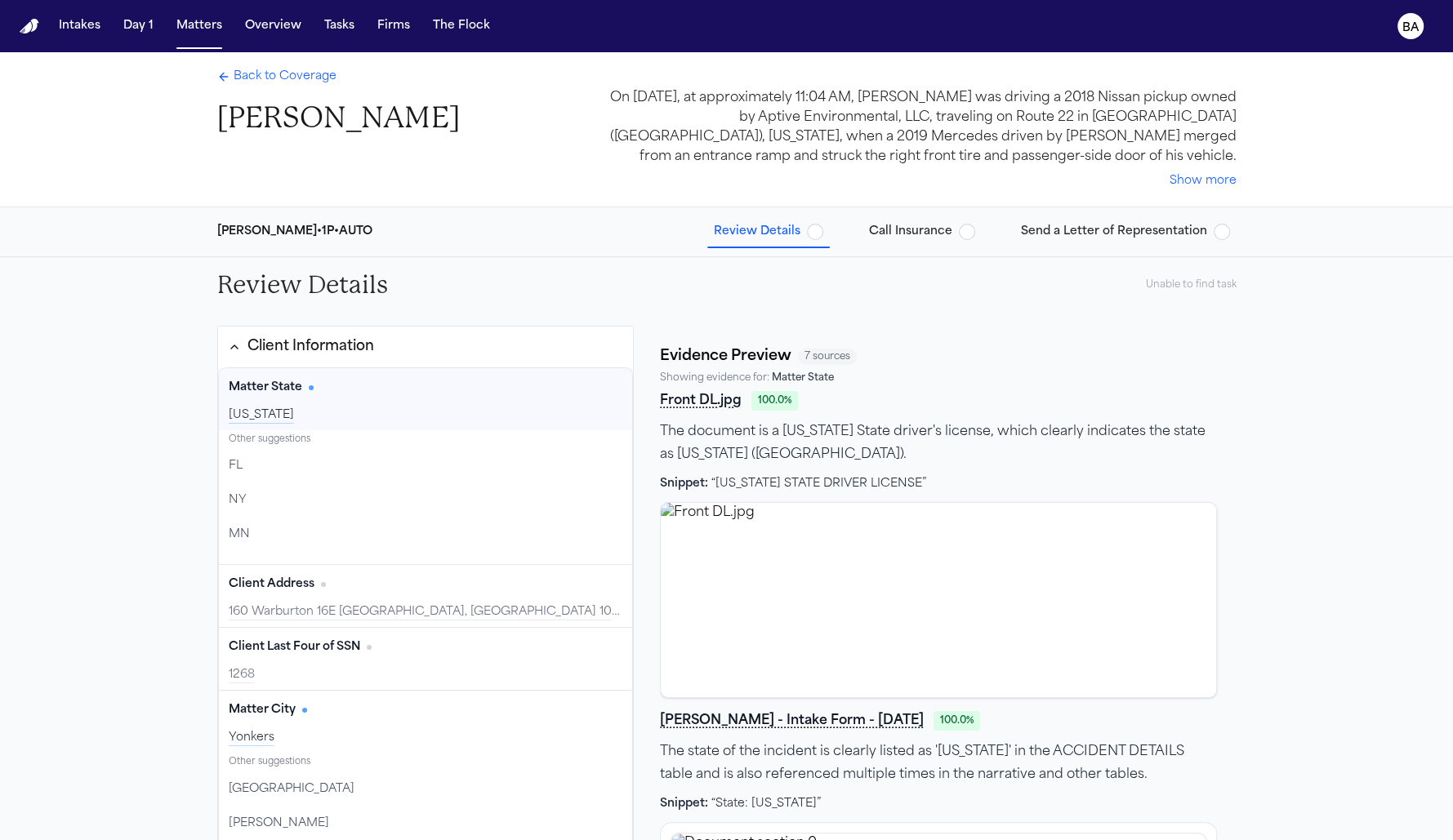
click at [884, 238] on span "Call Insurance" at bounding box center [910, 232] width 83 height 16
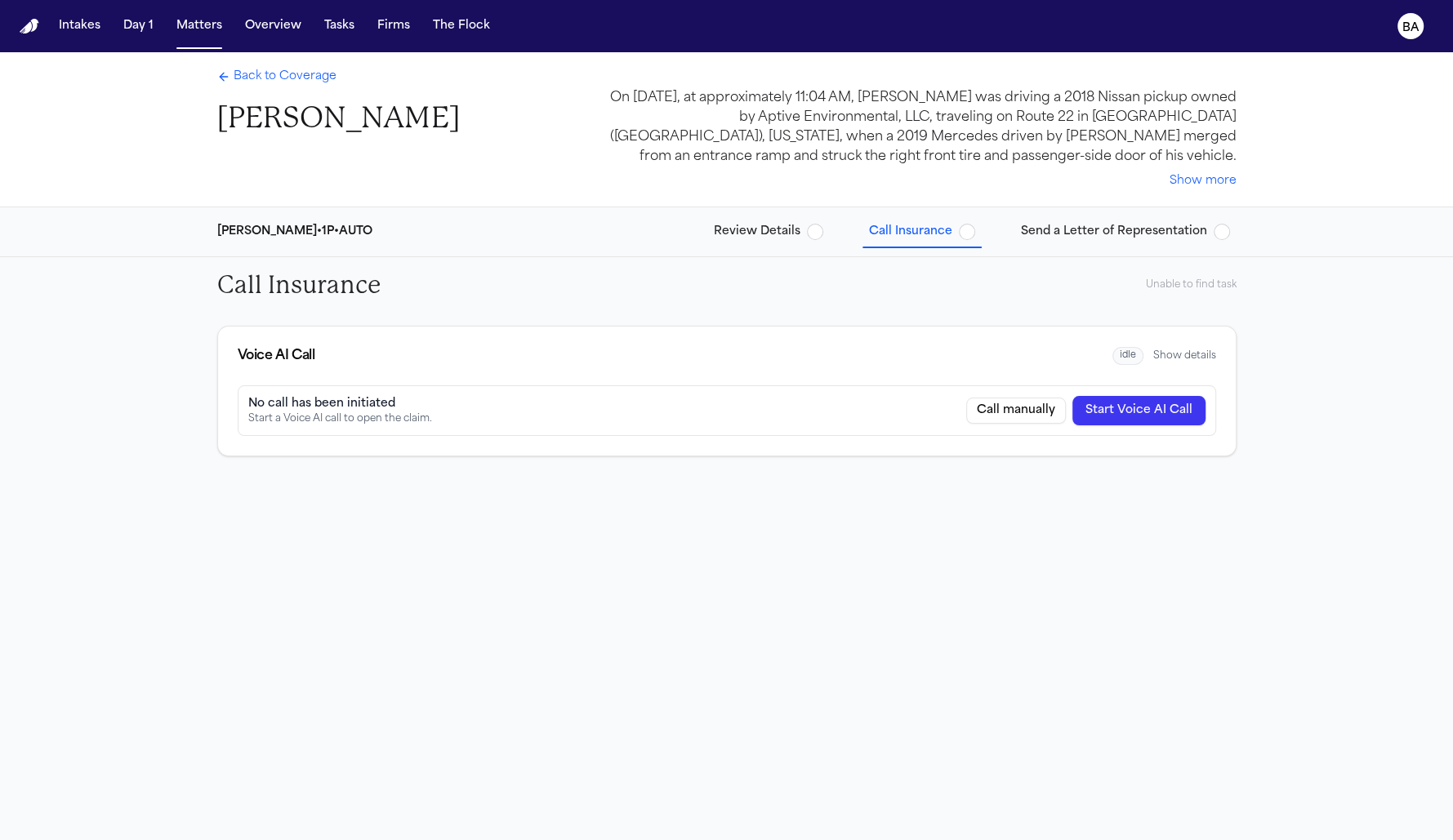
click at [1177, 361] on button "Show details" at bounding box center [1185, 356] width 63 height 13
click at [1110, 219] on button "Send a Letter of Representation" at bounding box center [1126, 232] width 222 height 29
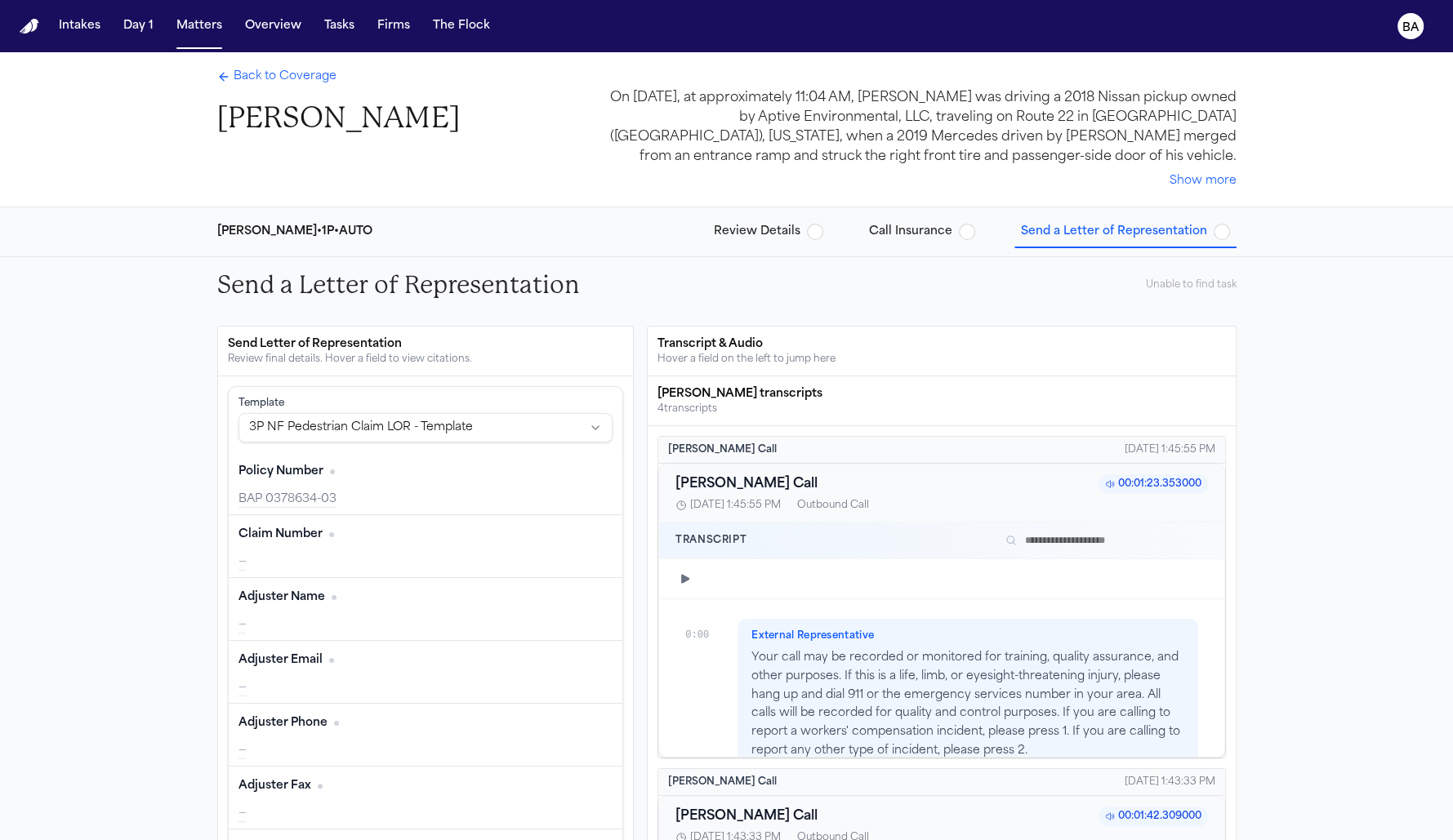
scroll to position [529, 0]
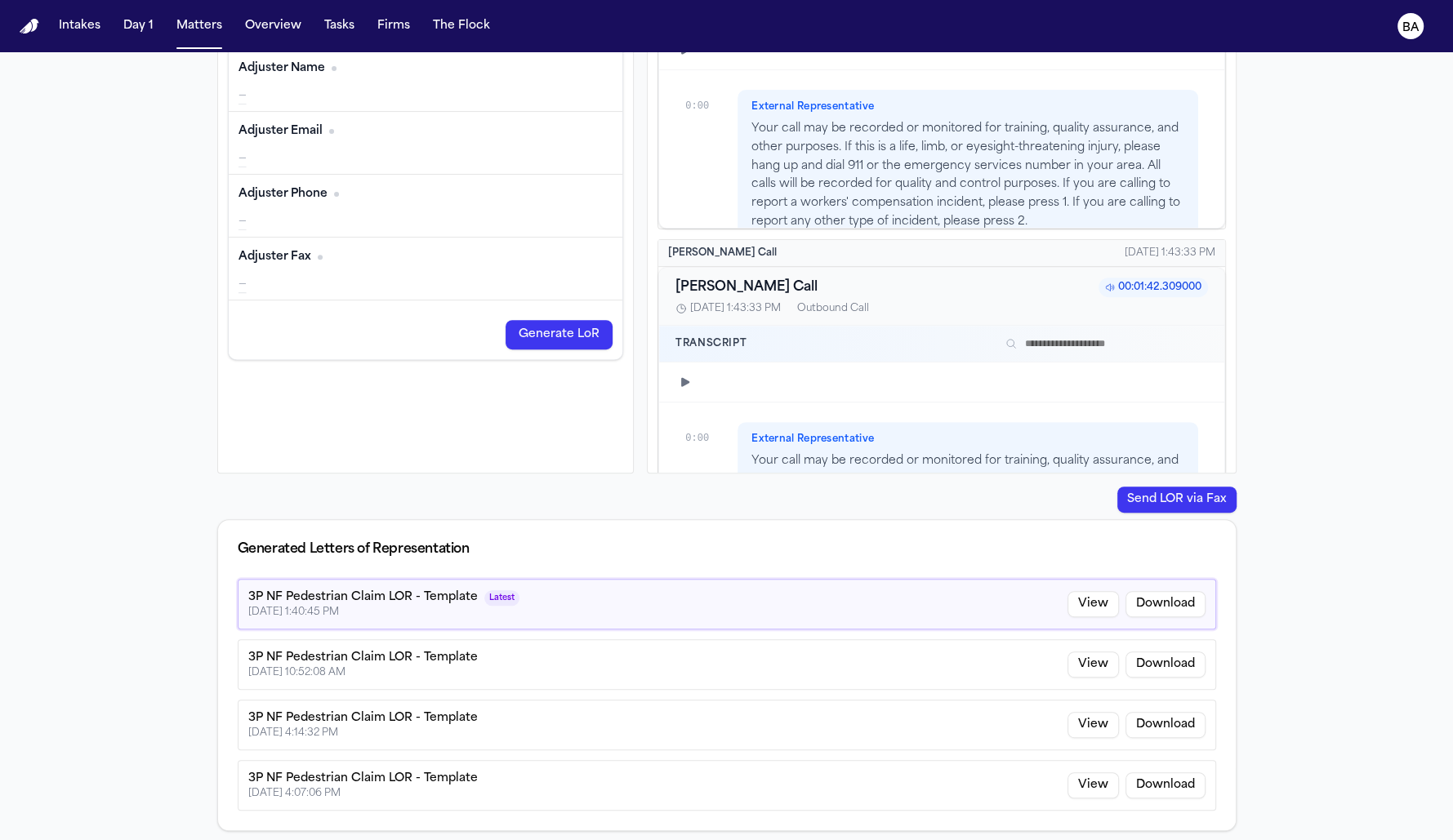
click at [1157, 492] on button "Send LOR via Fax" at bounding box center [1177, 500] width 119 height 27
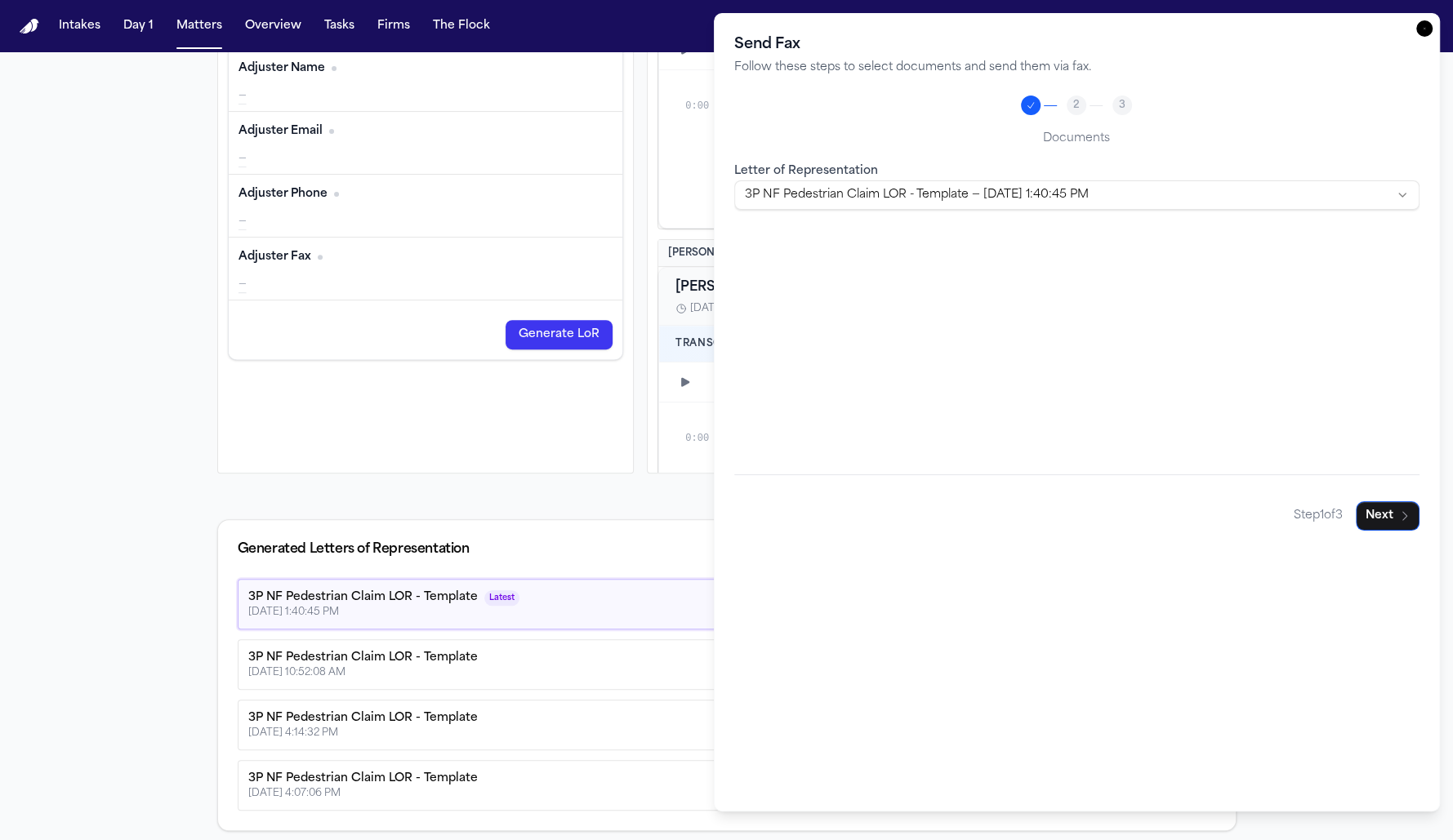
click at [928, 198] on body "Intakes Day 1 Matters Overview Tasks Firms The Flock BA Back to Coverage Philli…" at bounding box center [726, 420] width 1453 height 840
click at [1398, 518] on icon "button" at bounding box center [1404, 516] width 13 height 13
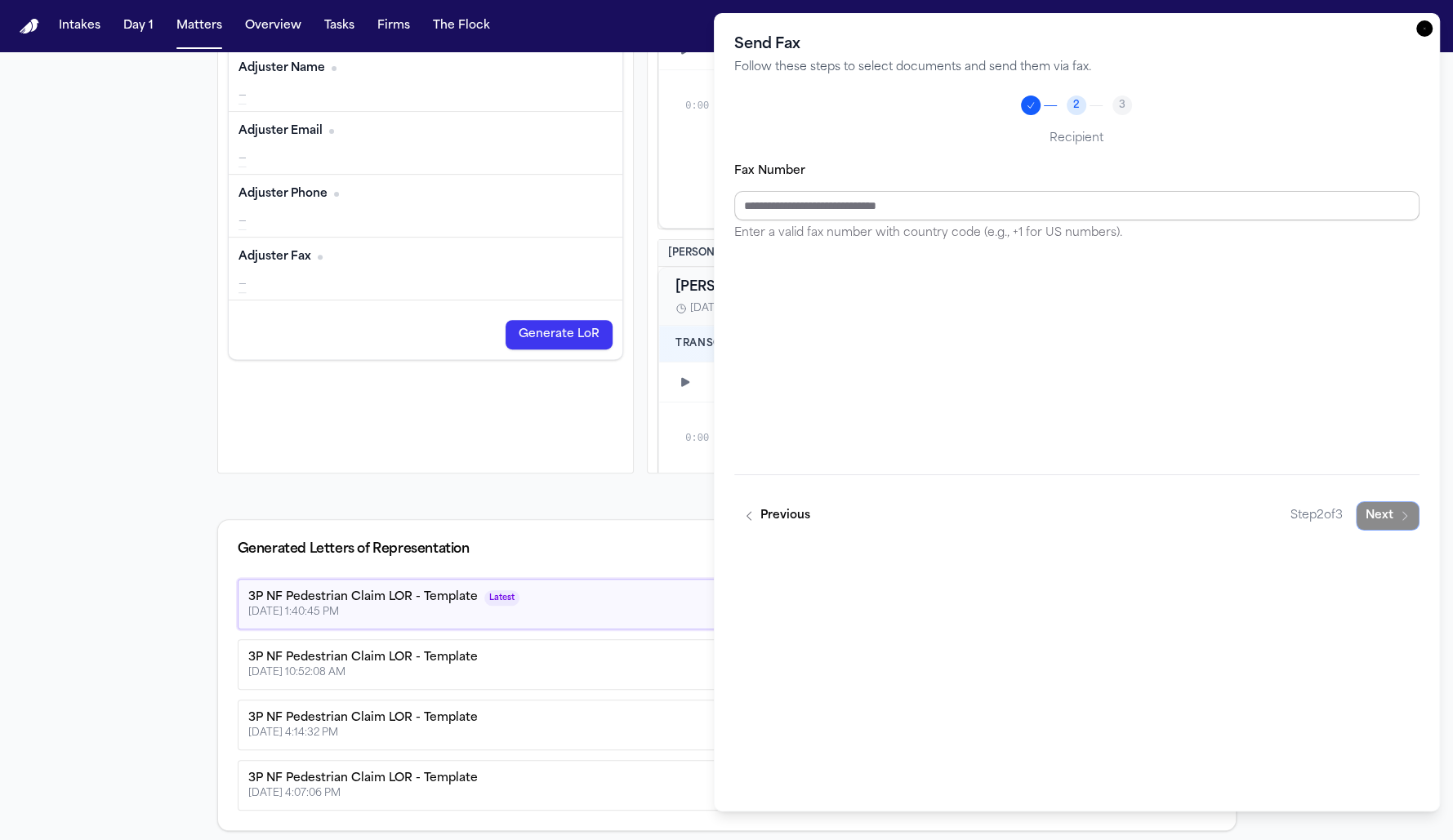
click at [853, 203] on input "Fax Number" at bounding box center [1077, 205] width 686 height 29
type input "**********"
click at [1397, 523] on button "Next" at bounding box center [1388, 516] width 63 height 29
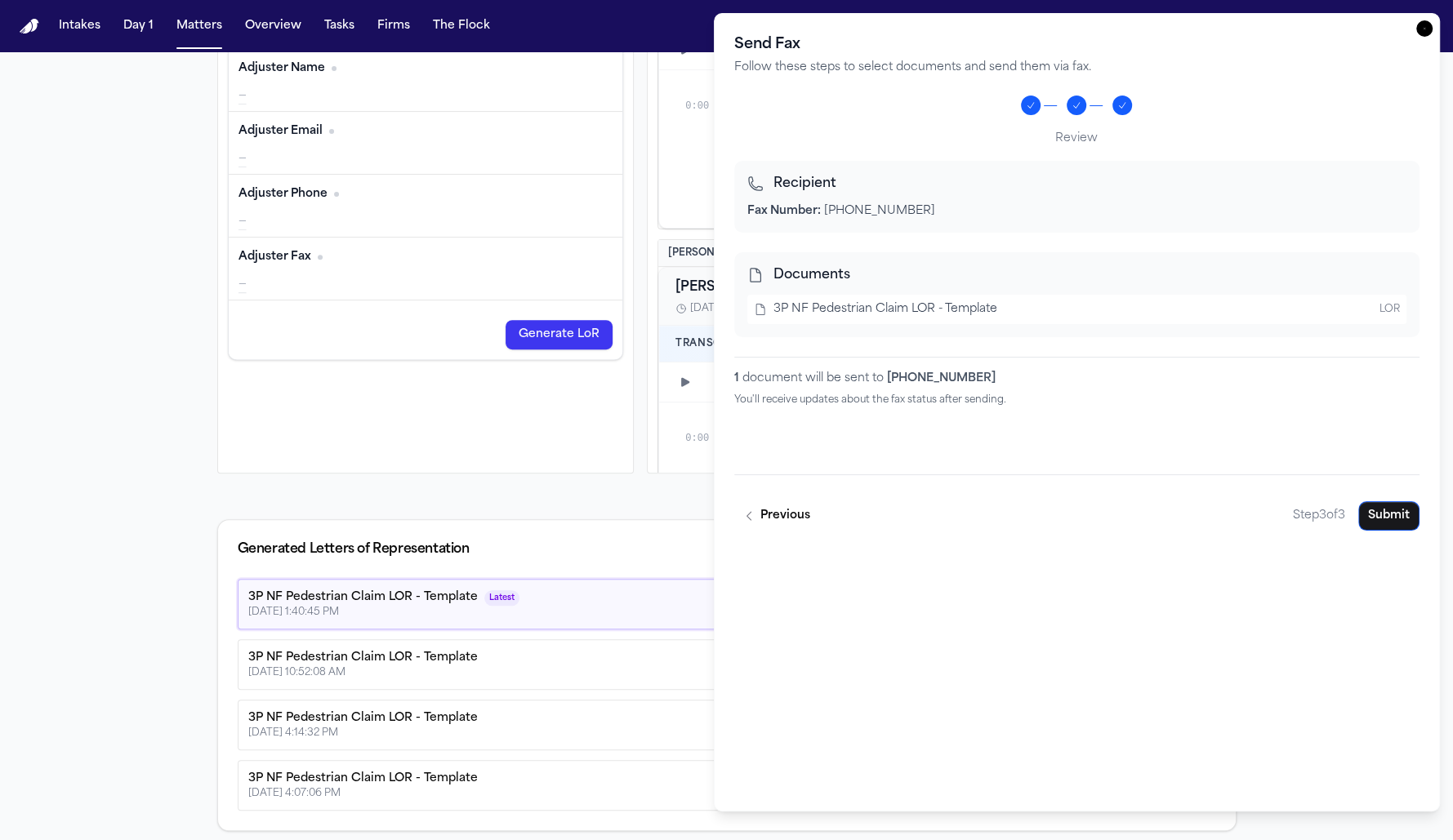
click at [1428, 29] on icon "button" at bounding box center [1424, 28] width 16 height 16
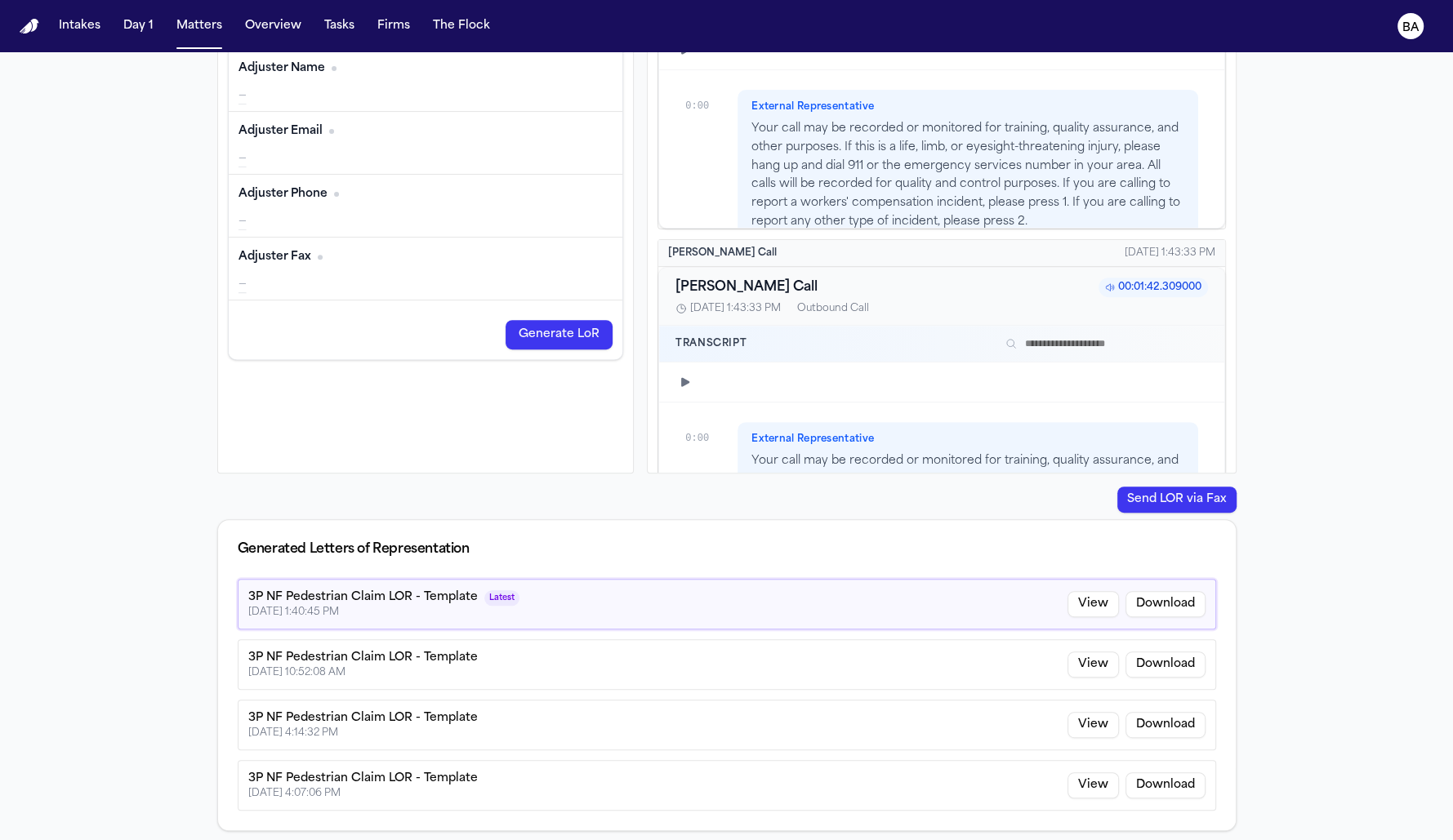
scroll to position [0, 0]
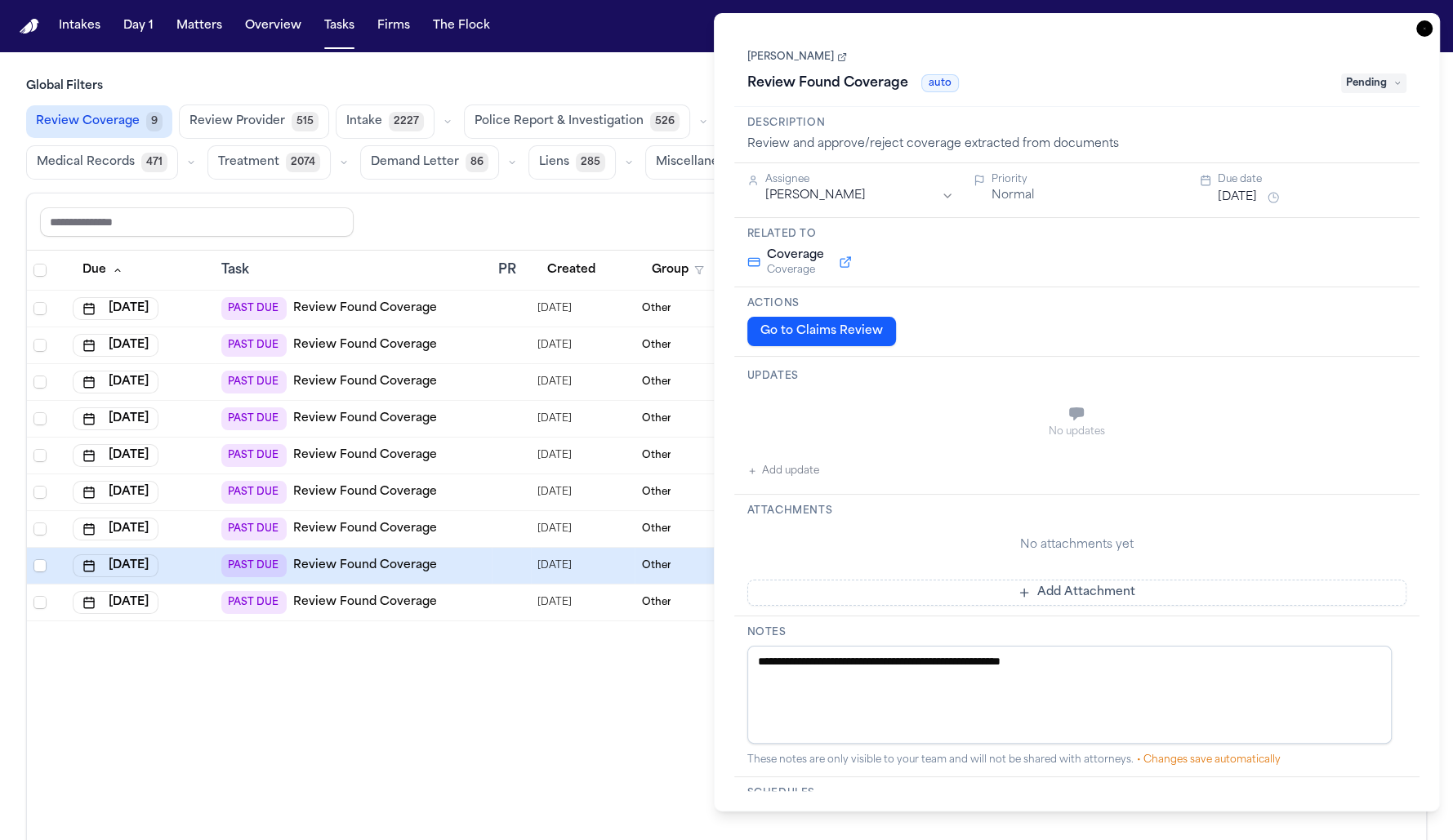
click at [805, 334] on button "Go to Claims Review" at bounding box center [822, 331] width 149 height 29
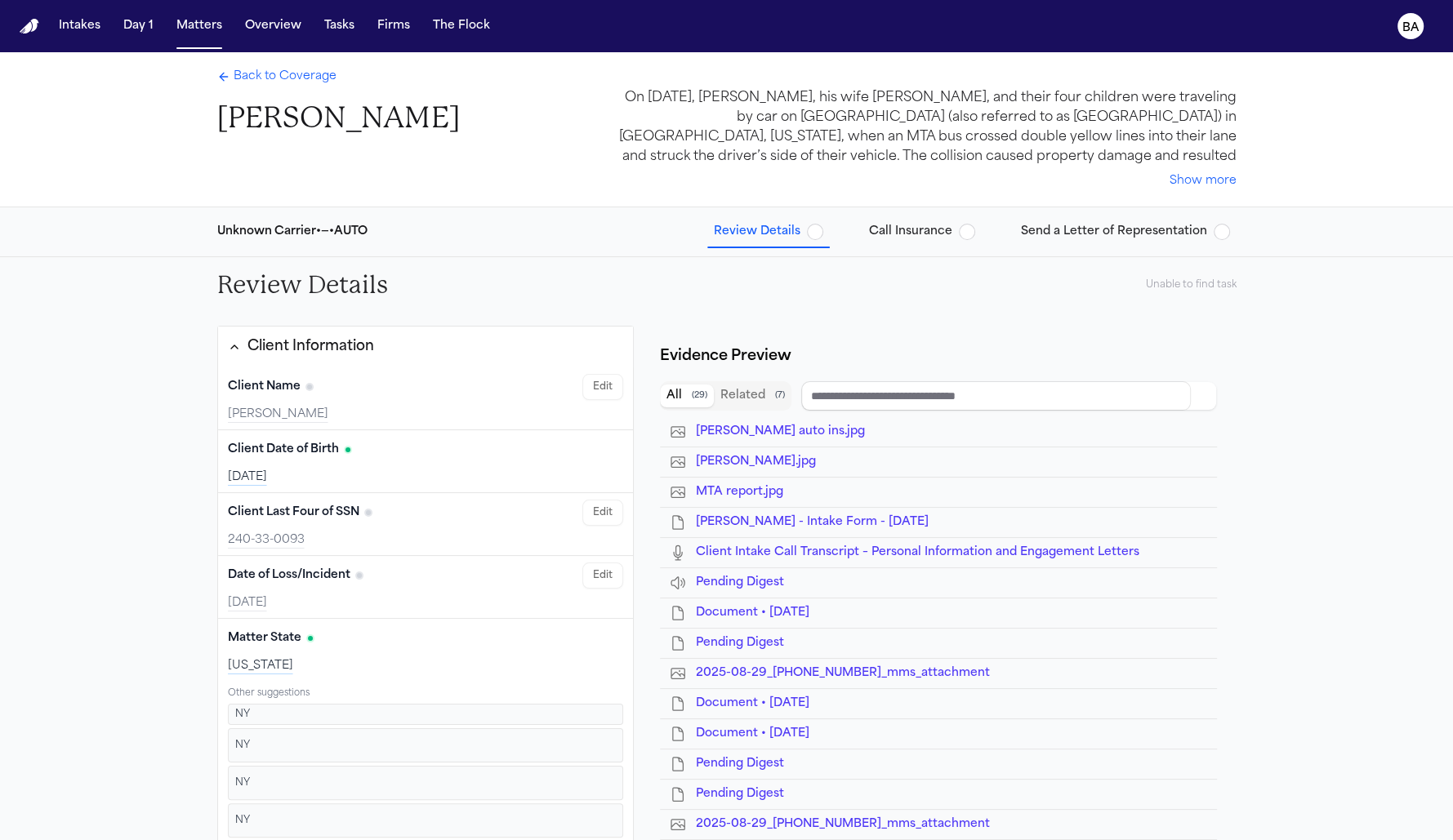
click at [922, 243] on button "Call Insurance" at bounding box center [922, 232] width 119 height 29
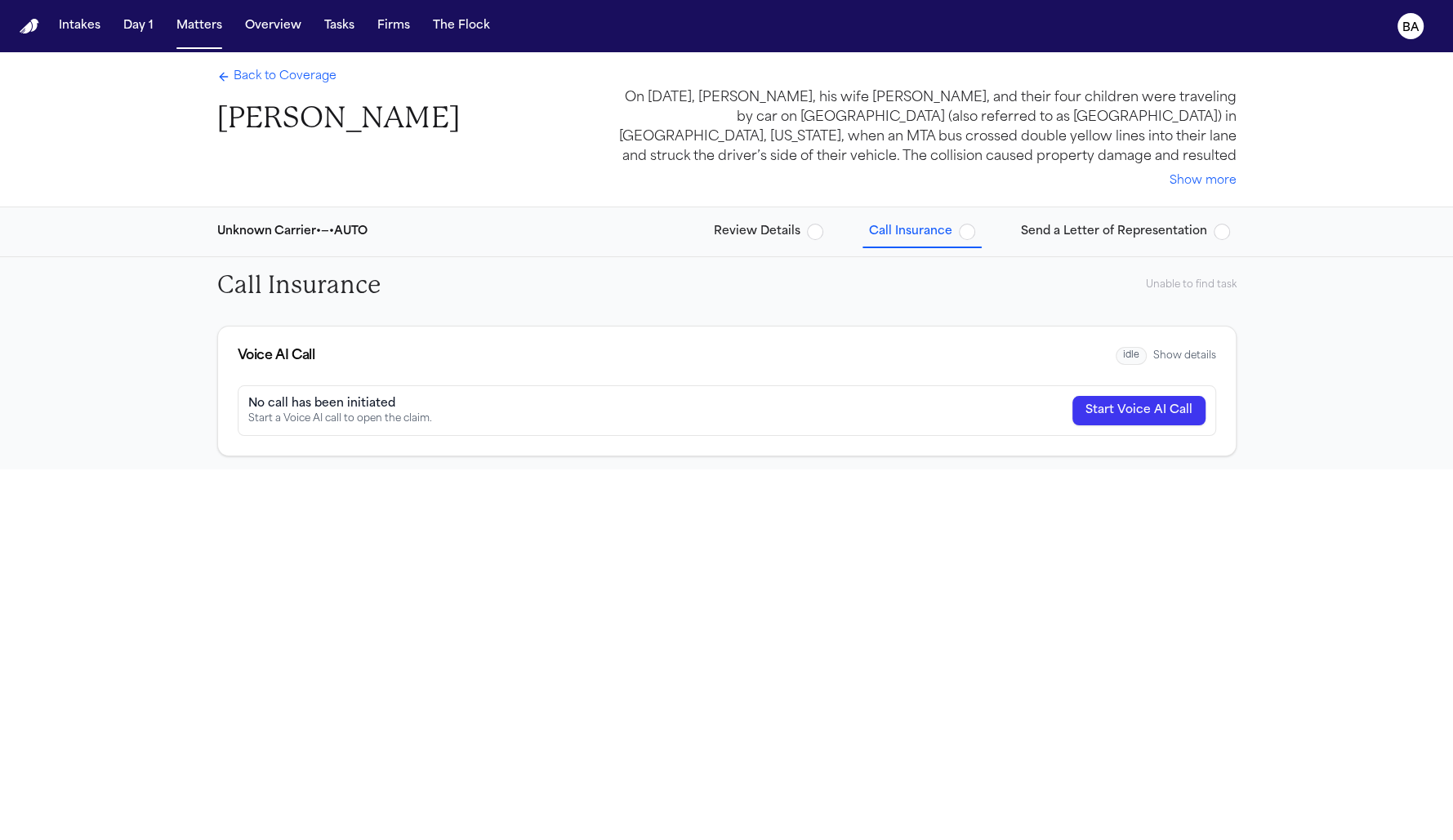
click at [1171, 363] on div "idle Show details" at bounding box center [1165, 357] width 100 height 19
click at [1174, 356] on button "Show details" at bounding box center [1185, 356] width 63 height 13
click at [220, 82] on icon "Back to Coverage" at bounding box center [223, 76] width 13 height 13
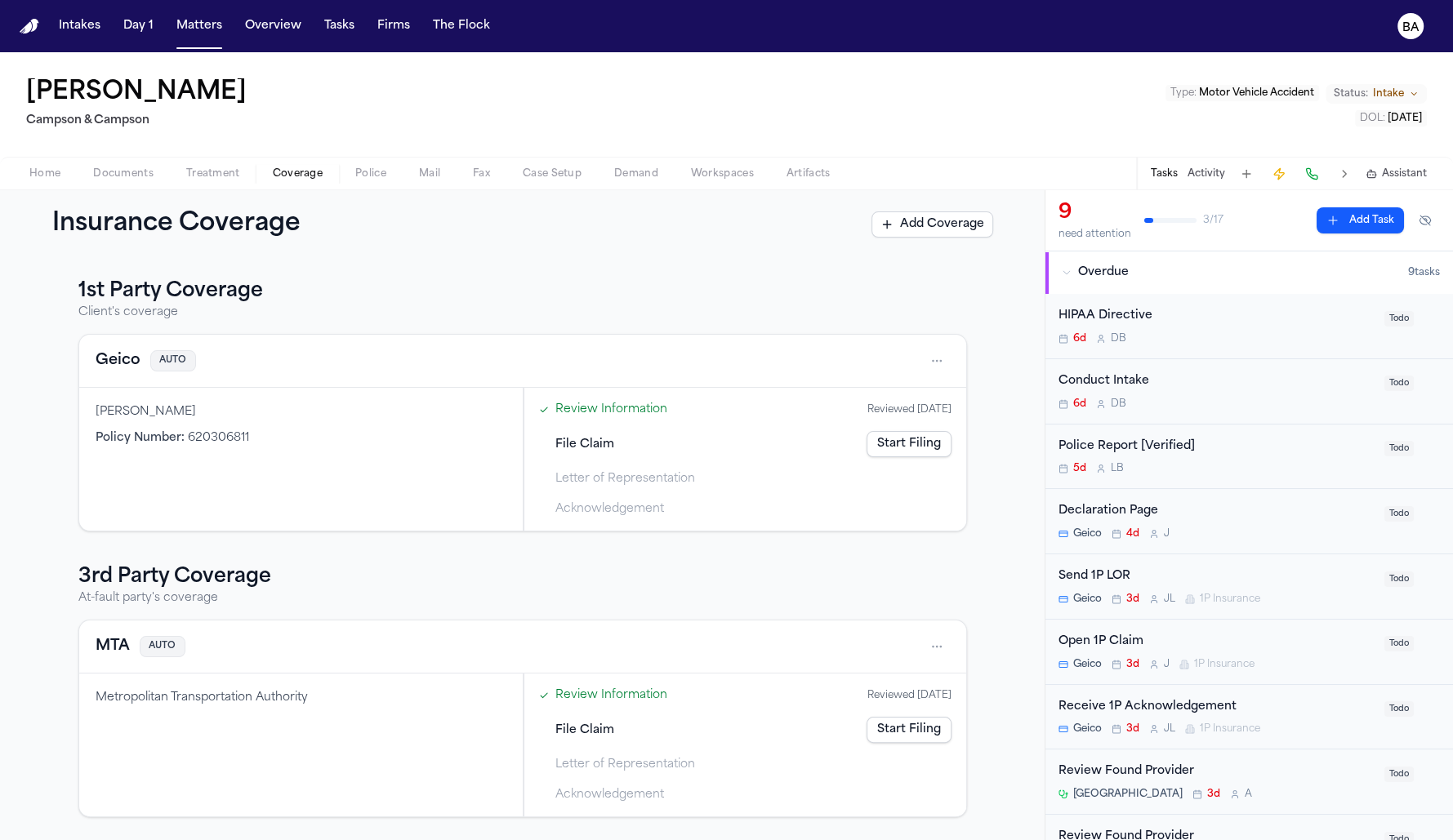
click at [577, 453] on div "File Claim Start Filing" at bounding box center [744, 444] width 425 height 36
click at [903, 455] on link "Start Filing" at bounding box center [909, 444] width 85 height 27
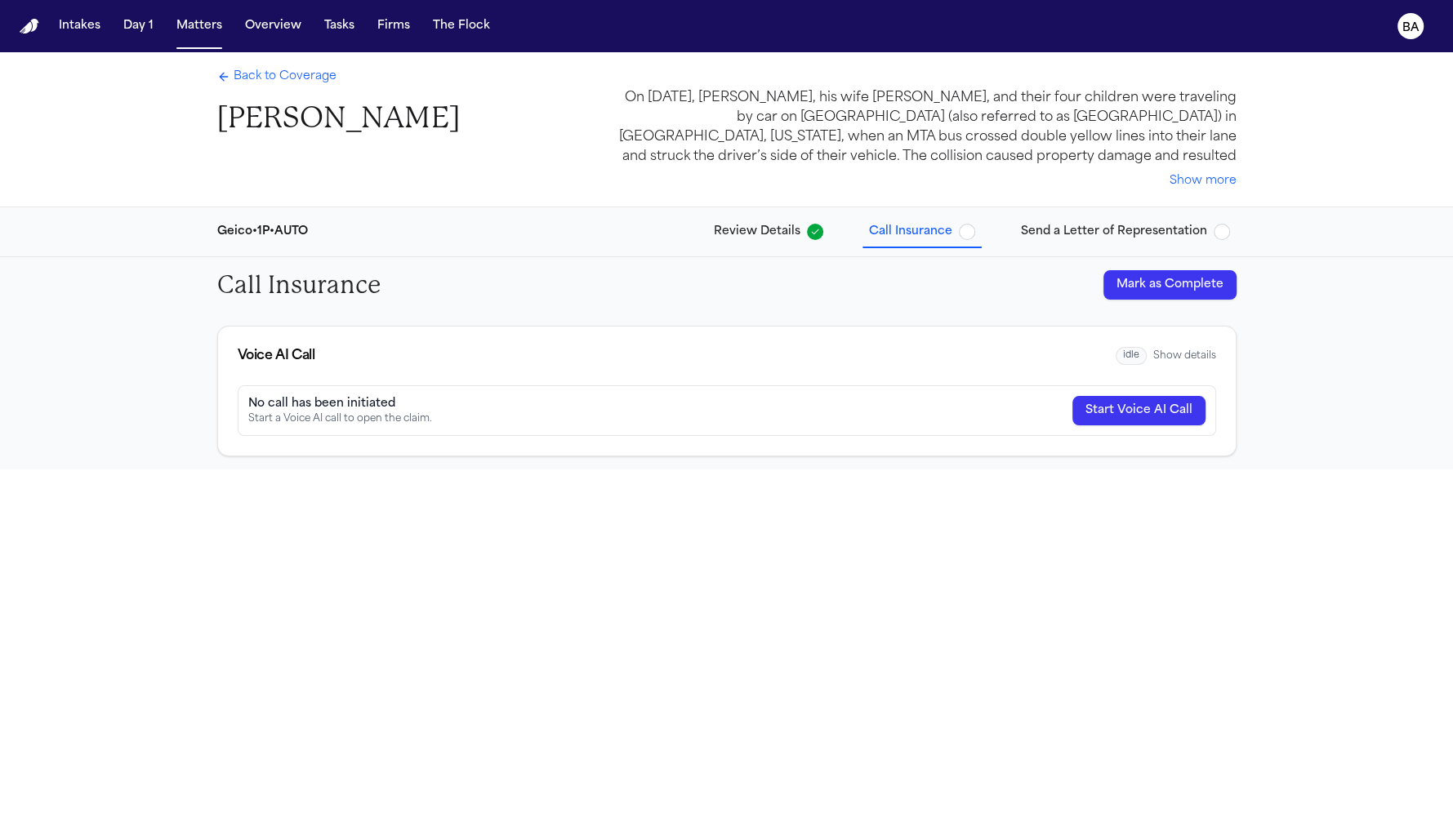
click at [1159, 358] on button "Show details" at bounding box center [1185, 356] width 63 height 13
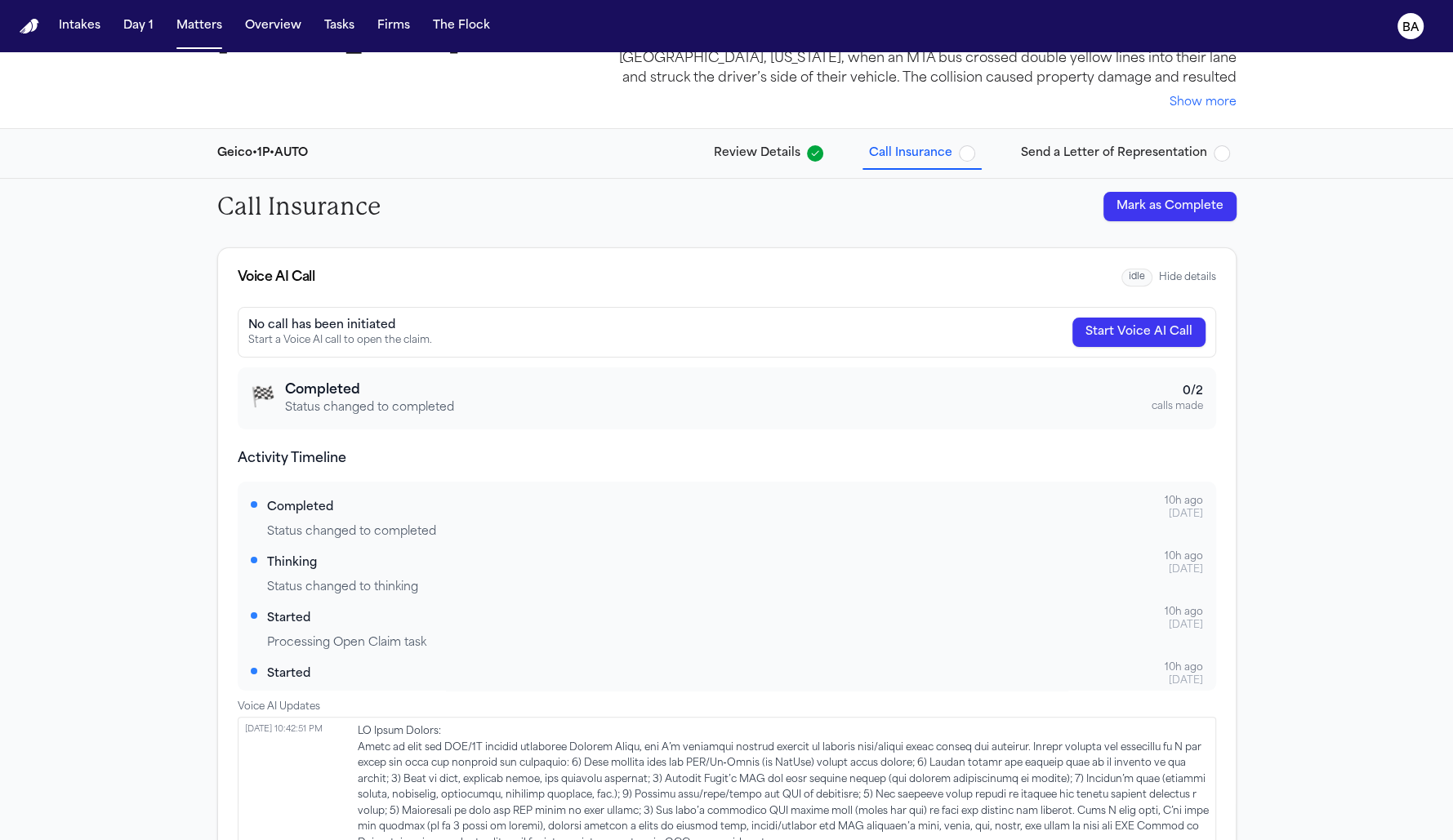
scroll to position [127, 0]
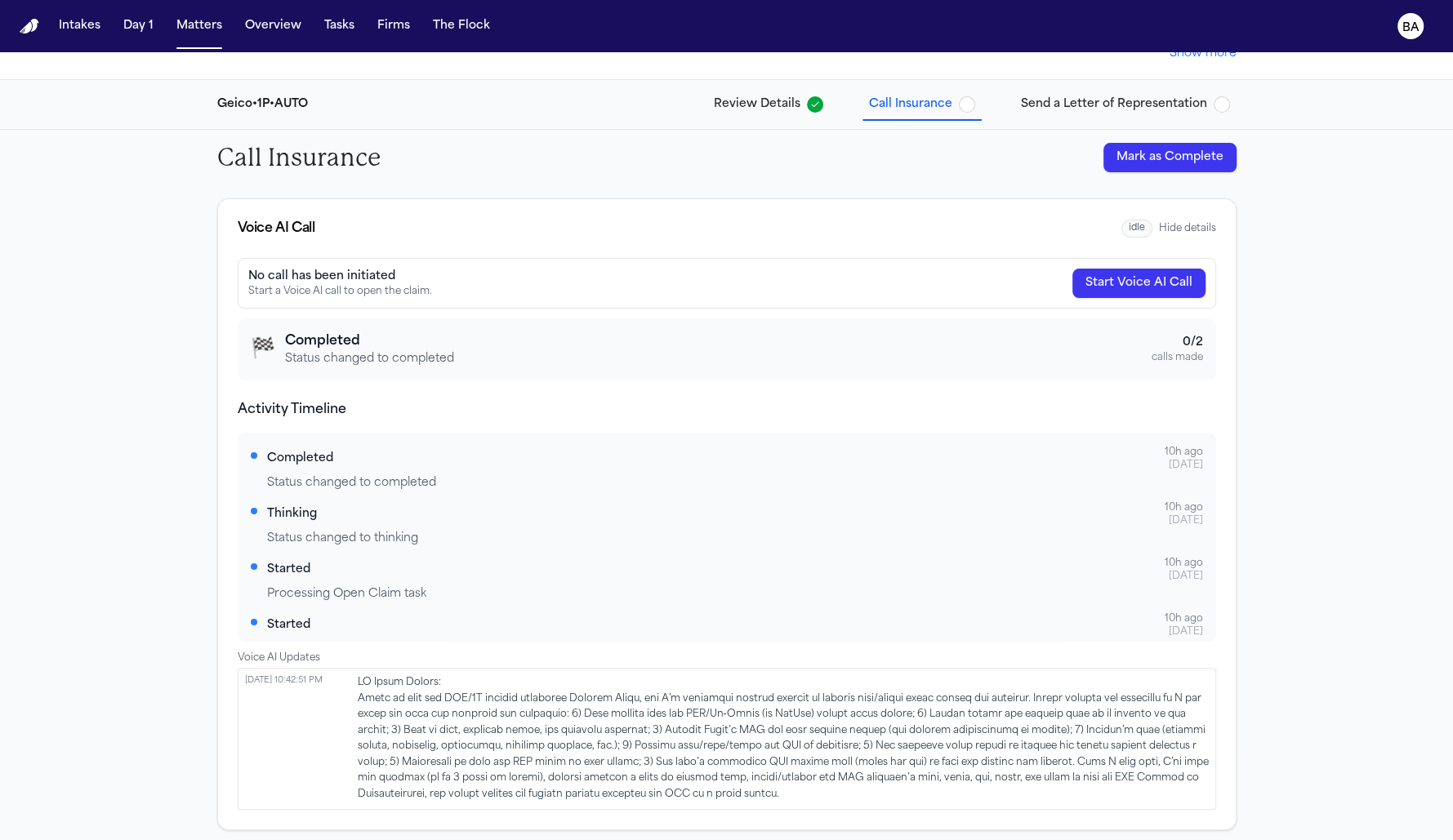
click at [1063, 109] on span "Send a Letter of Representation" at bounding box center [1114, 104] width 187 height 16
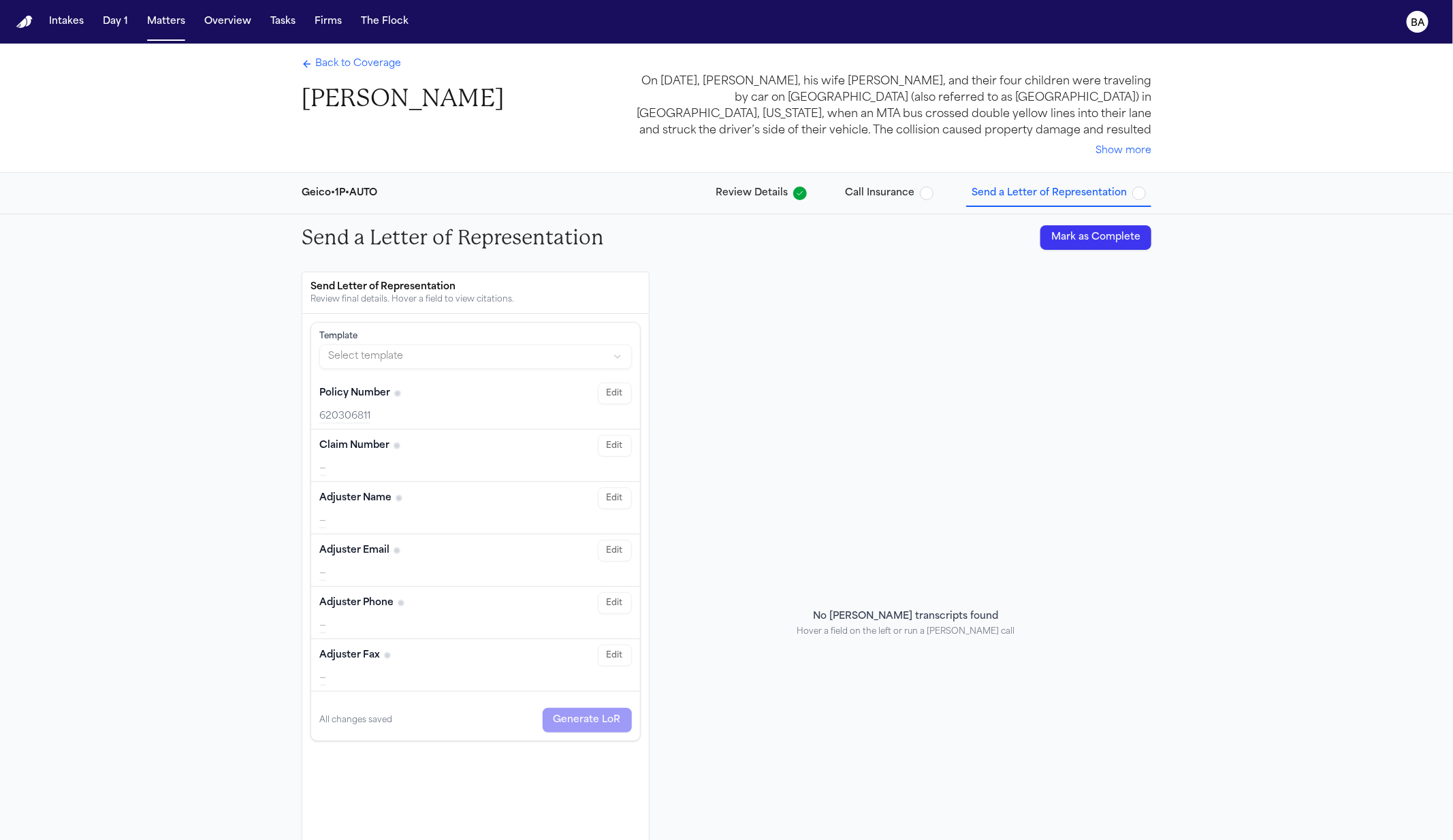
click at [868, 193] on span "Call Insurance" at bounding box center [880, 193] width 69 height 14
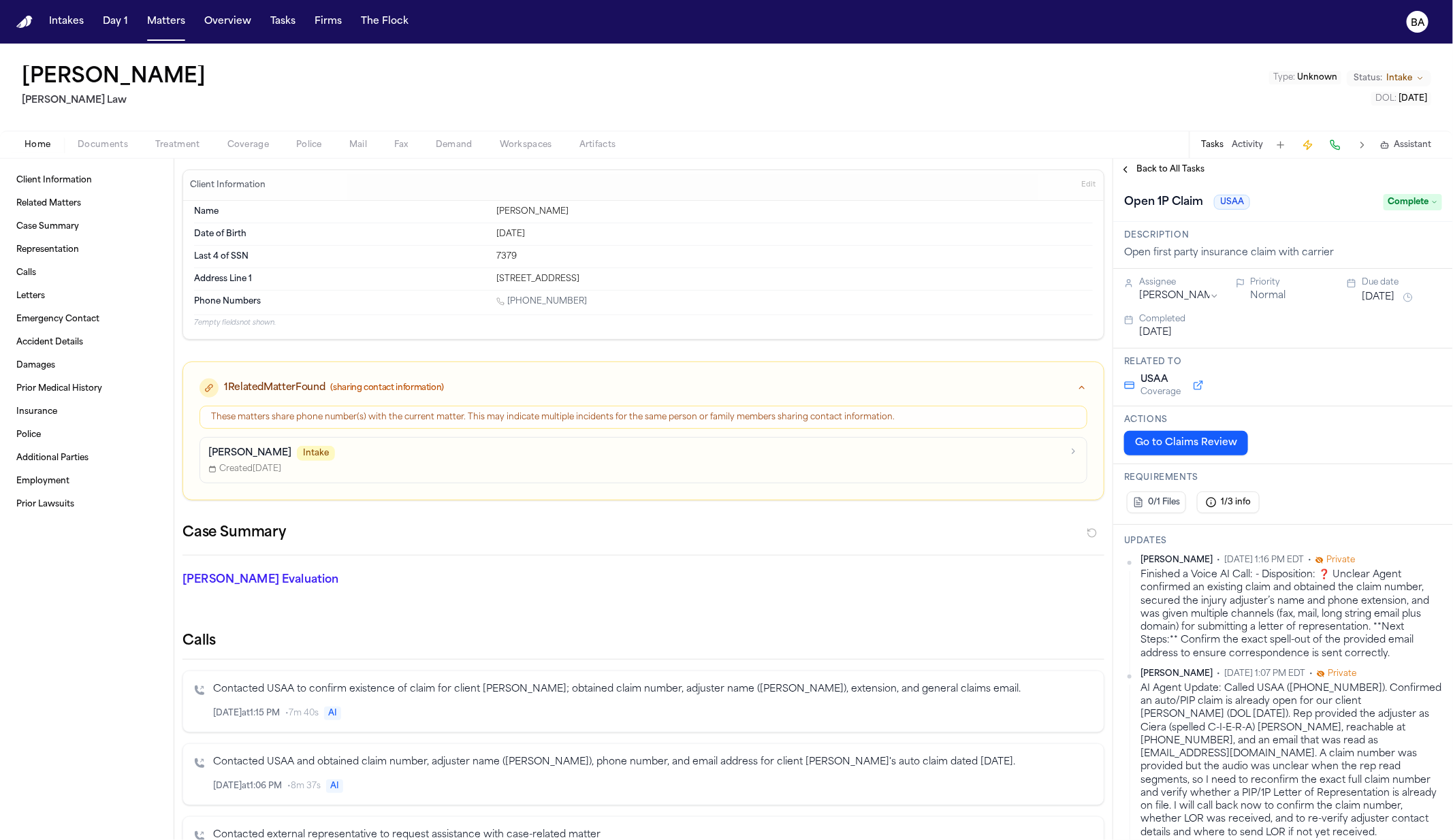
click at [267, 145] on button "Coverage" at bounding box center [248, 145] width 68 height 16
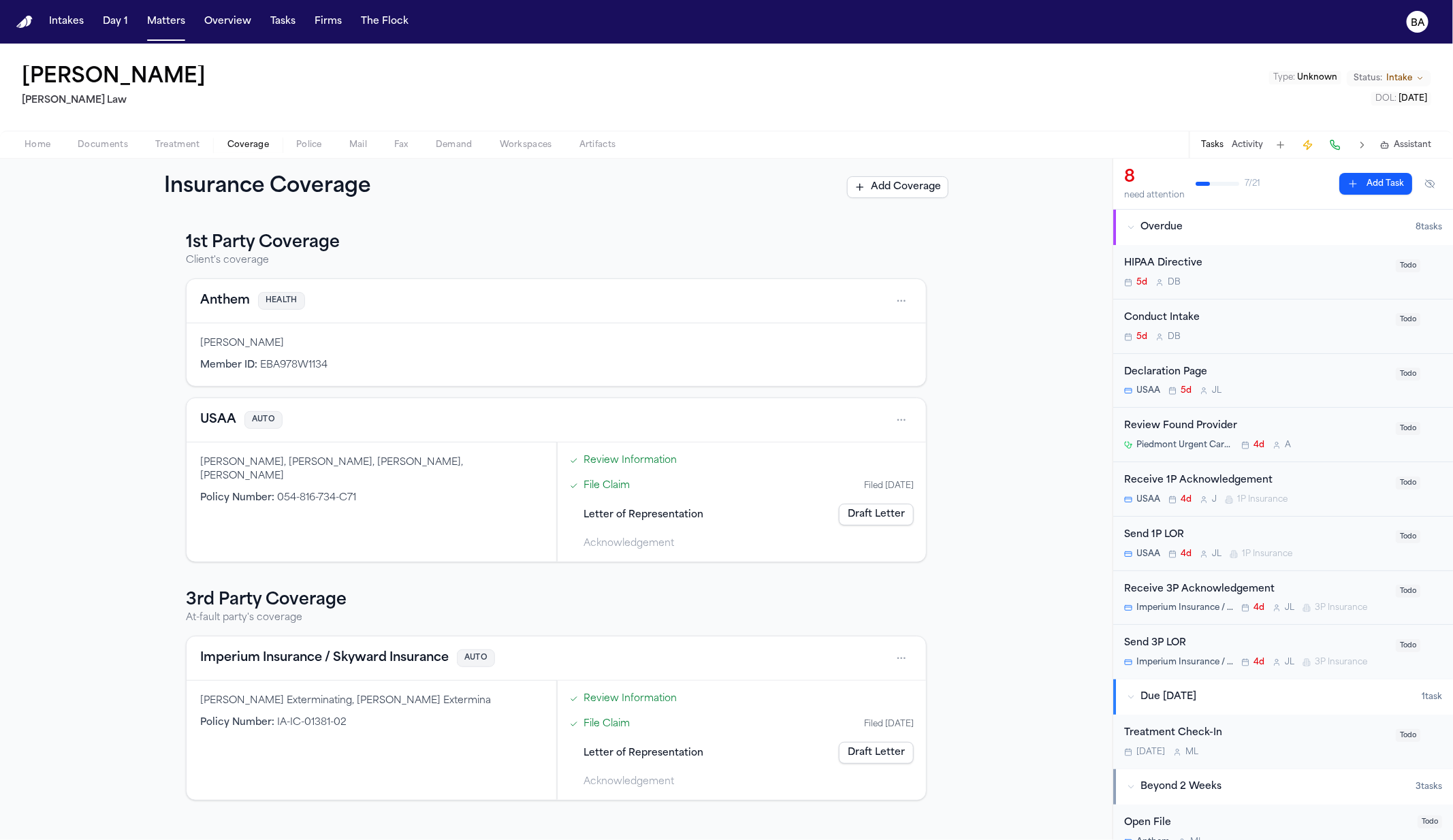
click at [598, 478] on link "File Claim" at bounding box center [606, 486] width 46 height 14
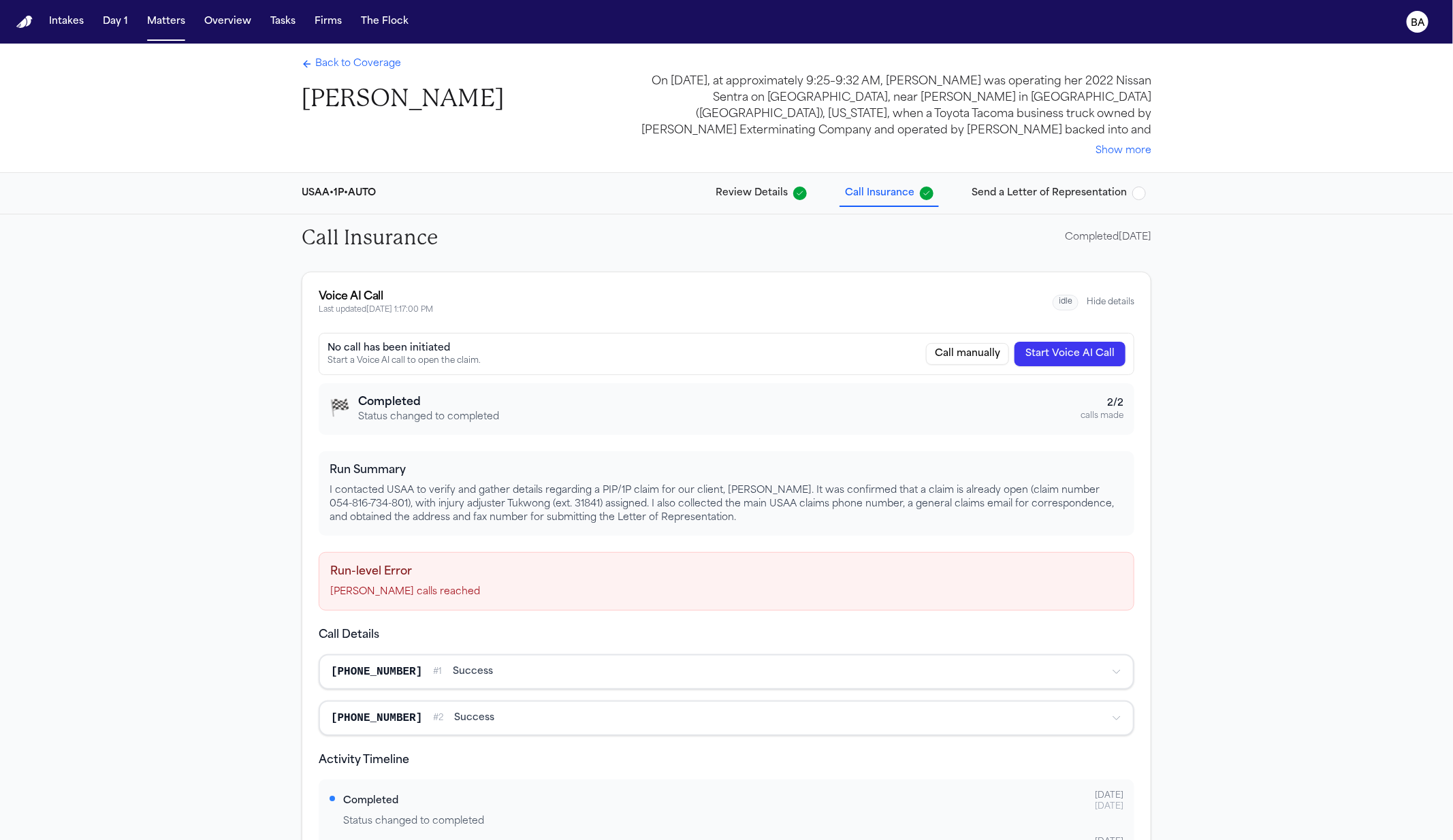
click at [993, 197] on span "Send a Letter of Representation" at bounding box center [1049, 193] width 156 height 14
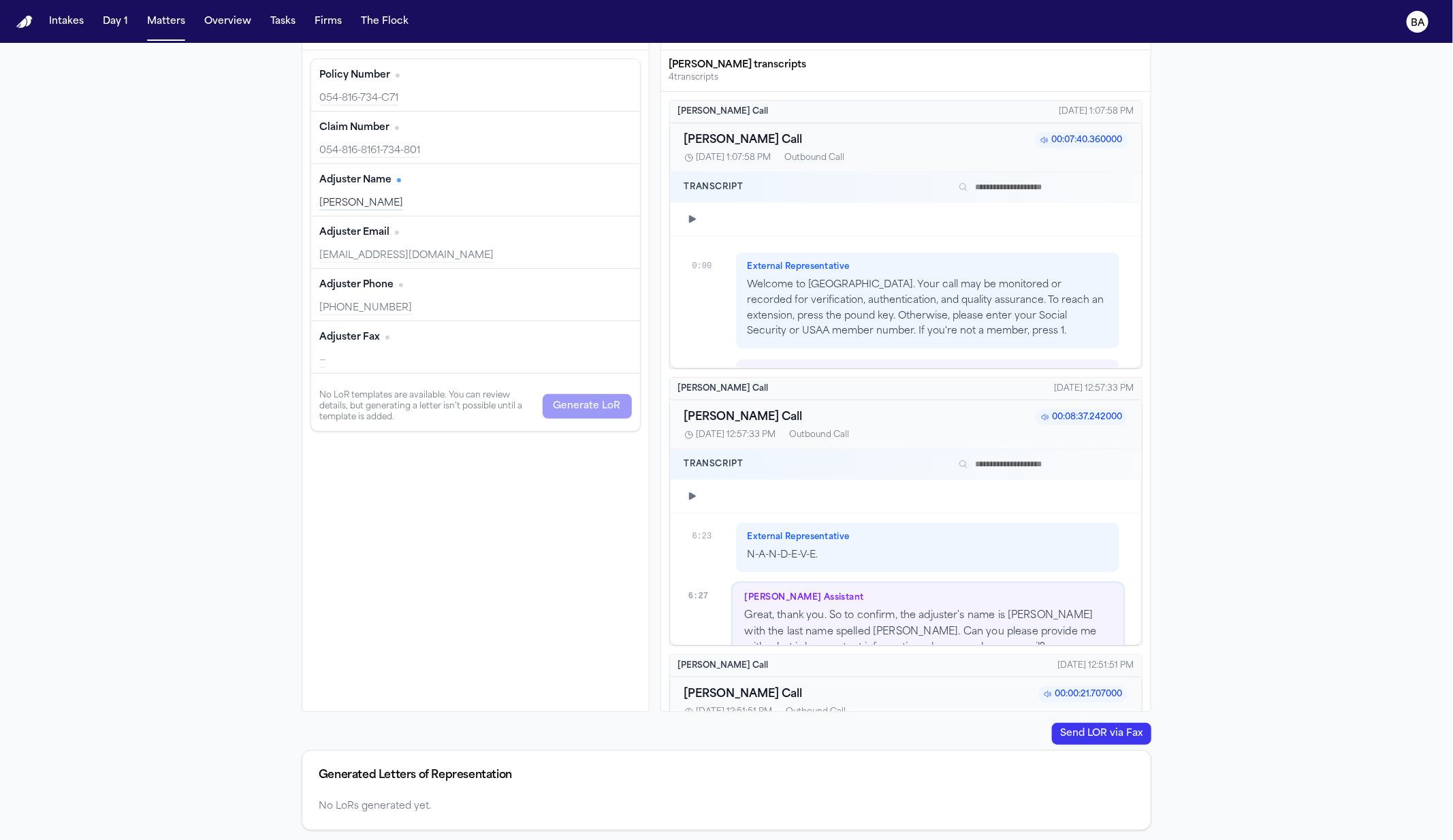
scroll to position [5100, 0]
click at [1201, 429] on div "Send a Letter of Representation Mark as Complete Send Letter of Representation …" at bounding box center [726, 396] width 1453 height 891
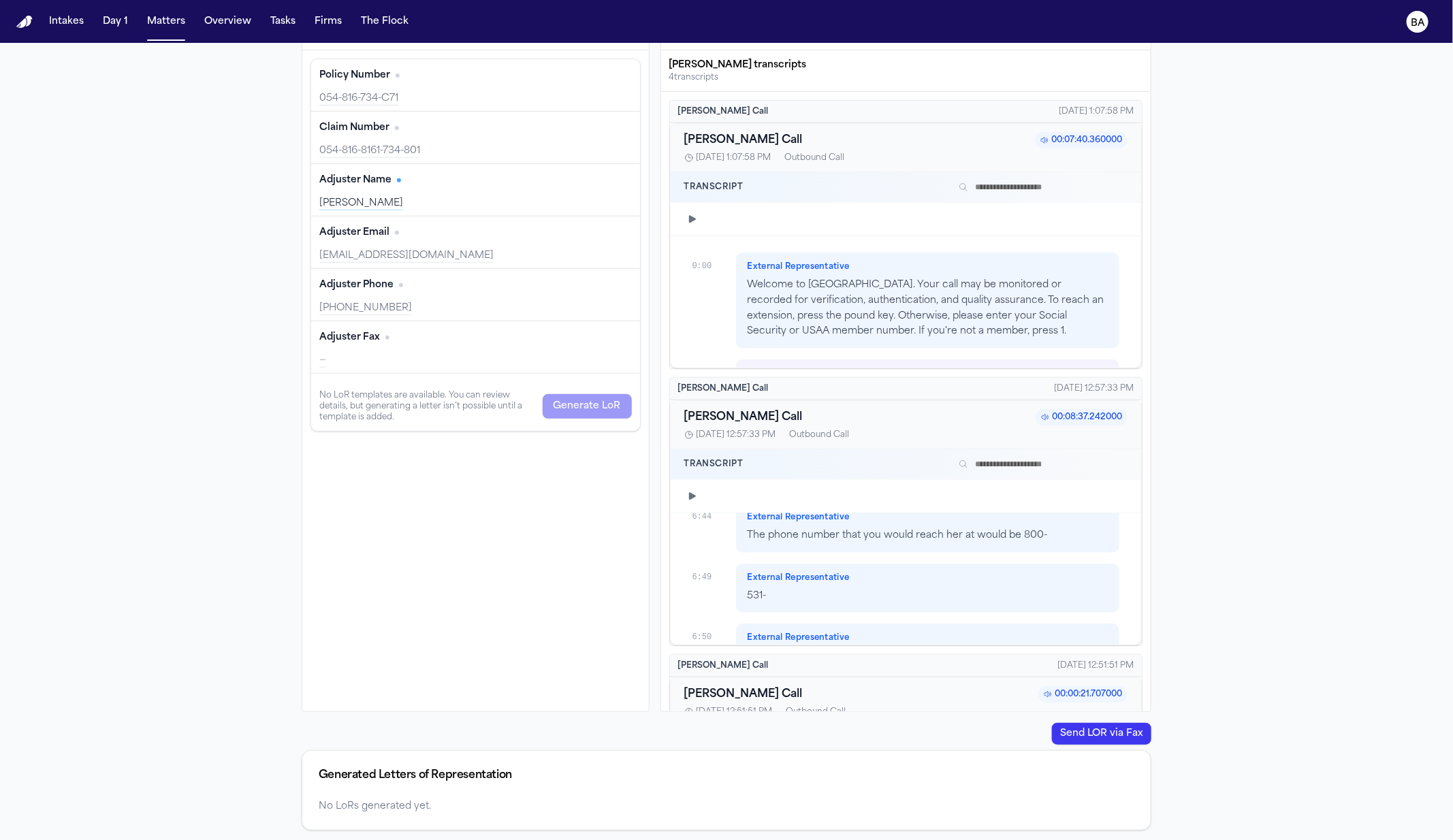
scroll to position [5440, 0]
click at [1036, 456] on input "text" at bounding box center [1041, 464] width 174 height 16
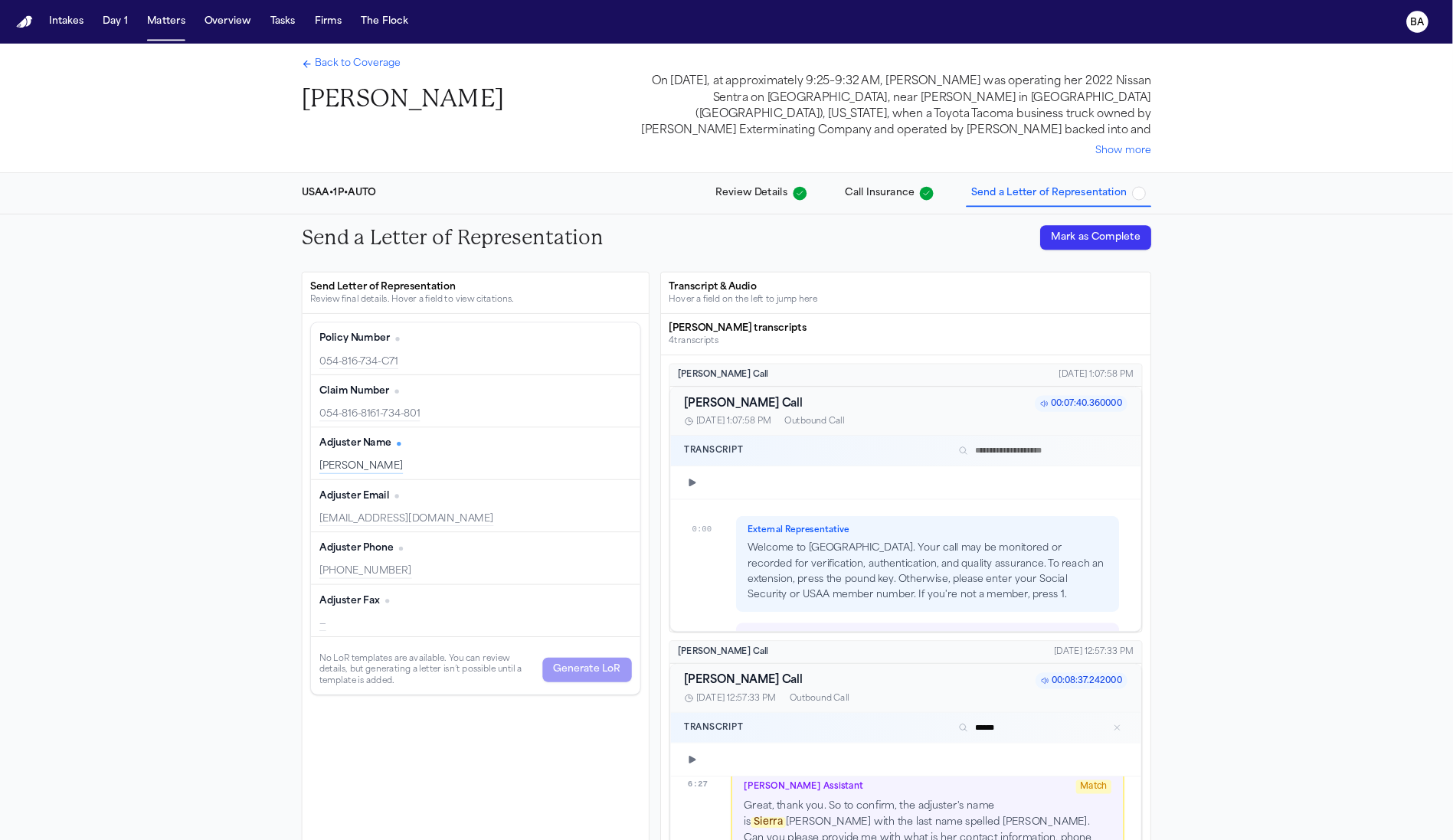
scroll to position [5816, 0]
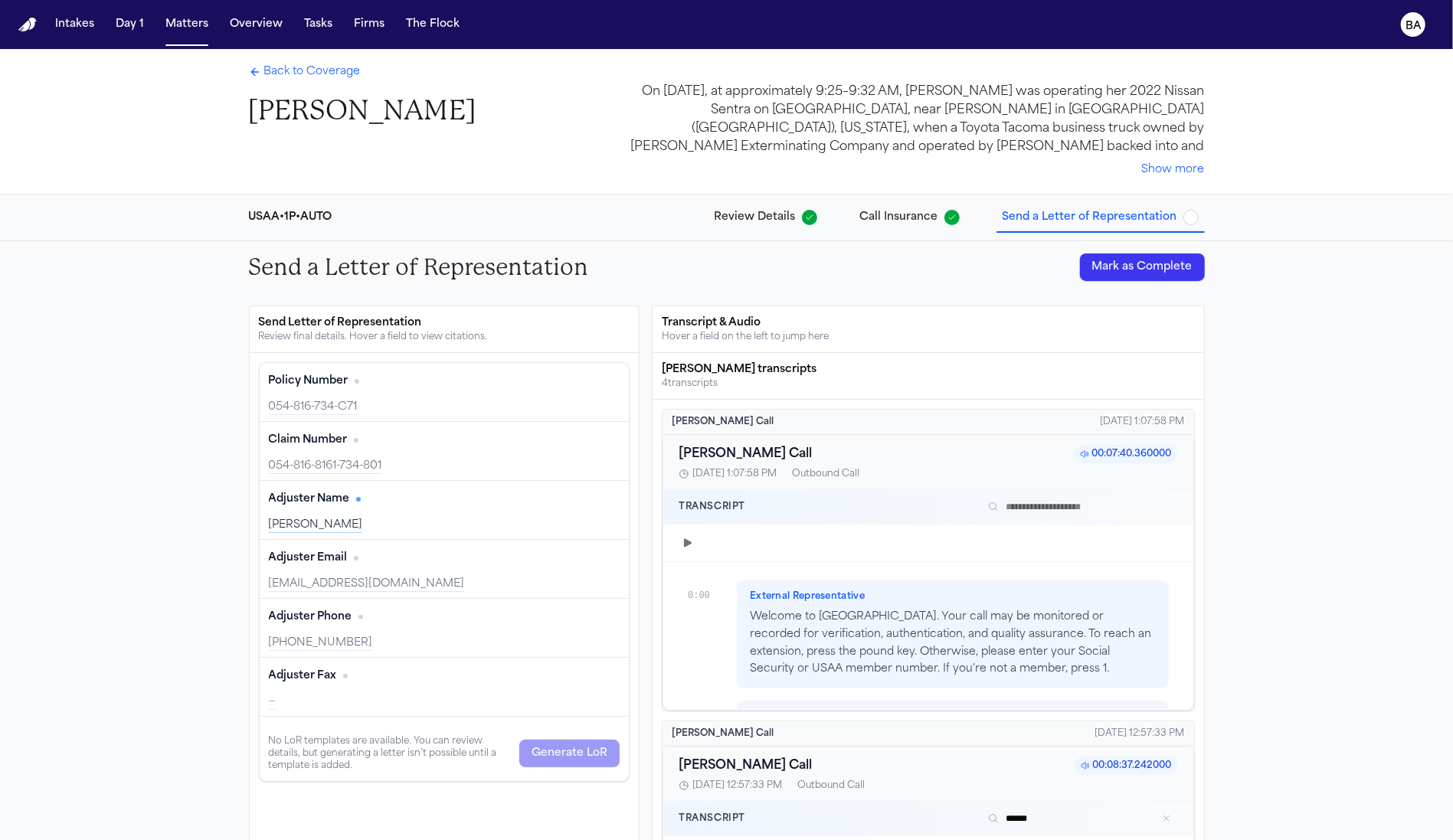
type input "******"
click at [1031, 504] on input "text" at bounding box center [1080, 507] width 196 height 18
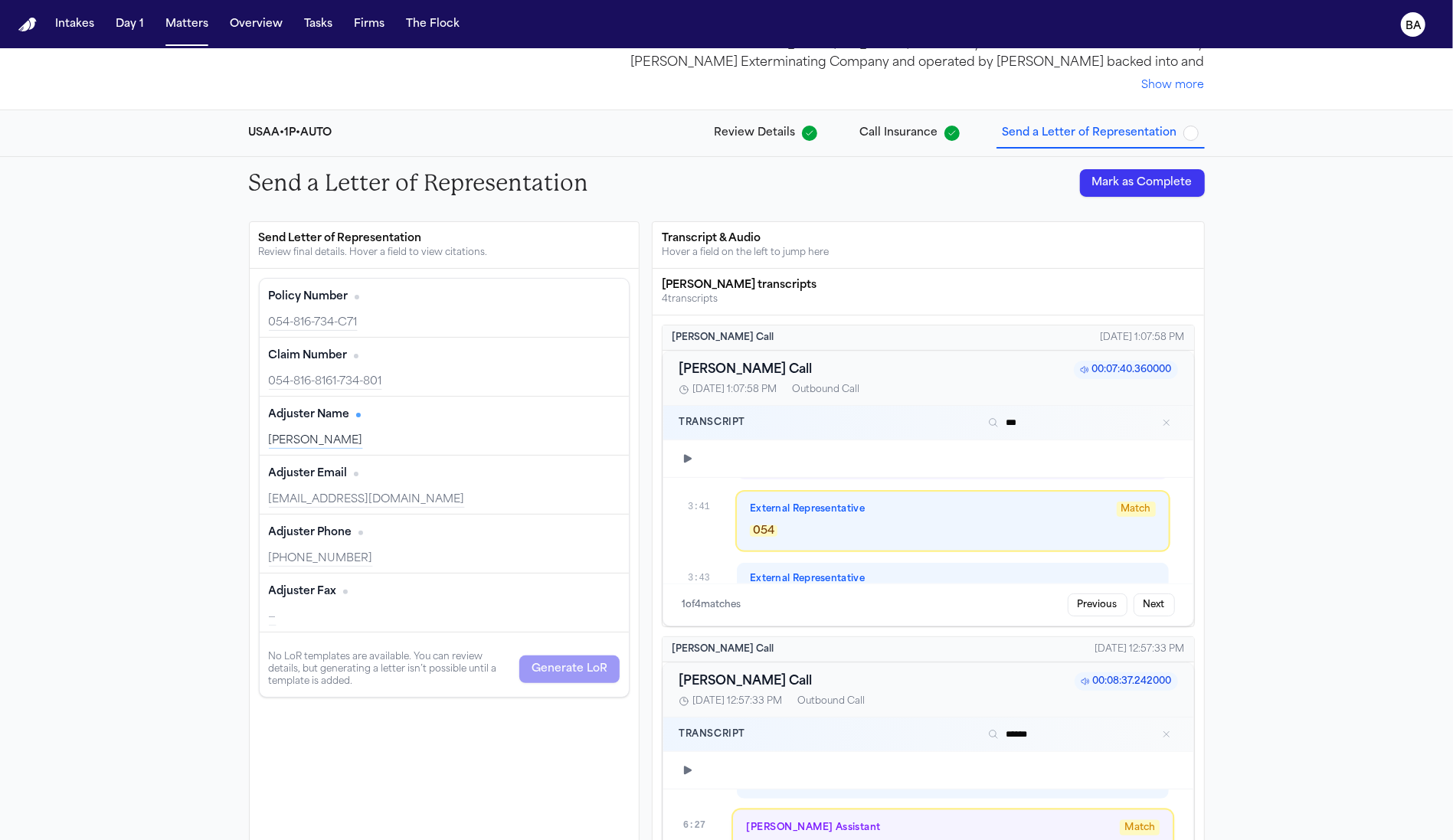
scroll to position [5789, 0]
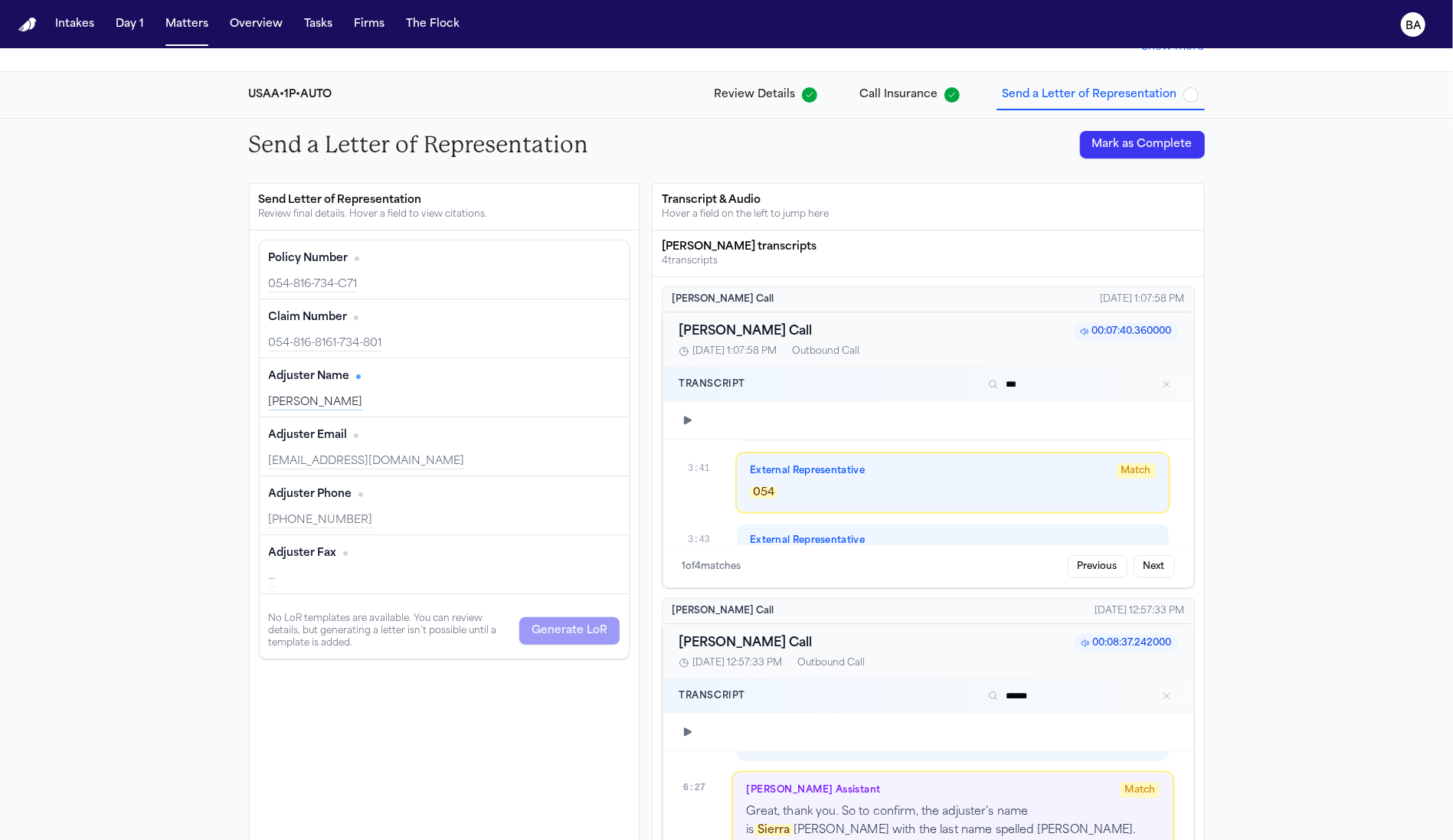
type input "***"
click at [1162, 375] on button "Clear search" at bounding box center [1169, 384] width 17 height 18
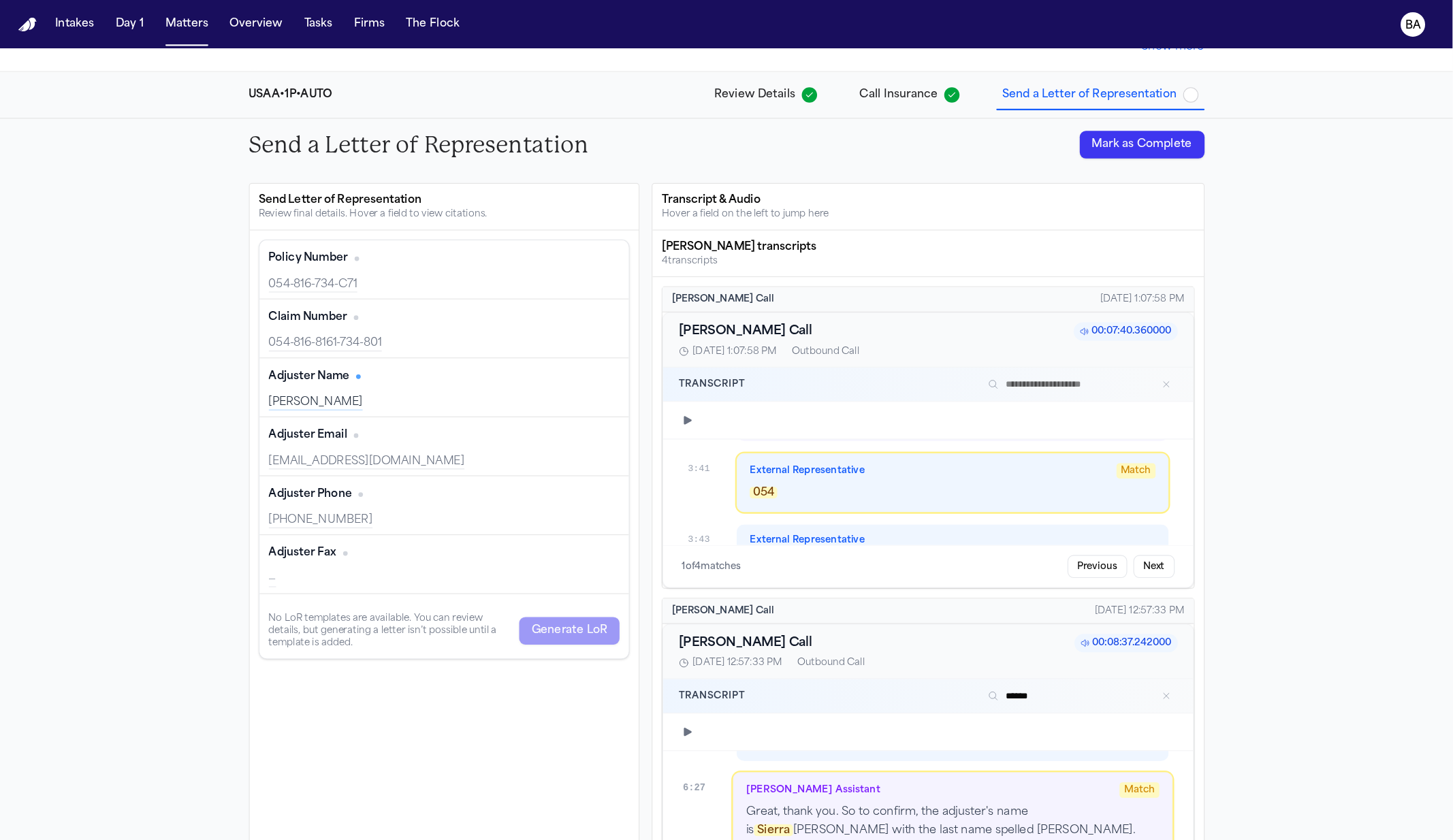
scroll to position [3182, 0]
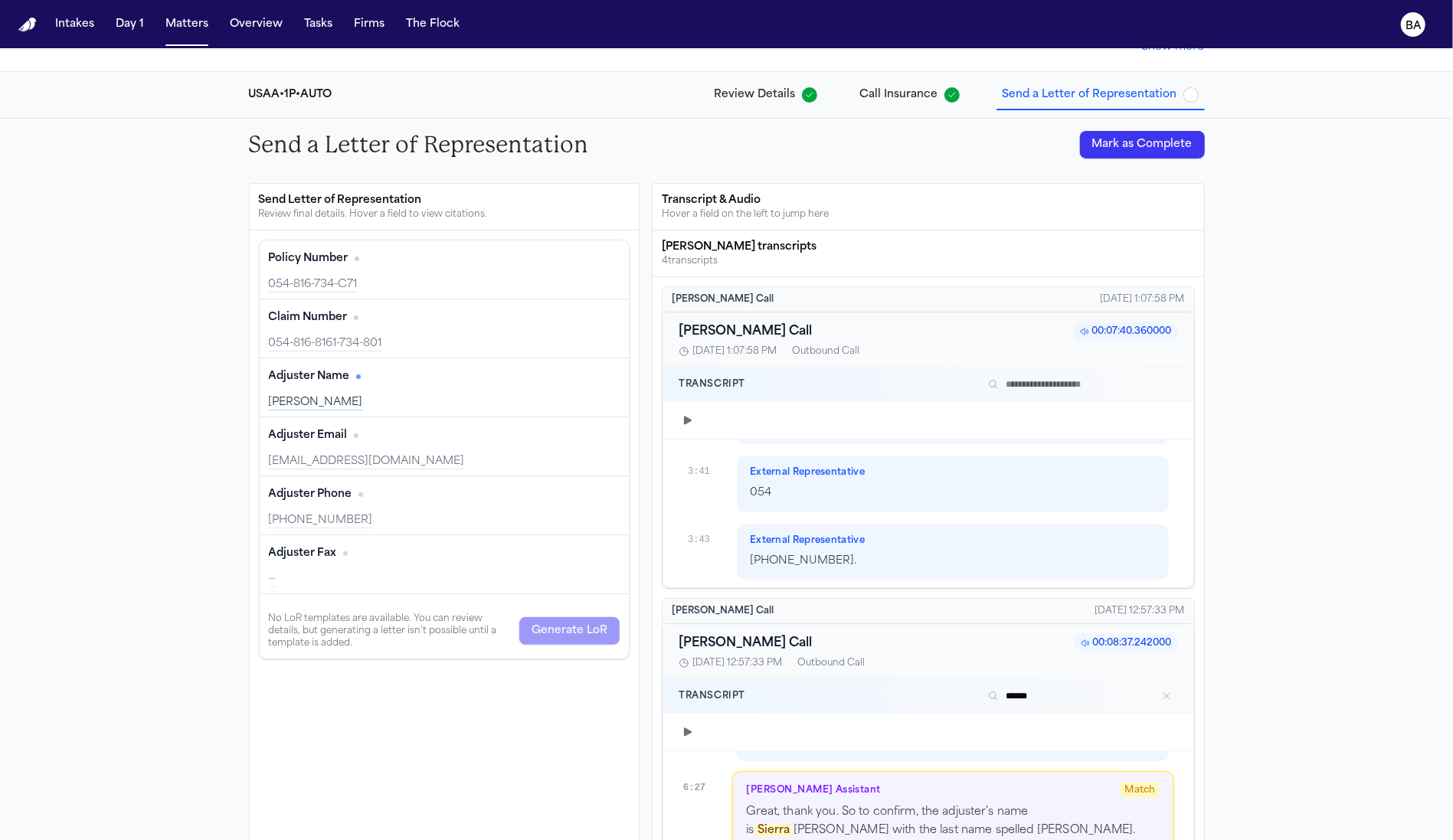
click at [1089, 330] on span "00:07:40.360000" at bounding box center [1126, 331] width 104 height 18
click at [1081, 330] on icon at bounding box center [1085, 332] width 8 height 7
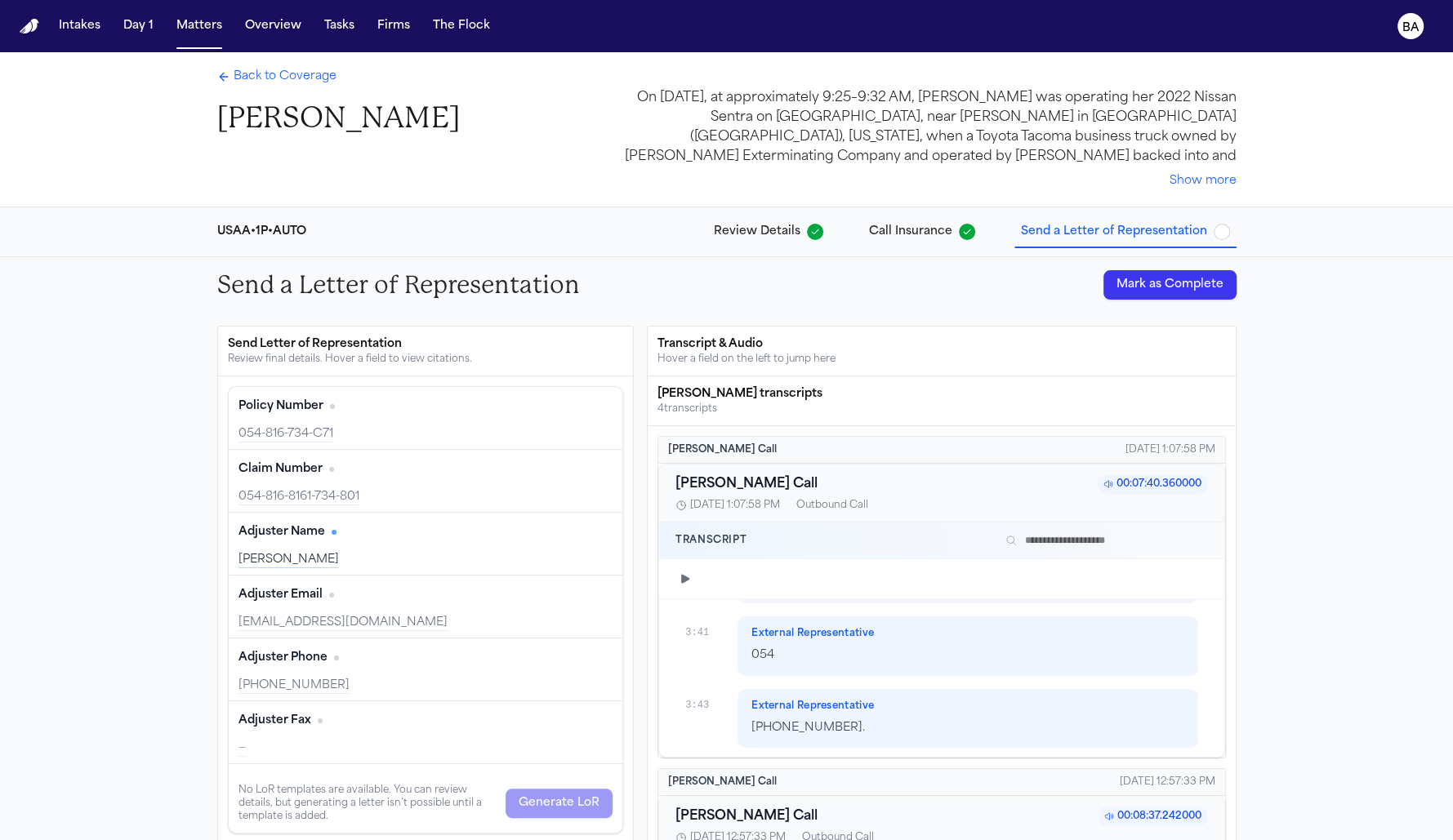
scroll to position [6051, 0]
click at [333, 38] on button "Tasks" at bounding box center [339, 26] width 44 height 29
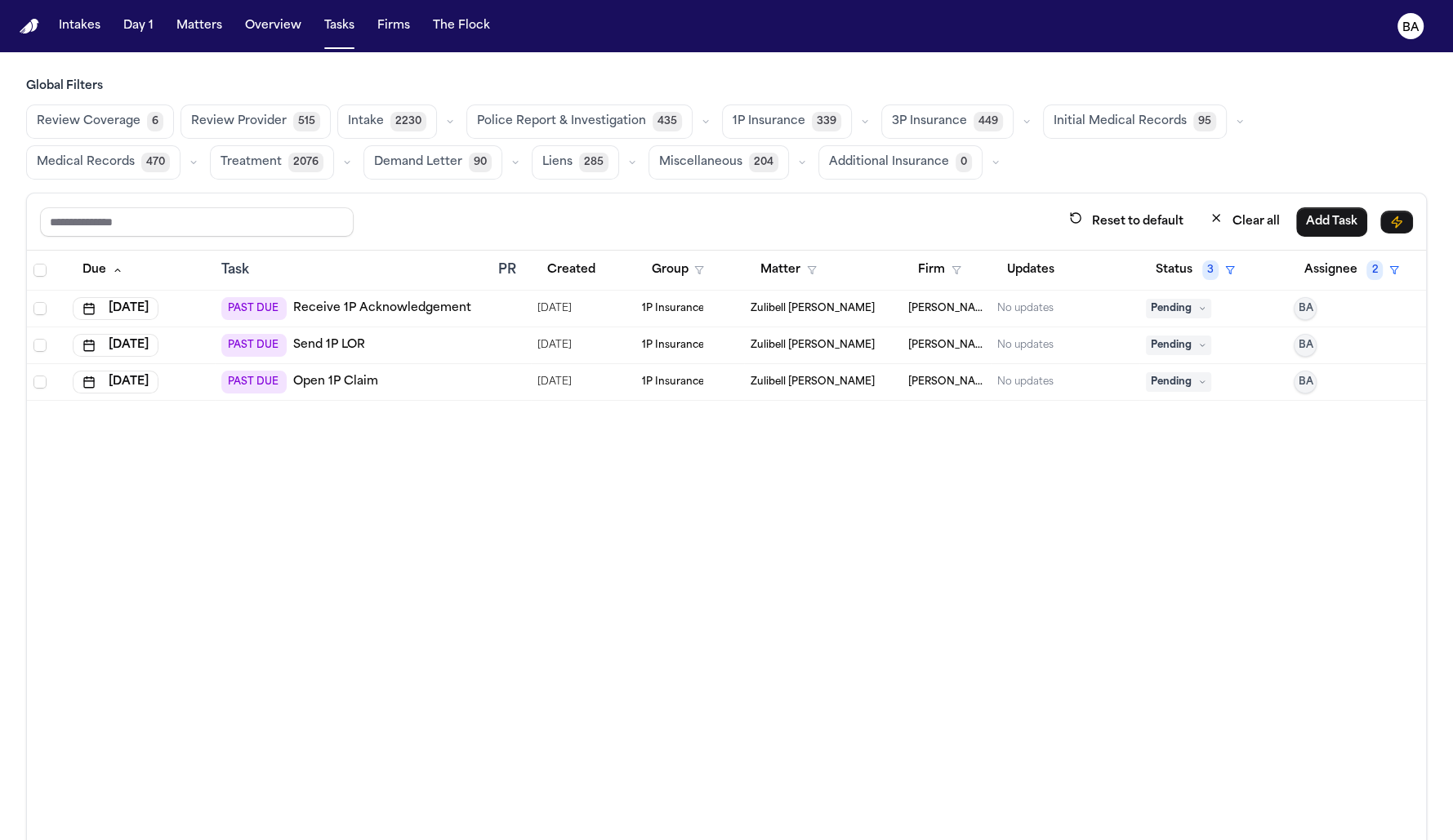
click at [860, 121] on icon "button" at bounding box center [864, 121] width 9 height 9
click at [815, 228] on span "LOR Acknowledgement" at bounding box center [789, 234] width 113 height 33
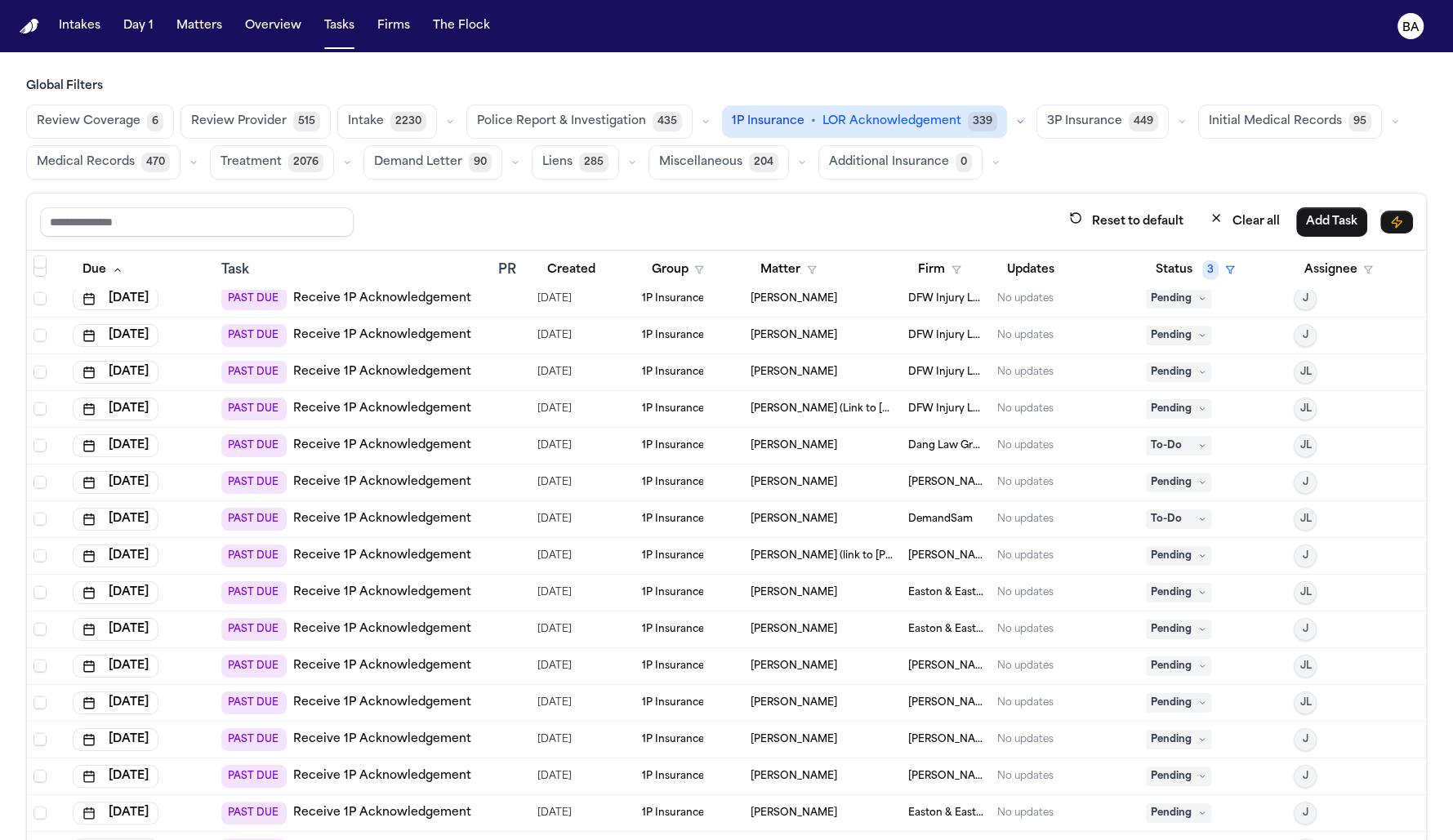
scroll to position [4366, 0]
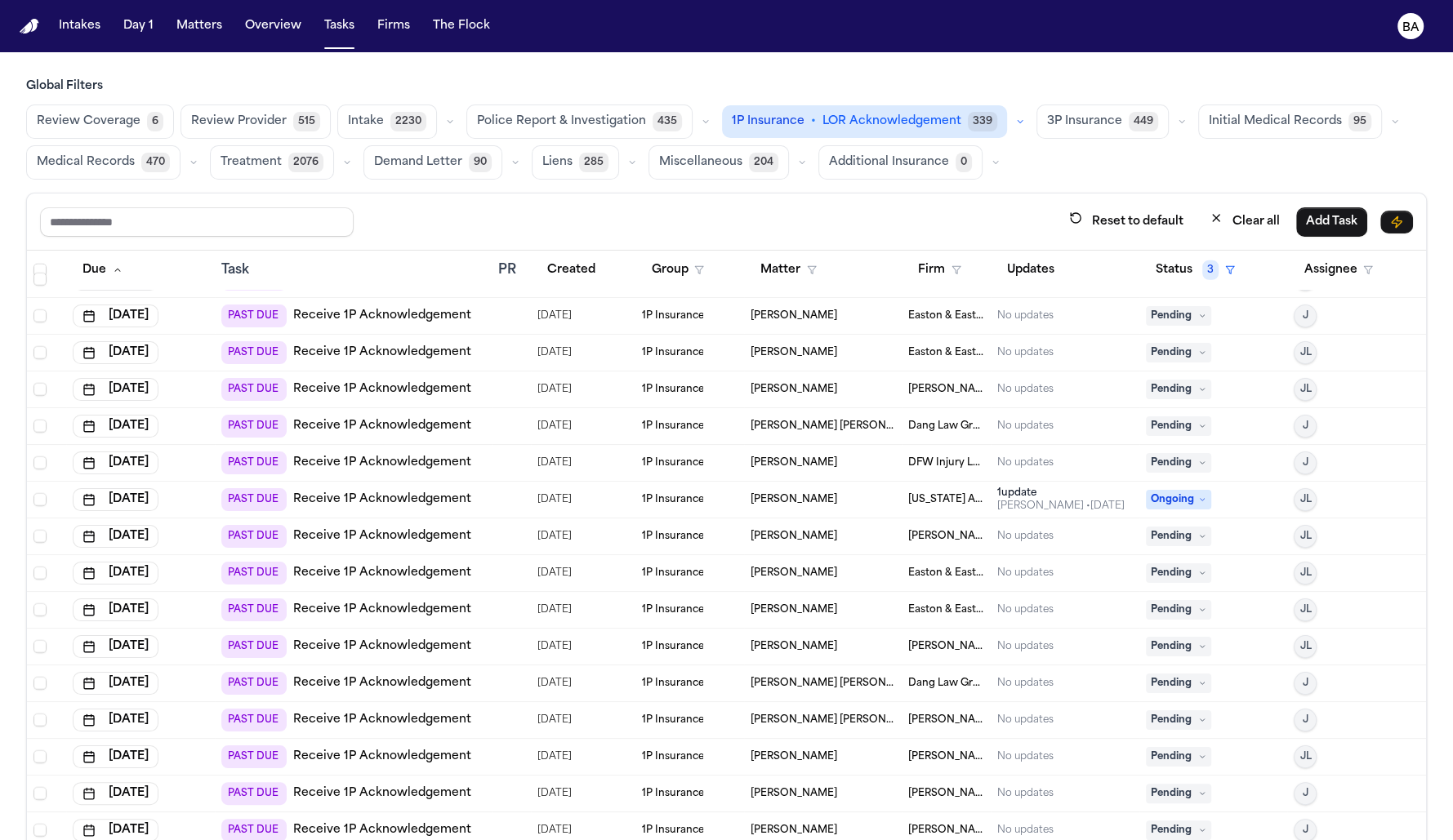
click at [877, 68] on main "Global Filters Review Coverage 6 Review Provider 515 Intake 2230 Police Report …" at bounding box center [726, 446] width 1453 height 788
click at [995, 111] on div "1P Insurance • LOR Acknowledgement 339" at bounding box center [876, 121] width 308 height 33
click at [996, 105] on div "1P Insurance • LOR Acknowledgement 339" at bounding box center [876, 121] width 308 height 33
click at [1016, 117] on icon "button" at bounding box center [1020, 121] width 9 height 9
click at [835, 186] on button "Send LOR 50" at bounding box center [817, 194] width 188 height 33
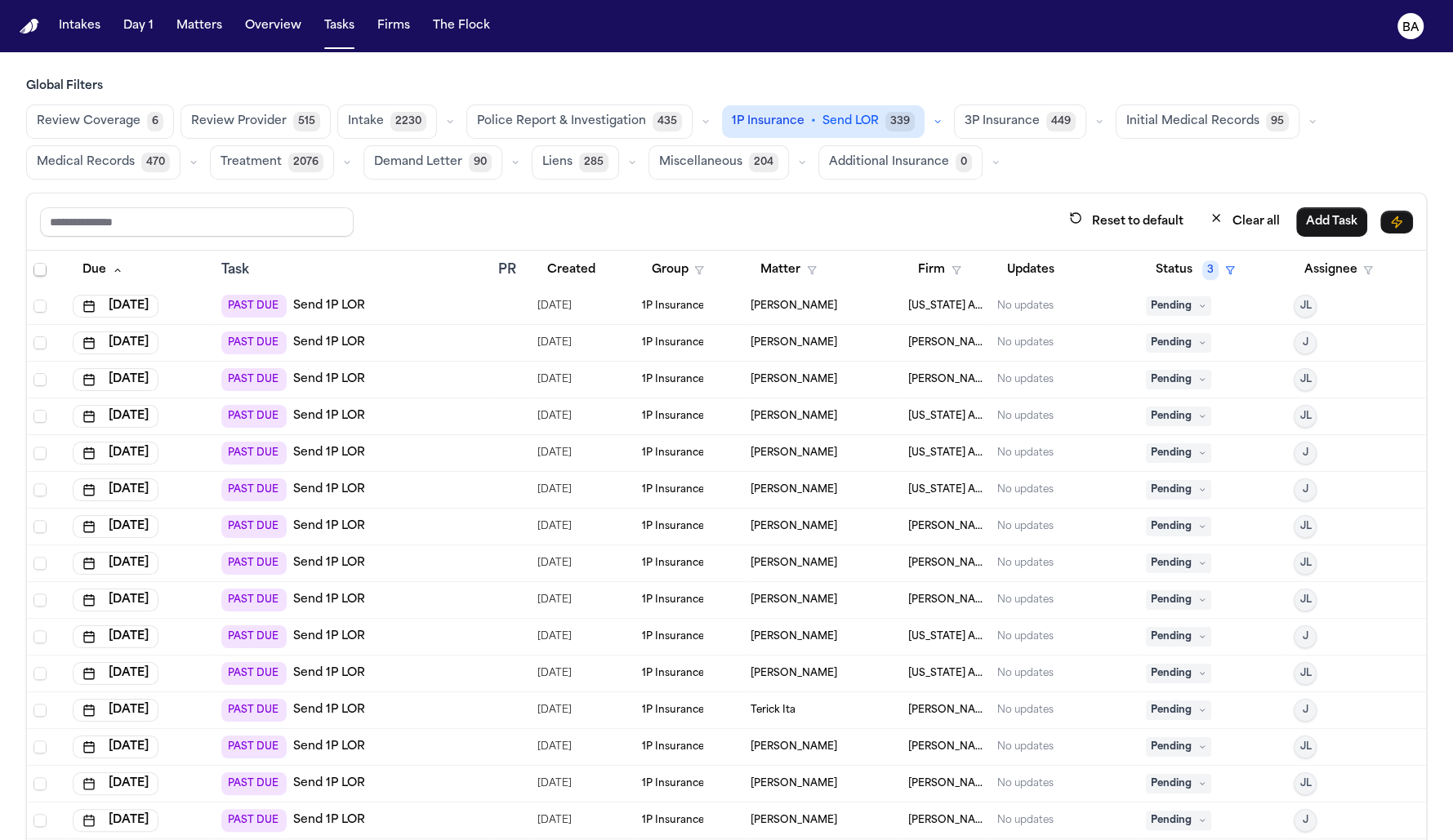
scroll to position [94, 0]
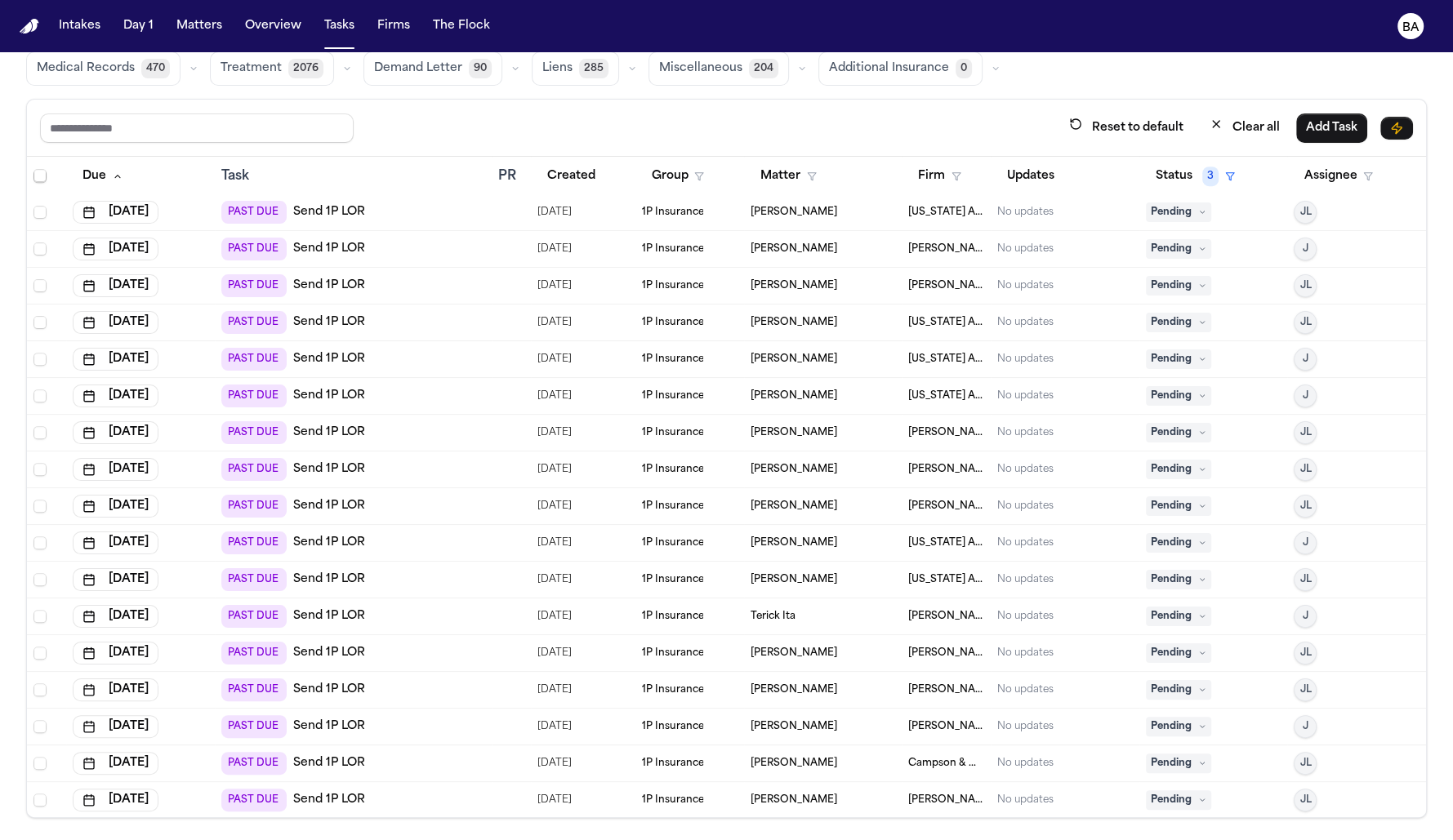
click at [423, 401] on div "PAST DUE Send 1P LOR" at bounding box center [353, 396] width 264 height 23
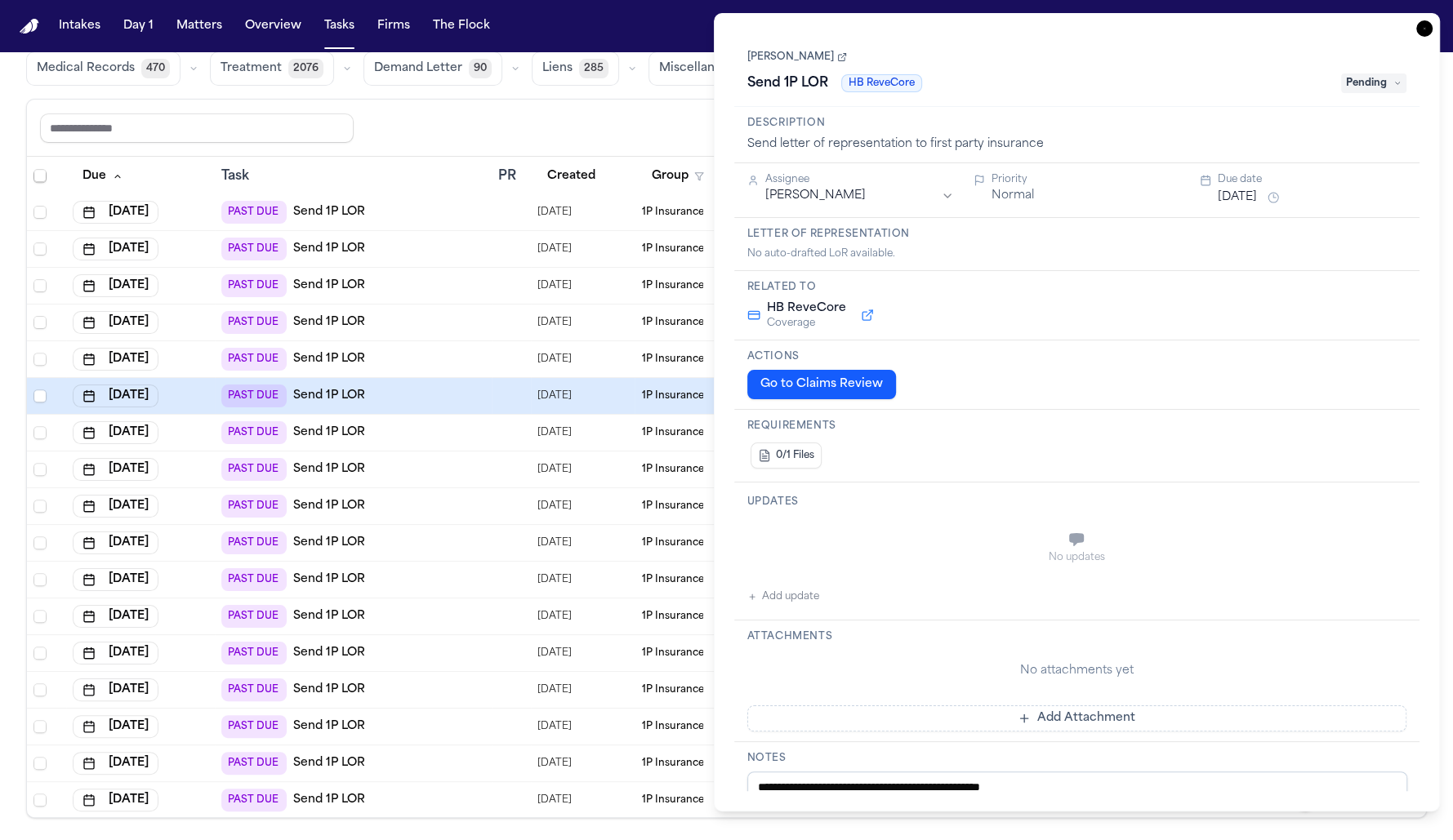
click at [790, 378] on button "Go to Claims Review" at bounding box center [822, 384] width 149 height 29
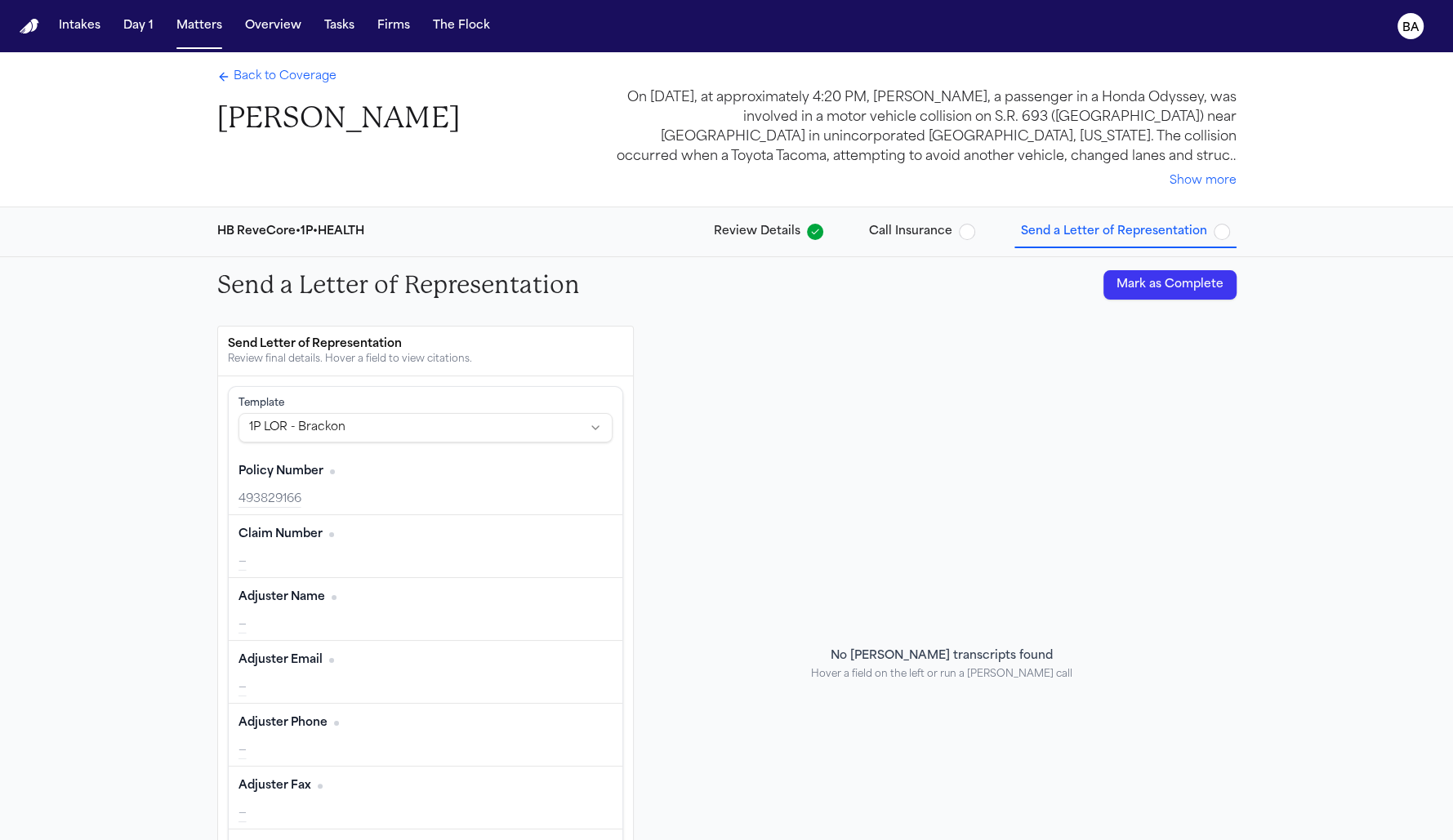
click at [895, 229] on span "Call Insurance" at bounding box center [910, 232] width 83 height 16
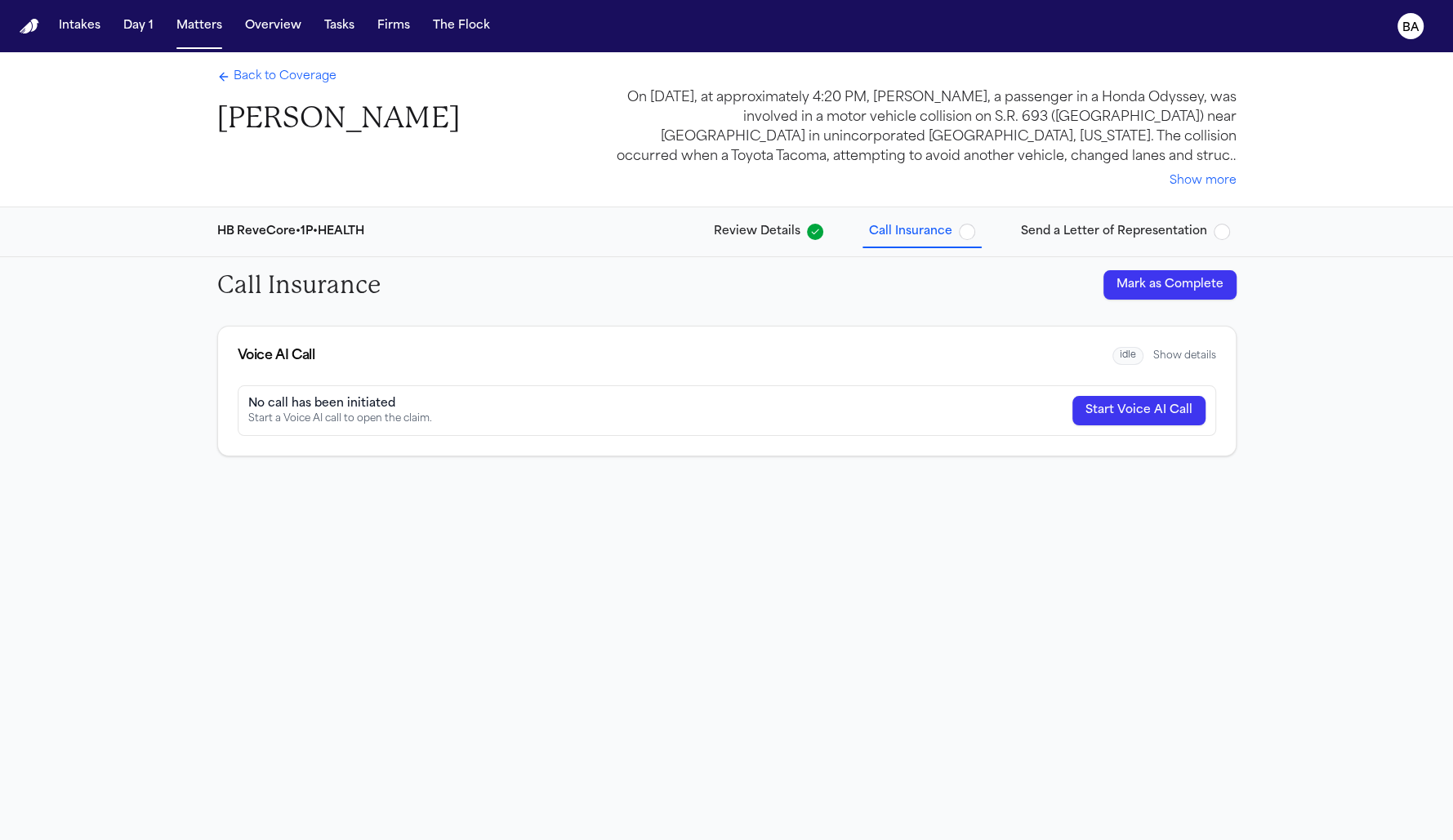
click at [779, 234] on span "Review Details" at bounding box center [756, 232] width 86 height 16
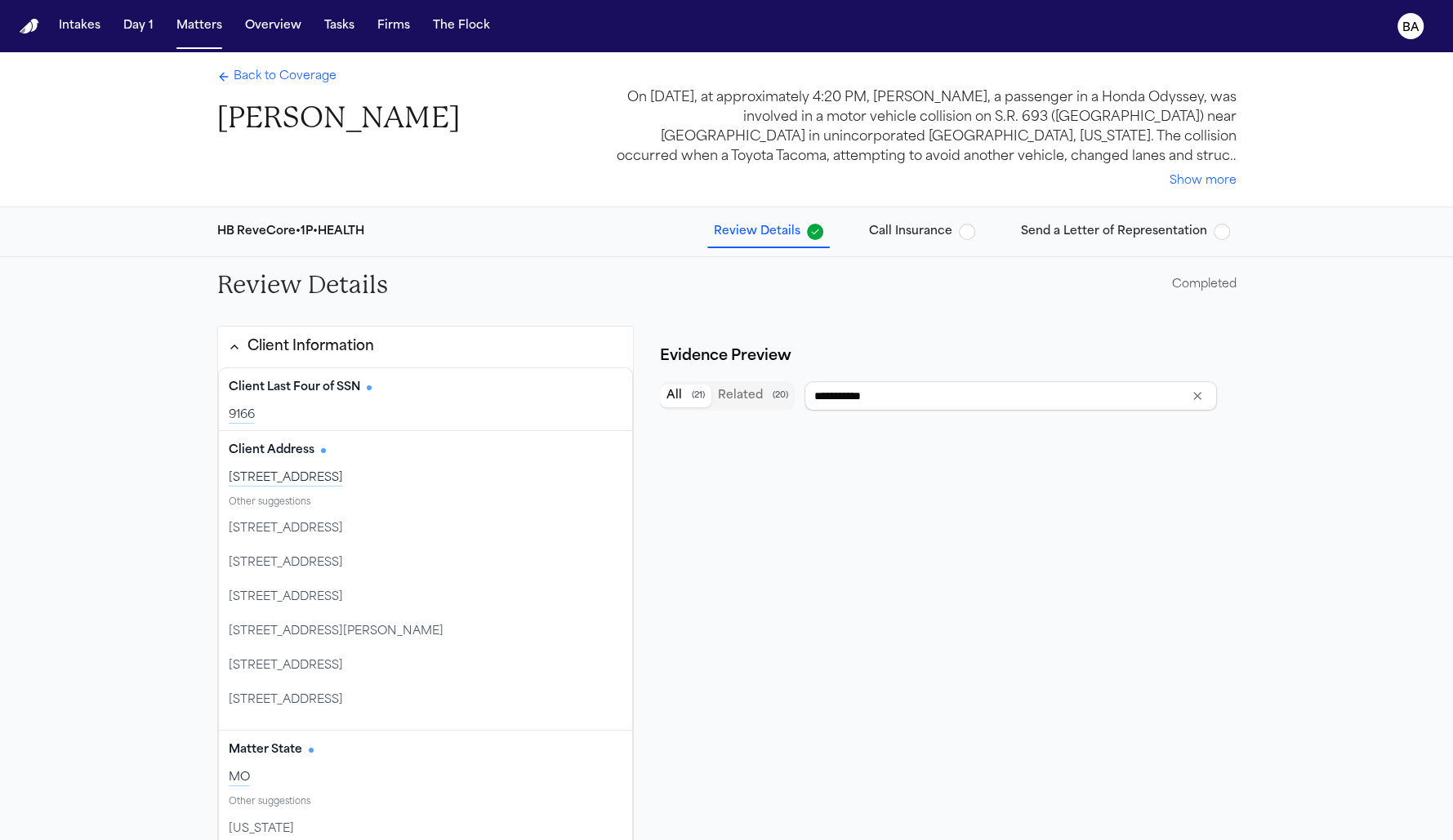
click at [923, 234] on span "Call Insurance" at bounding box center [910, 232] width 83 height 16
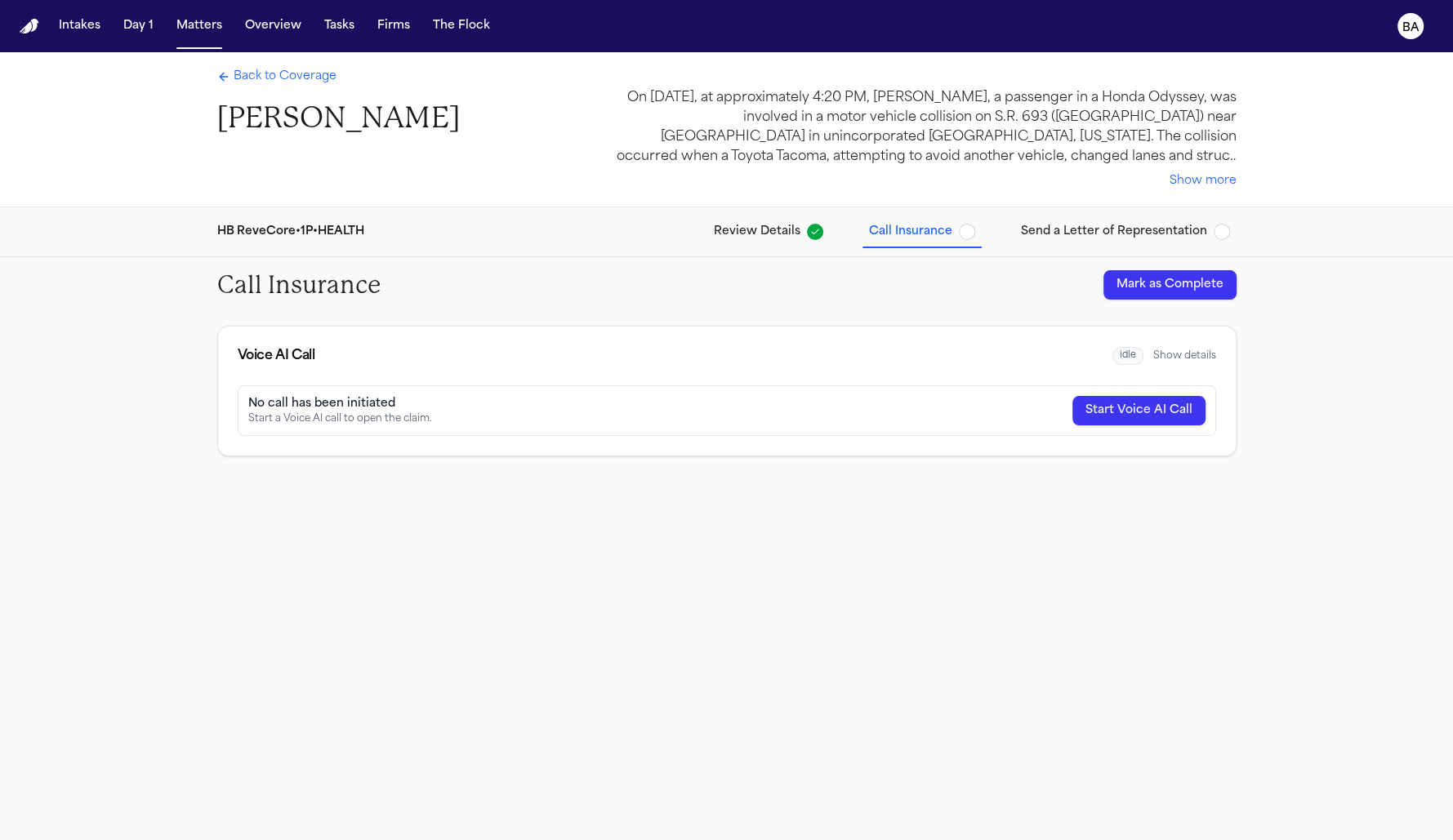
click at [743, 226] on span "Review Details" at bounding box center [756, 232] width 86 height 16
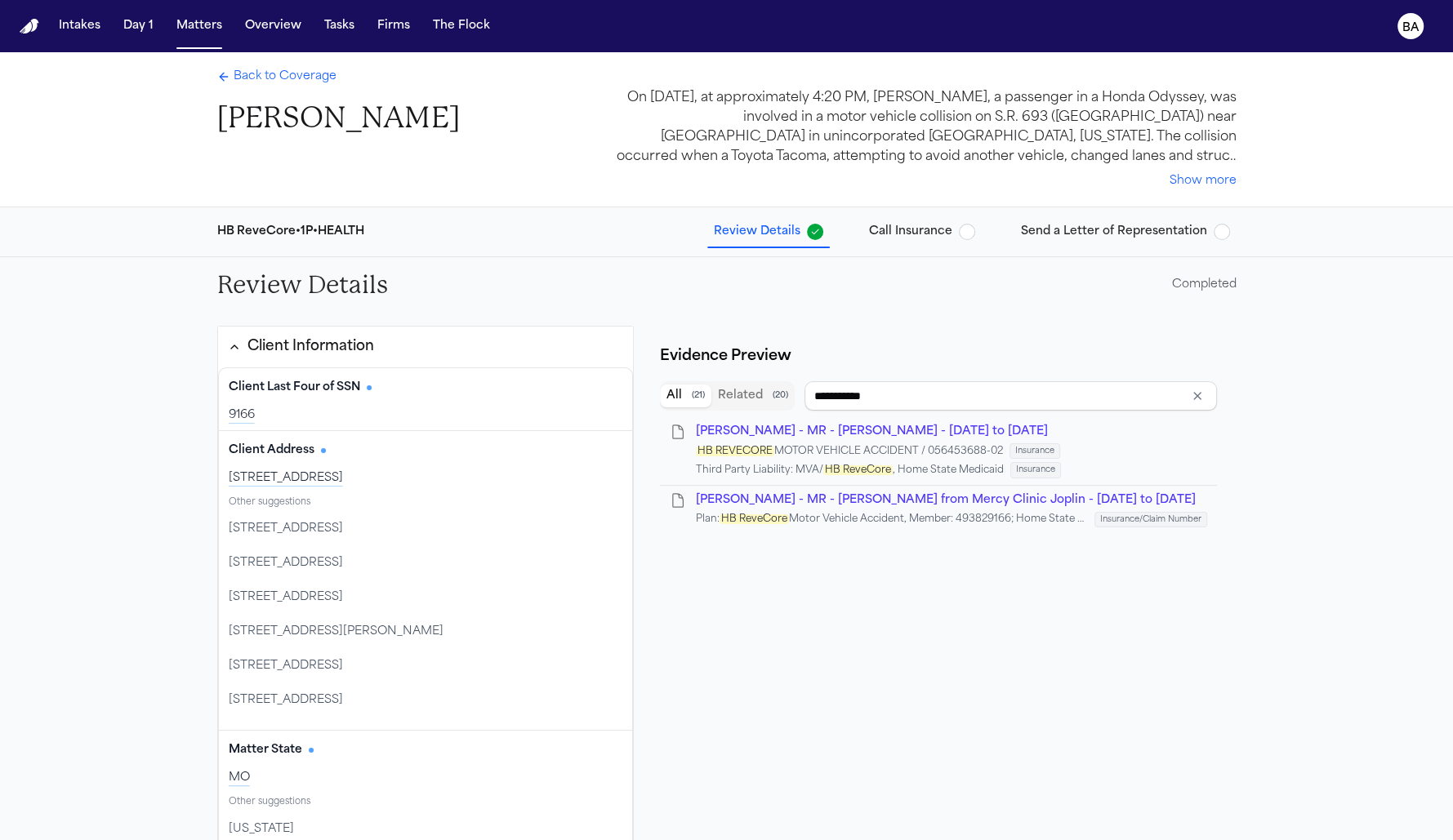
click at [908, 230] on span "Call Insurance" at bounding box center [910, 232] width 83 height 16
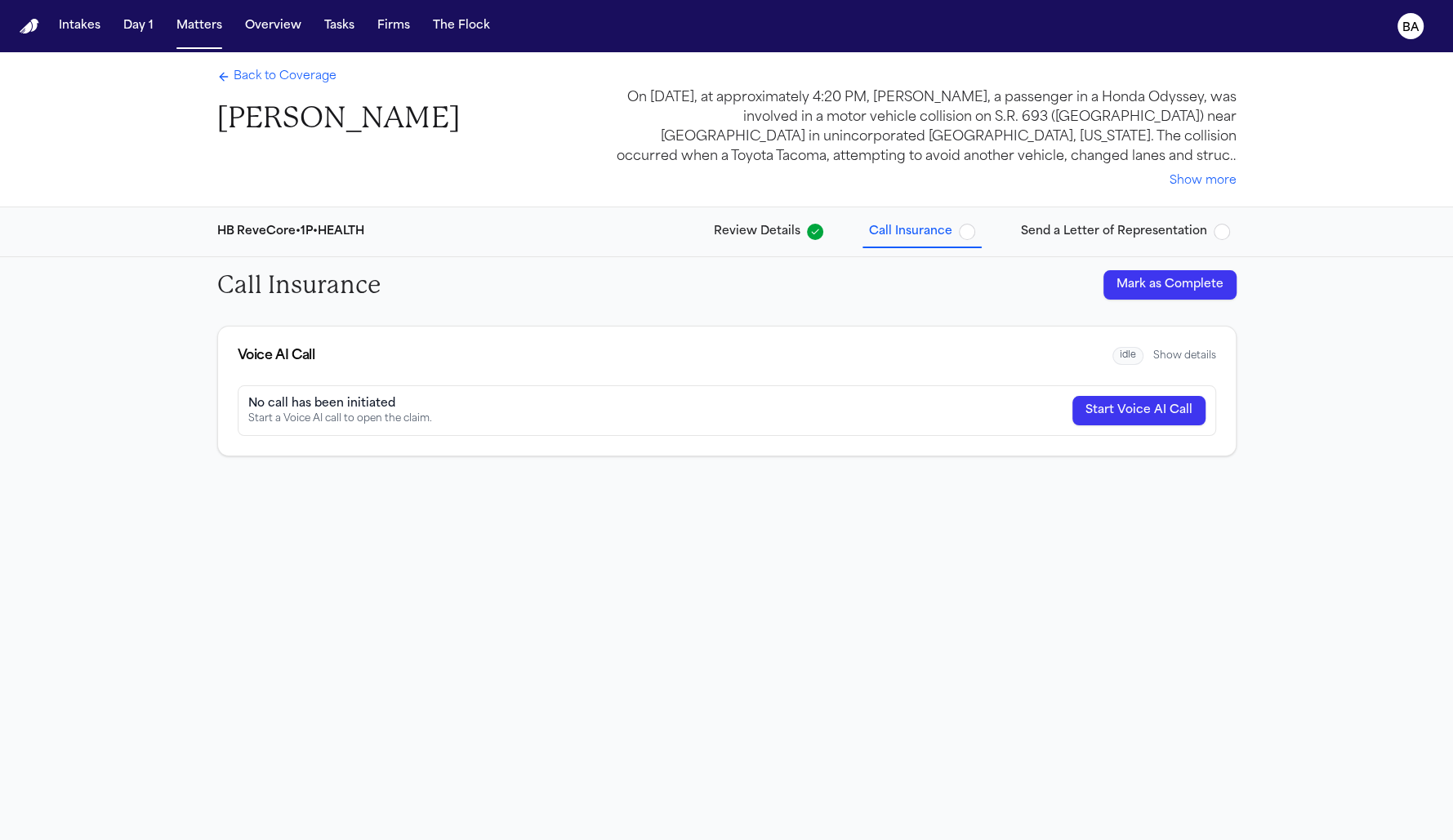
click at [703, 227] on div "HB ReveCore • 1P • HEALTH Review Details Call Insurance Send a Letter of Repres…" at bounding box center [727, 231] width 1046 height 49
click at [742, 226] on span "Review Details" at bounding box center [756, 232] width 86 height 16
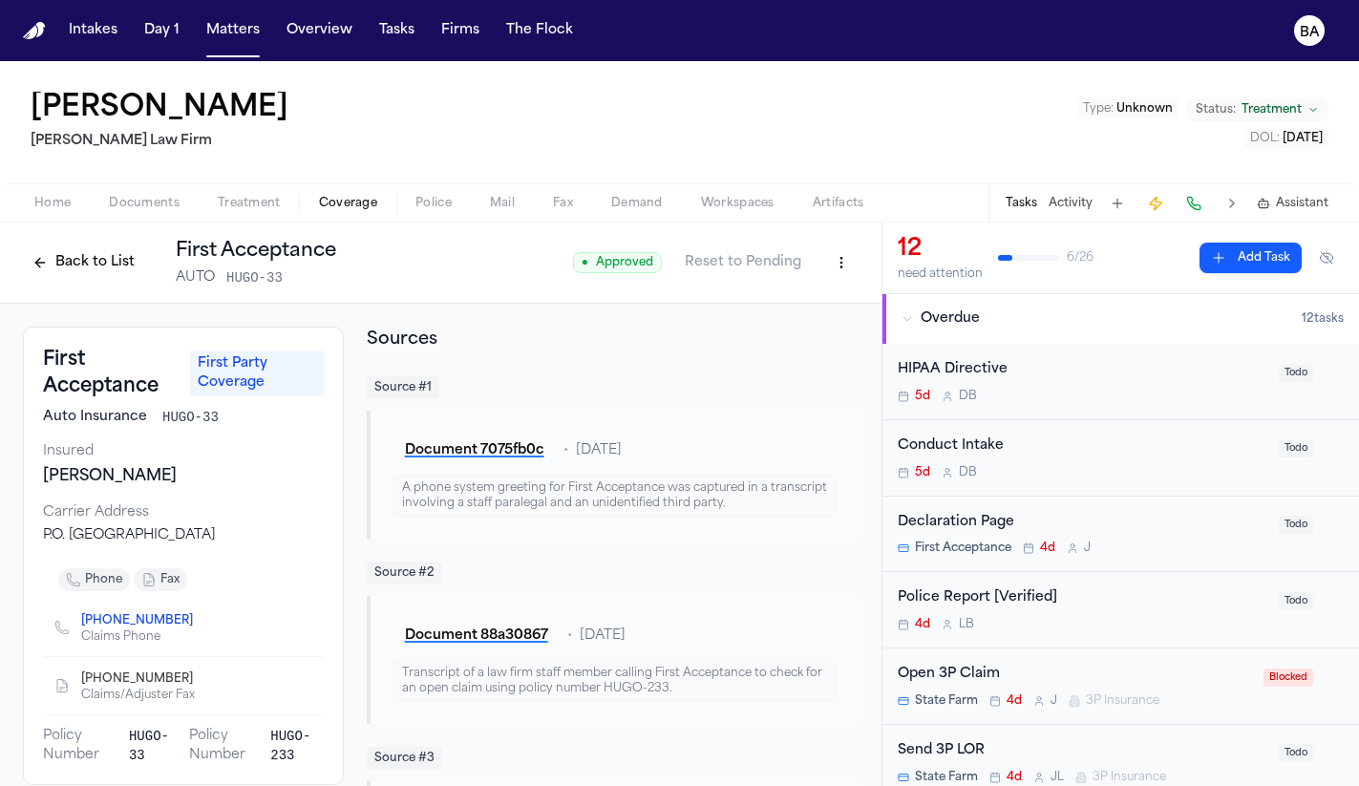
drag, startPoint x: 152, startPoint y: 255, endPoint x: 140, endPoint y: 260, distance: 12.4
click at [140, 260] on div "Back to List First Acceptance AUTO HUGO-33" at bounding box center [179, 263] width 313 height 50
click at [137, 262] on button "Back to List" at bounding box center [83, 262] width 121 height 31
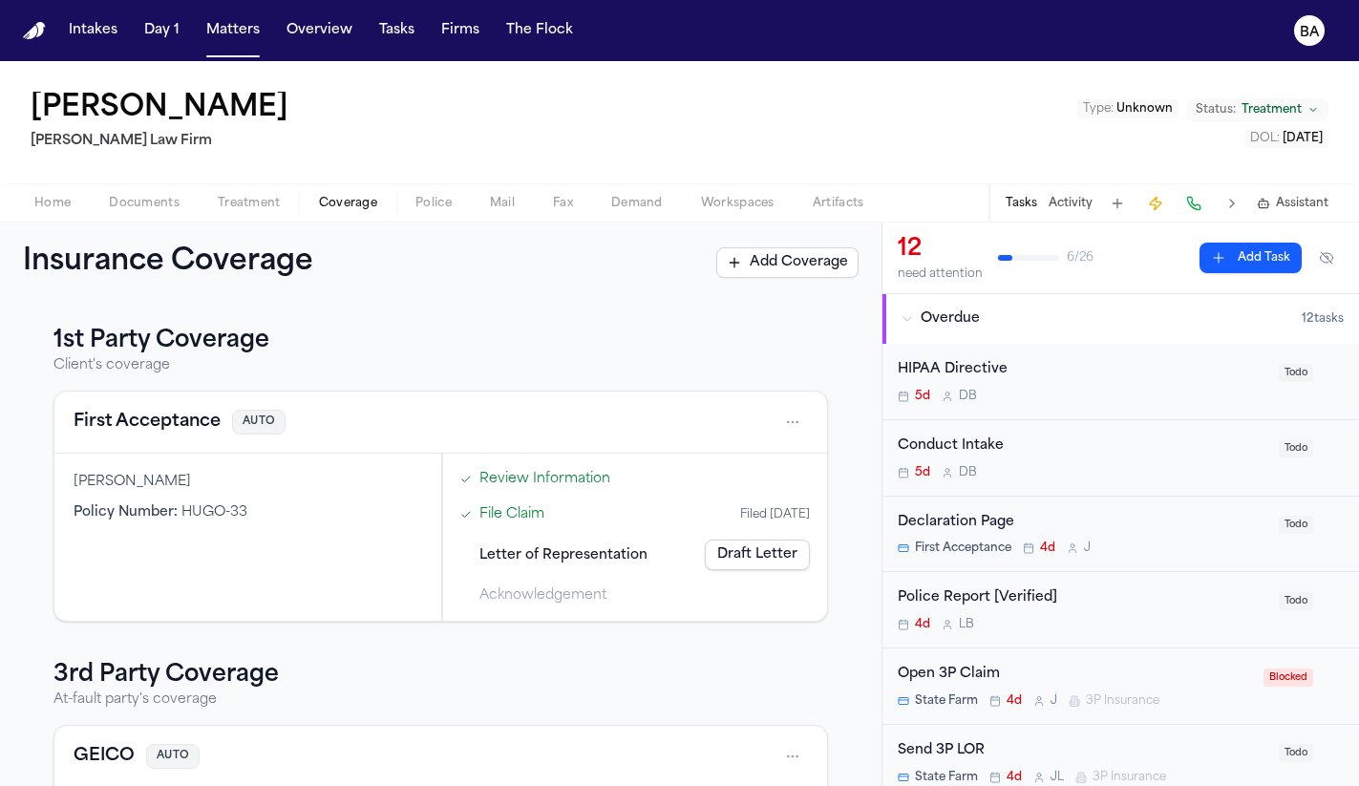
click at [707, 556] on link "Draft Letter" at bounding box center [757, 554] width 105 height 31
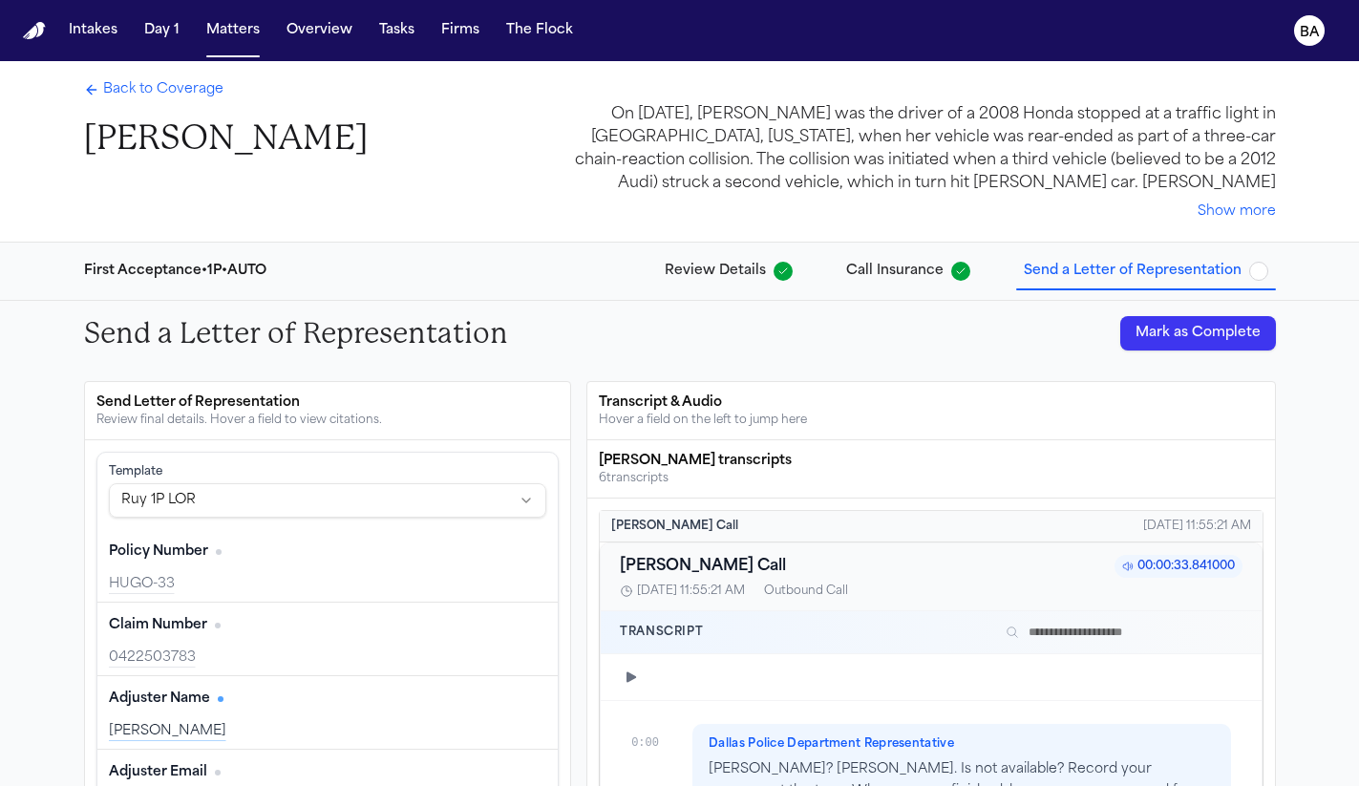
click at [881, 276] on span "Call Insurance" at bounding box center [894, 271] width 97 height 19
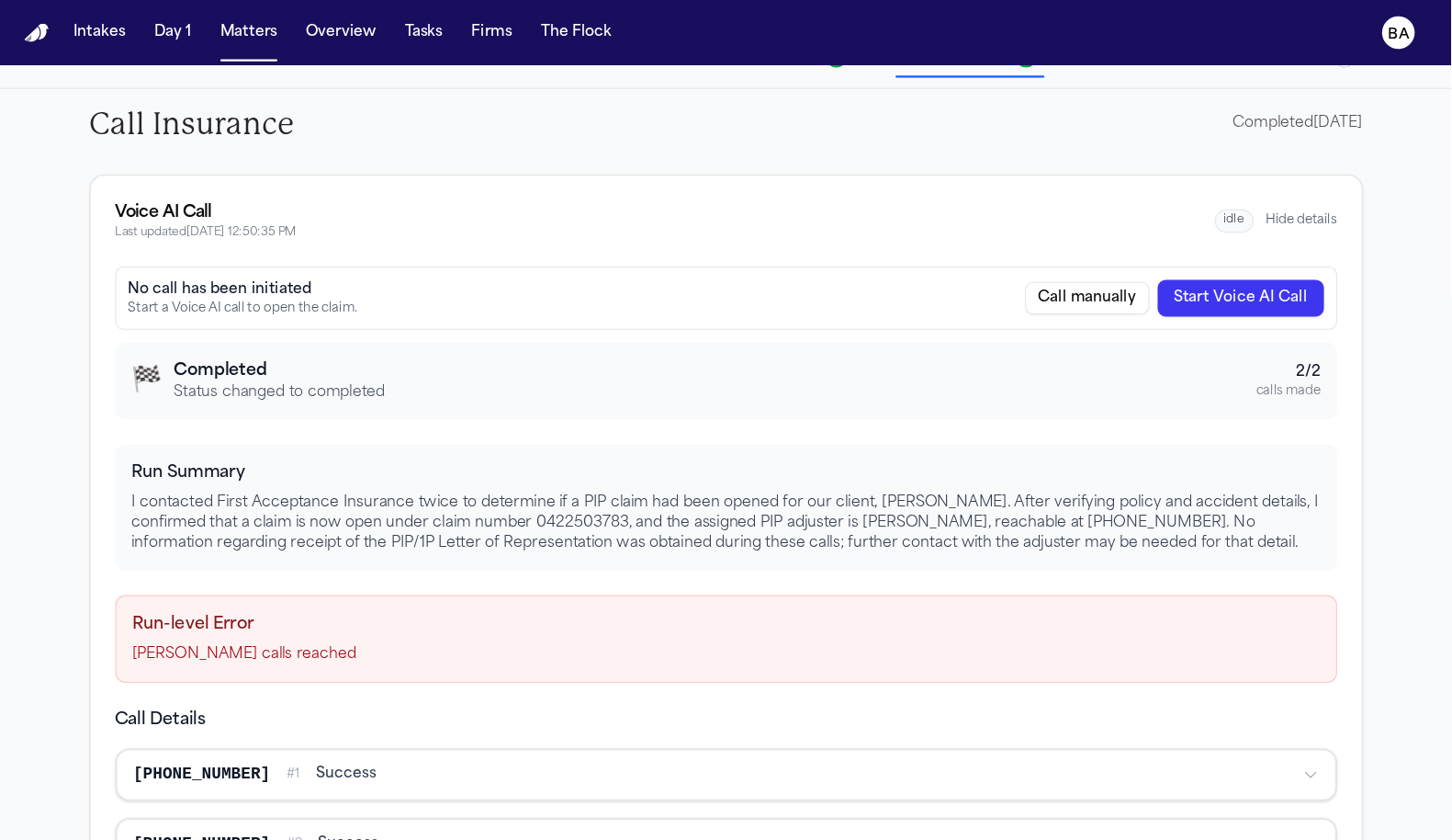
scroll to position [6, 0]
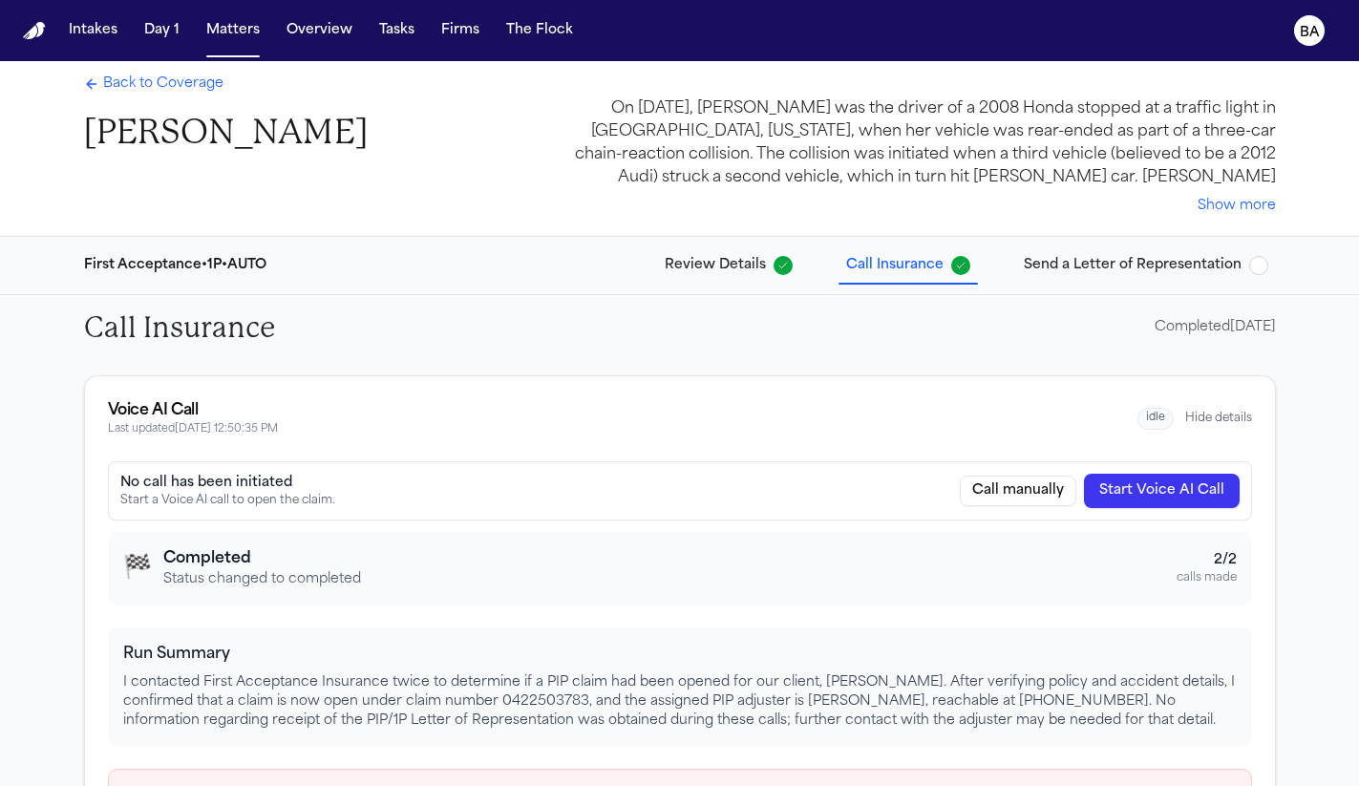
click at [1209, 419] on button "Hide details" at bounding box center [1218, 418] width 67 height 15
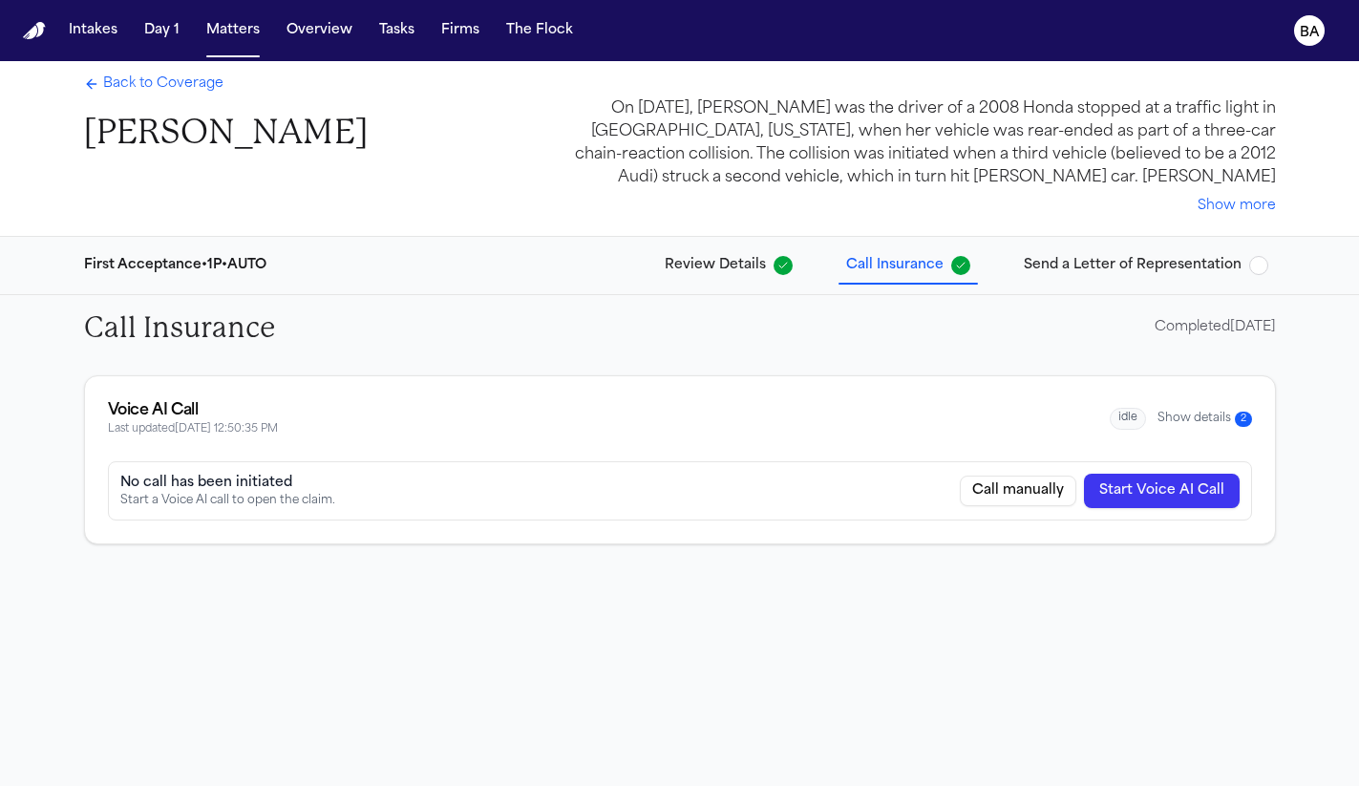
click at [1107, 273] on span "Send a Letter of Representation" at bounding box center [1132, 265] width 218 height 19
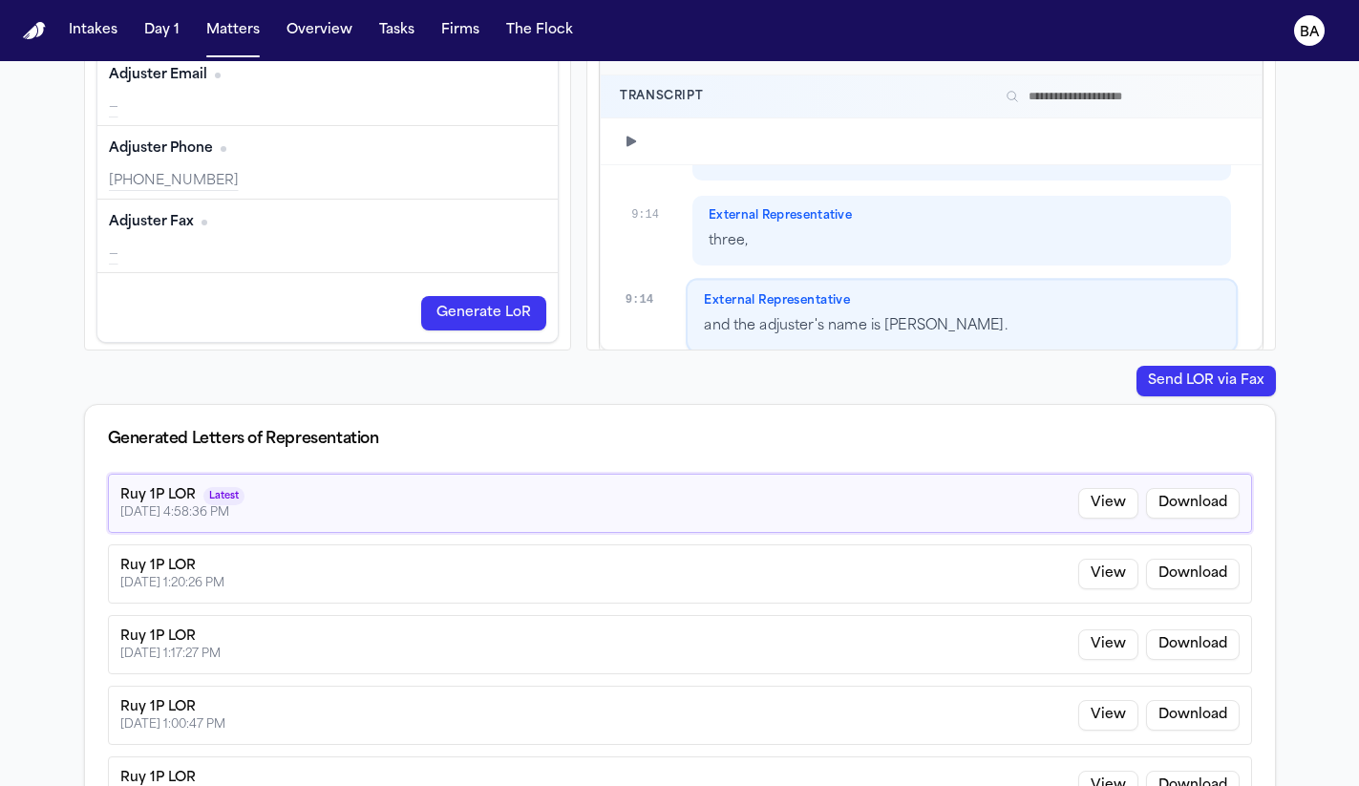
scroll to position [835, 0]
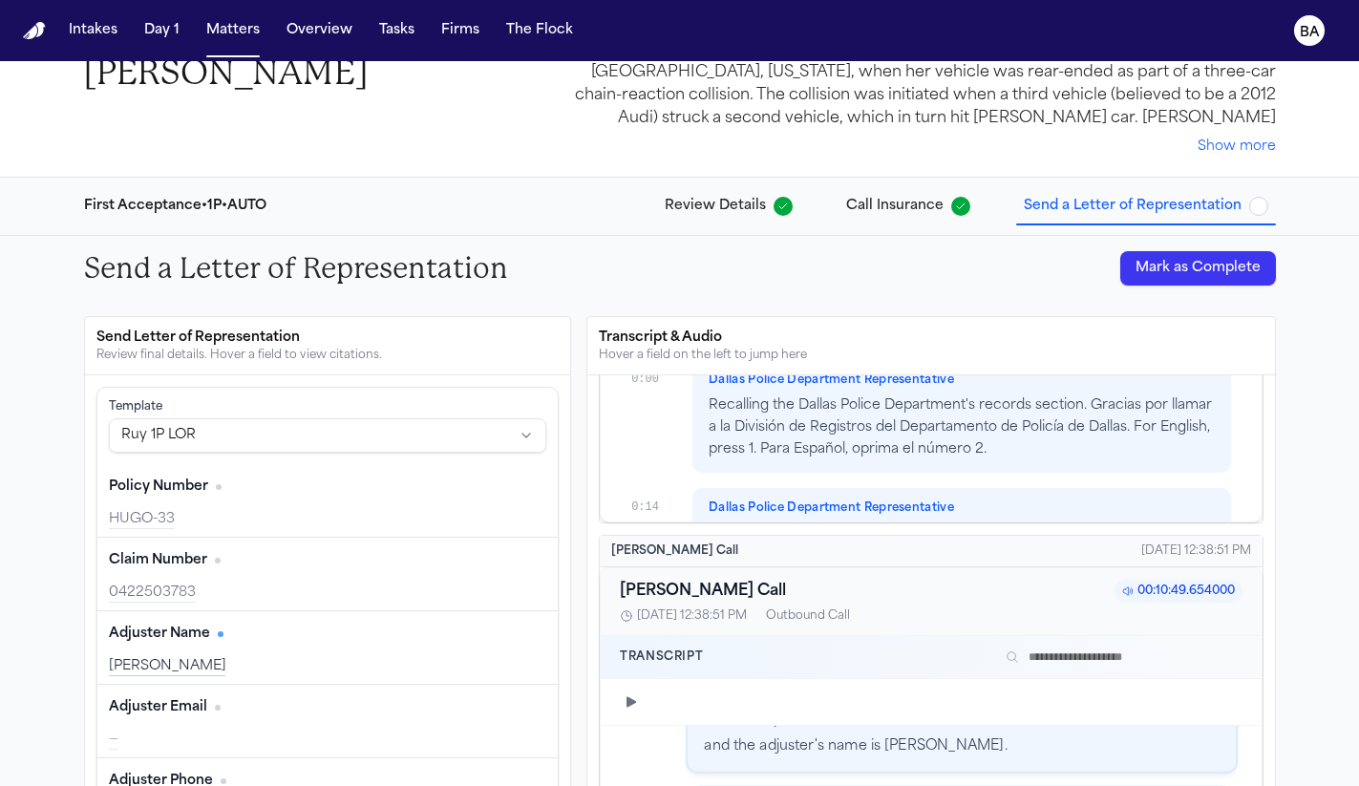
click at [432, 431] on html "Intakes Day 1 Matters Overview Tasks Firms The Flock BA Back to Coverage [PERSO…" at bounding box center [679, 393] width 1359 height 786
click at [402, 304] on html "Intakes Day 1 Matters Overview Tasks Firms The Flock BA Back to Coverage [PERSO…" at bounding box center [679, 393] width 1359 height 786
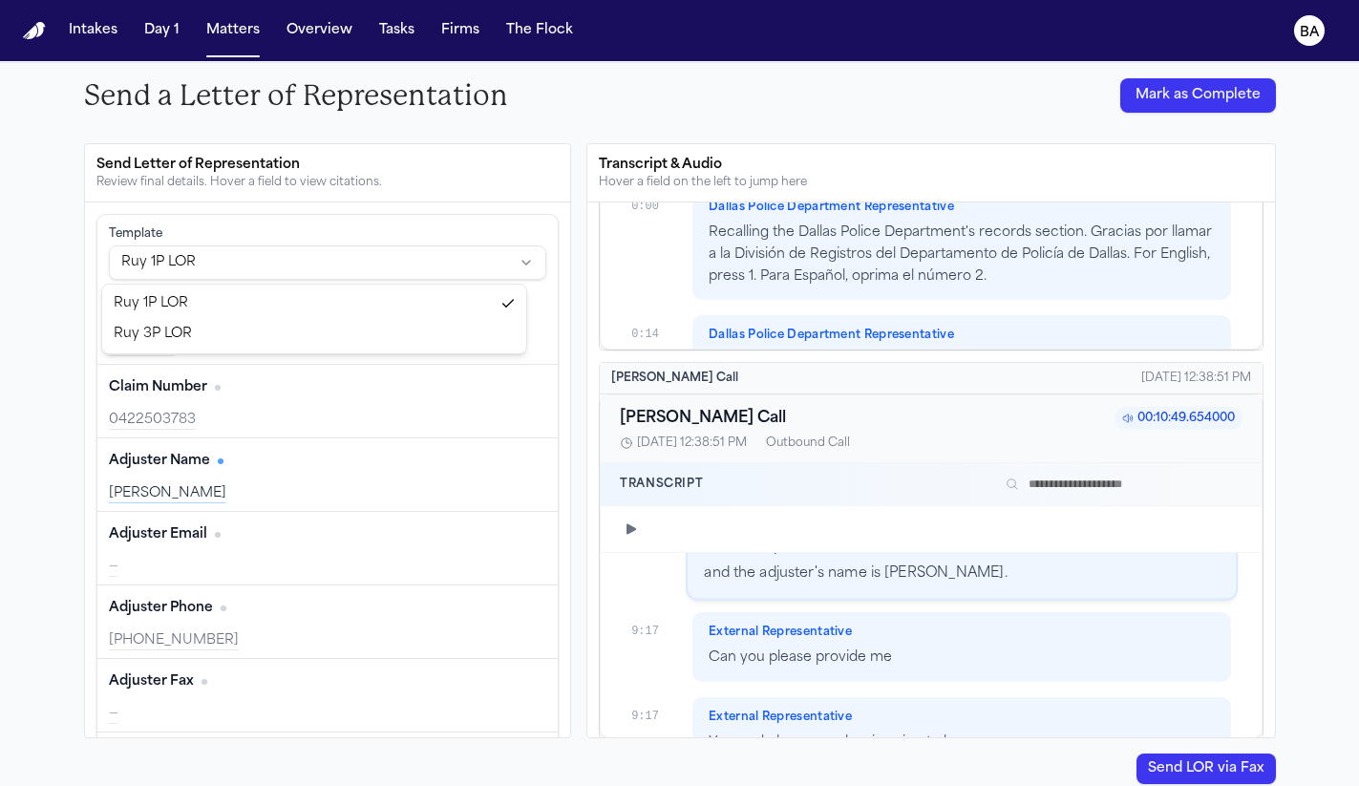
click at [464, 249] on html "Intakes Day 1 Matters Overview Tasks Firms The Flock BA Back to Coverage [PERSO…" at bounding box center [679, 393] width 1359 height 786
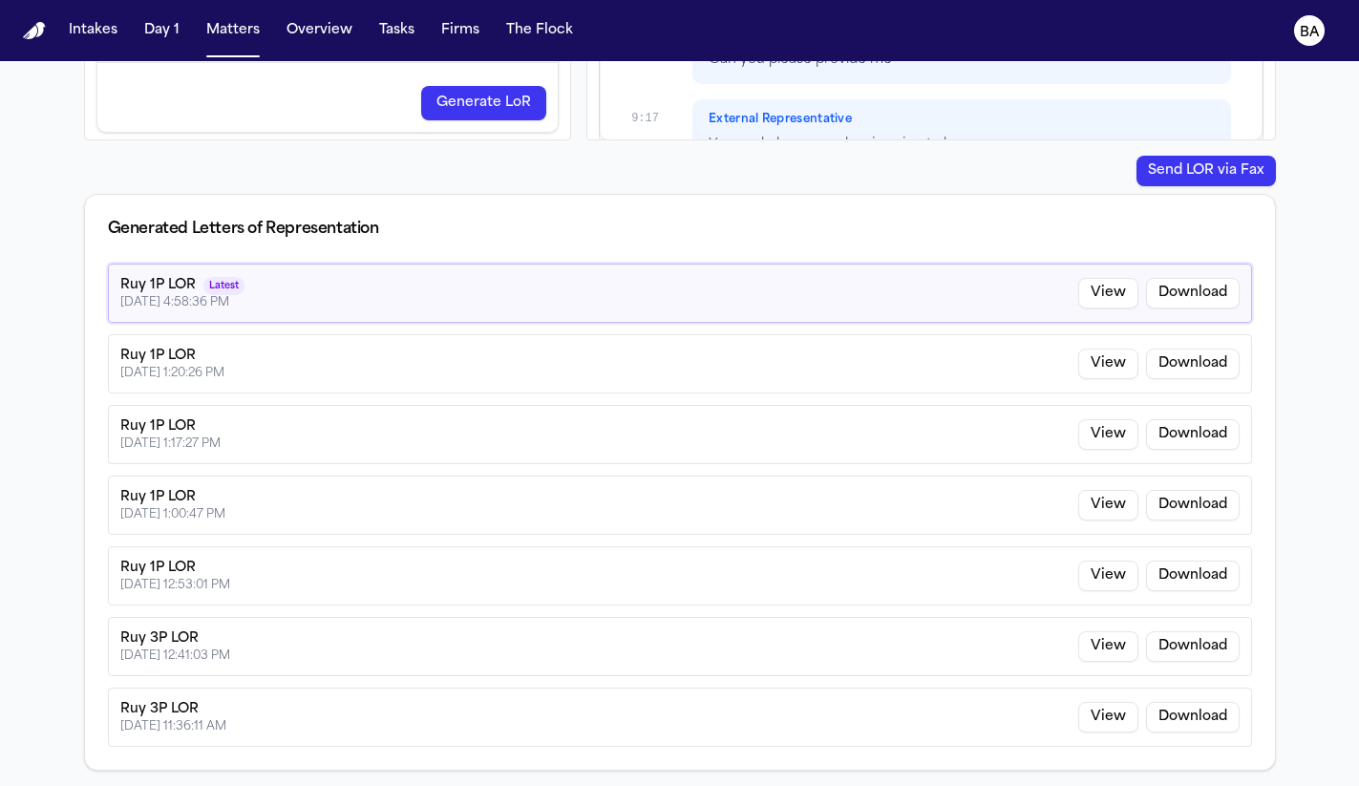
click at [1136, 179] on button "Send LOR via Fax" at bounding box center [1205, 171] width 139 height 31
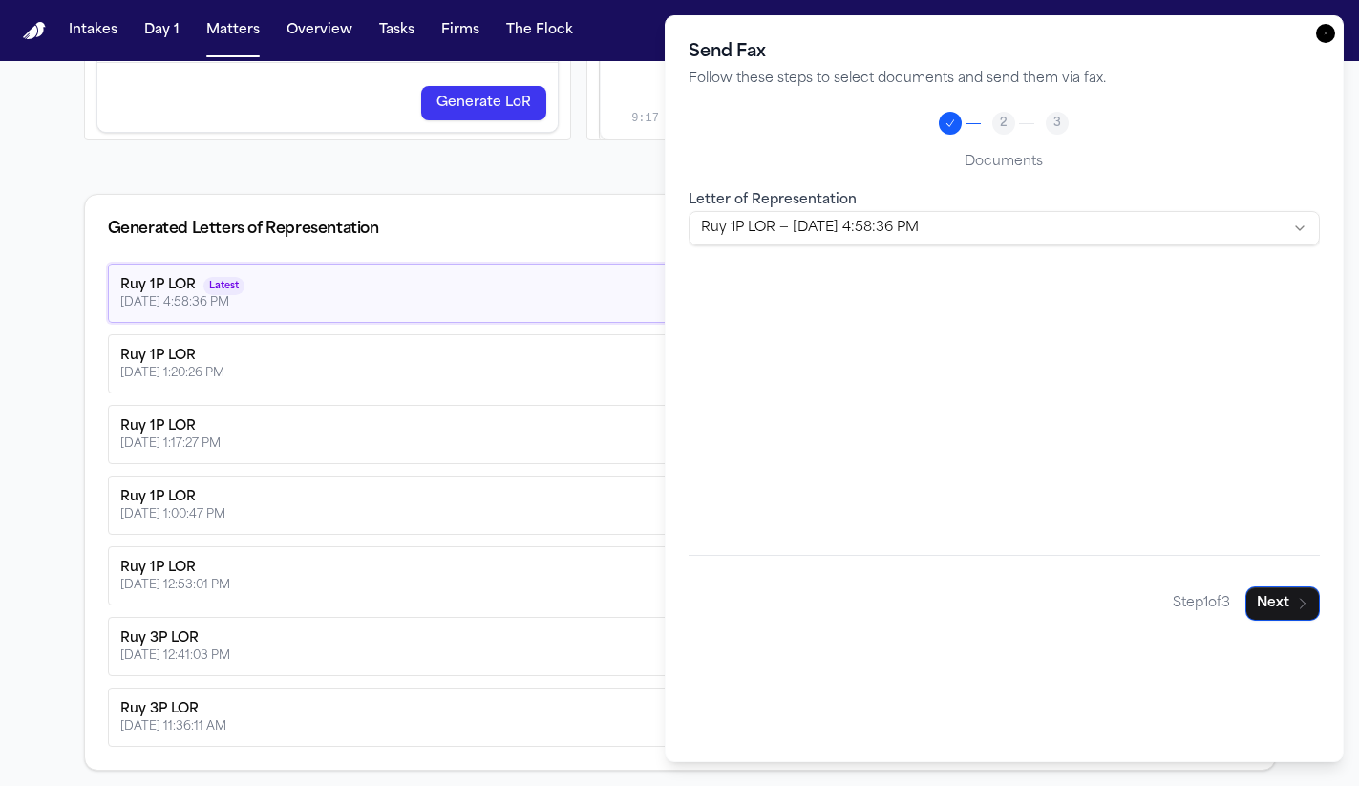
click at [993, 231] on body "Intakes Day 1 Matters Overview Tasks Firms The Flock BA Back to Coverage [PERSO…" at bounding box center [679, 393] width 1359 height 786
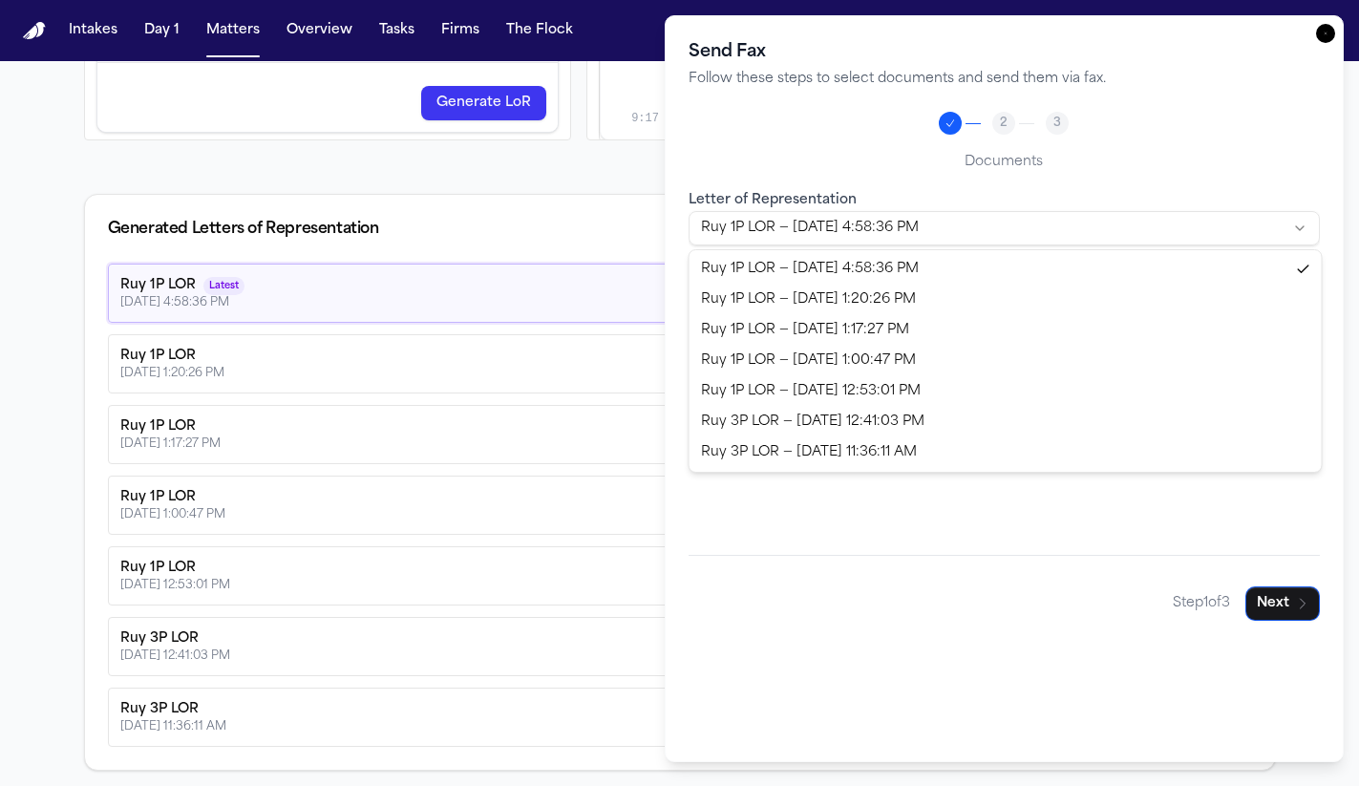
click at [643, 200] on div at bounding box center [679, 393] width 1359 height 786
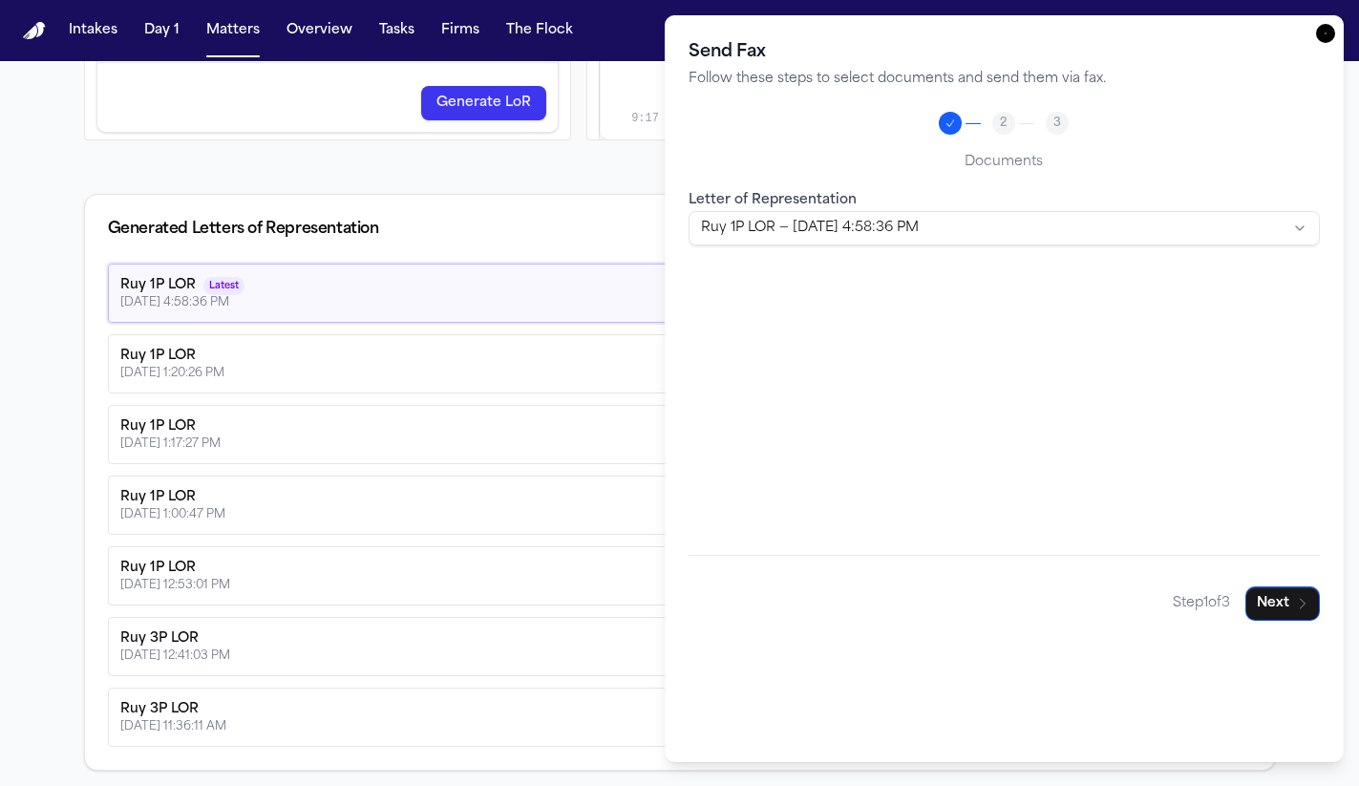
click at [1318, 33] on icon "button" at bounding box center [1325, 33] width 19 height 19
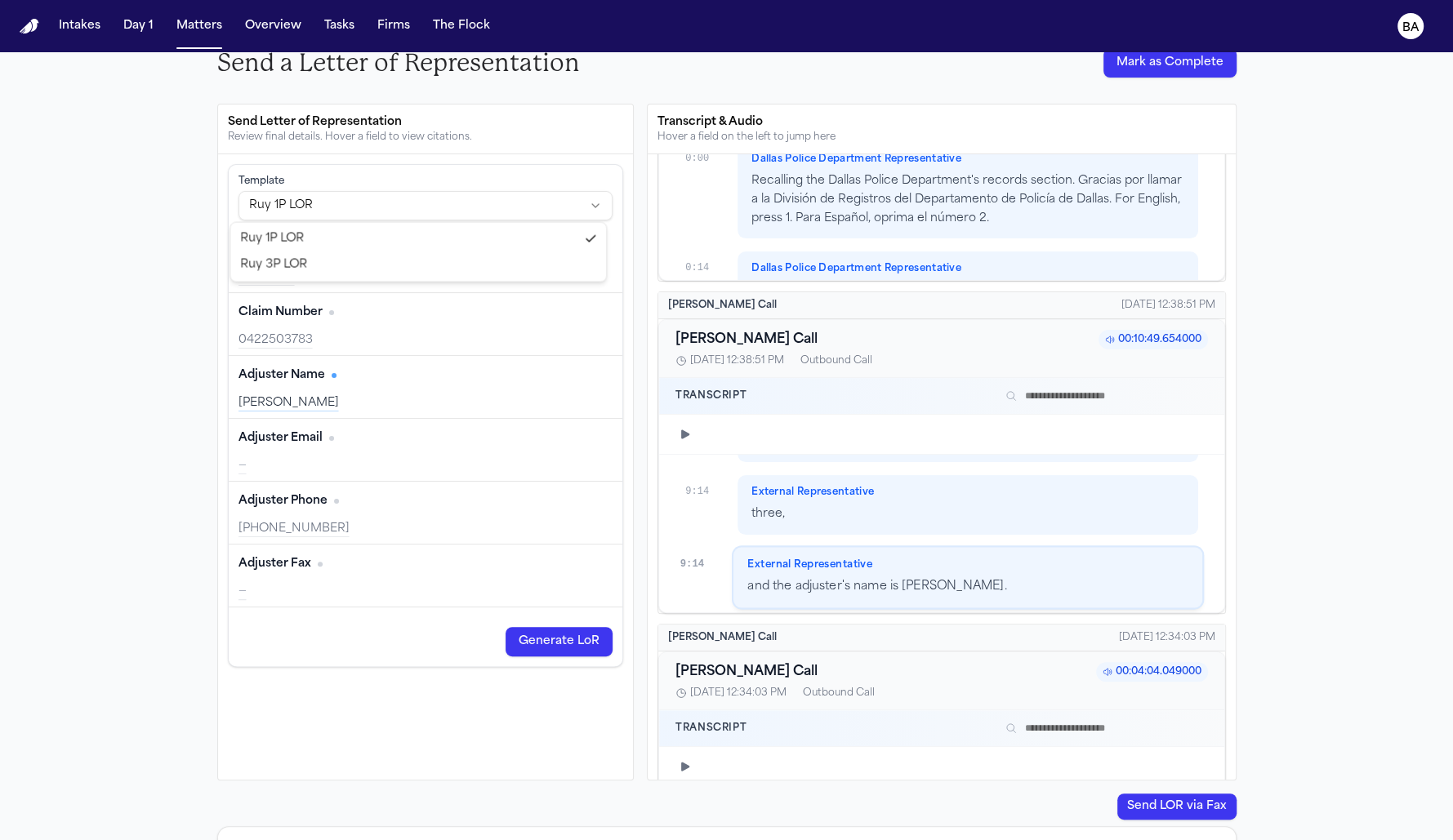
click at [543, 199] on html "Intakes Day 1 Matters Overview Tasks Firms The Flock BA Back to Coverage [PERSO…" at bounding box center [726, 420] width 1453 height 840
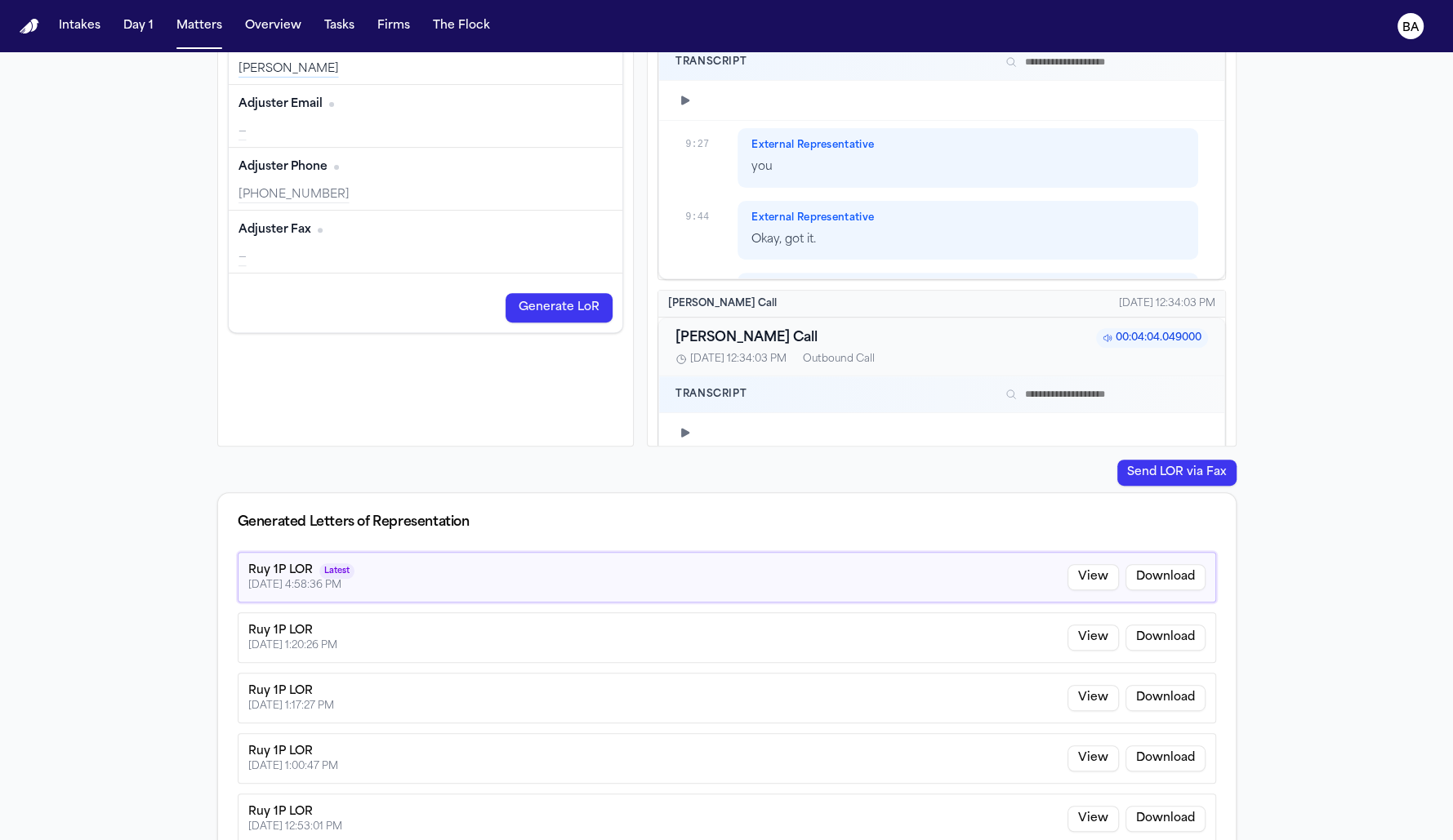
scroll to position [708, 0]
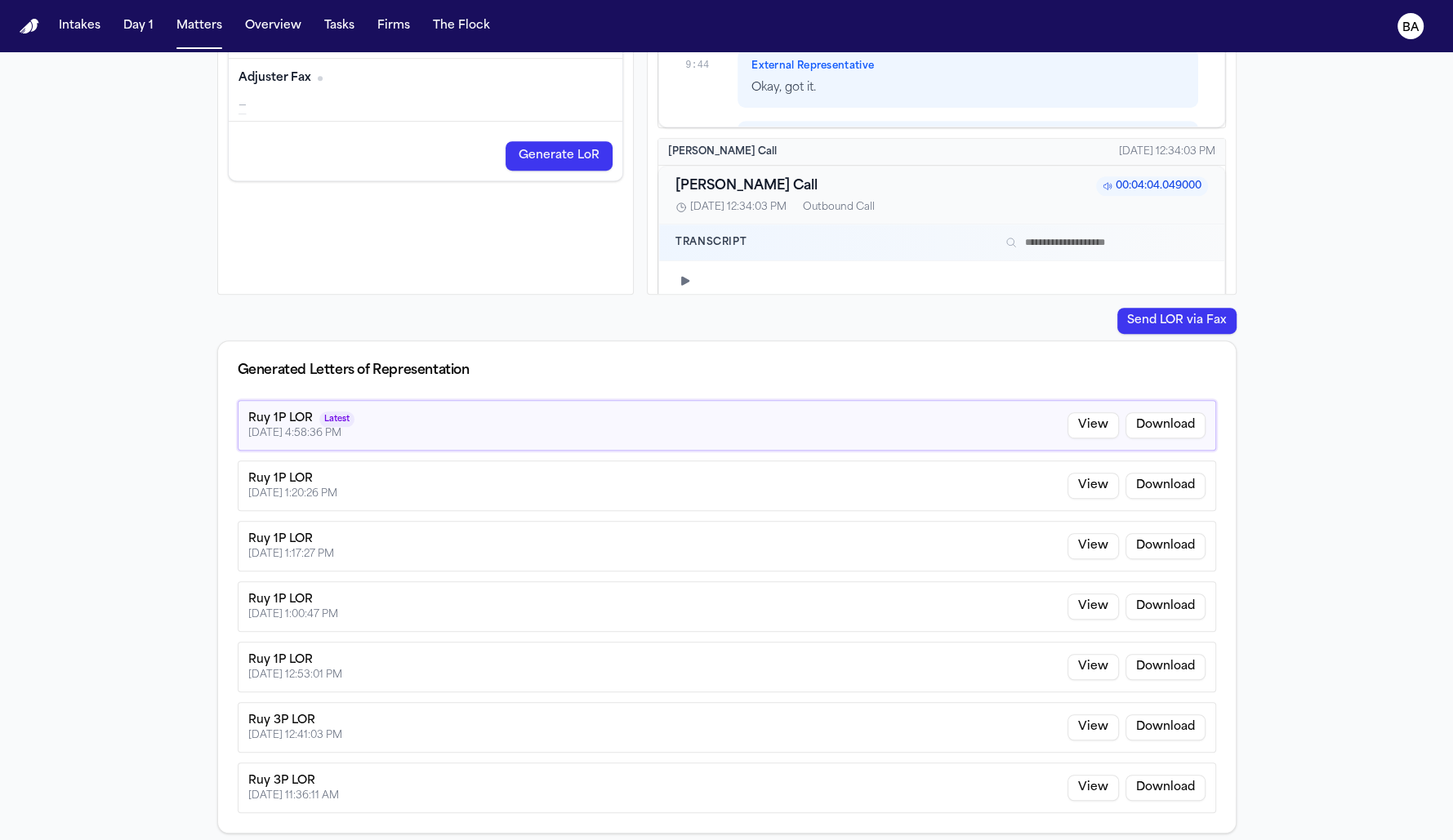
click at [1153, 320] on button "Send LOR via Fax" at bounding box center [1177, 321] width 119 height 27
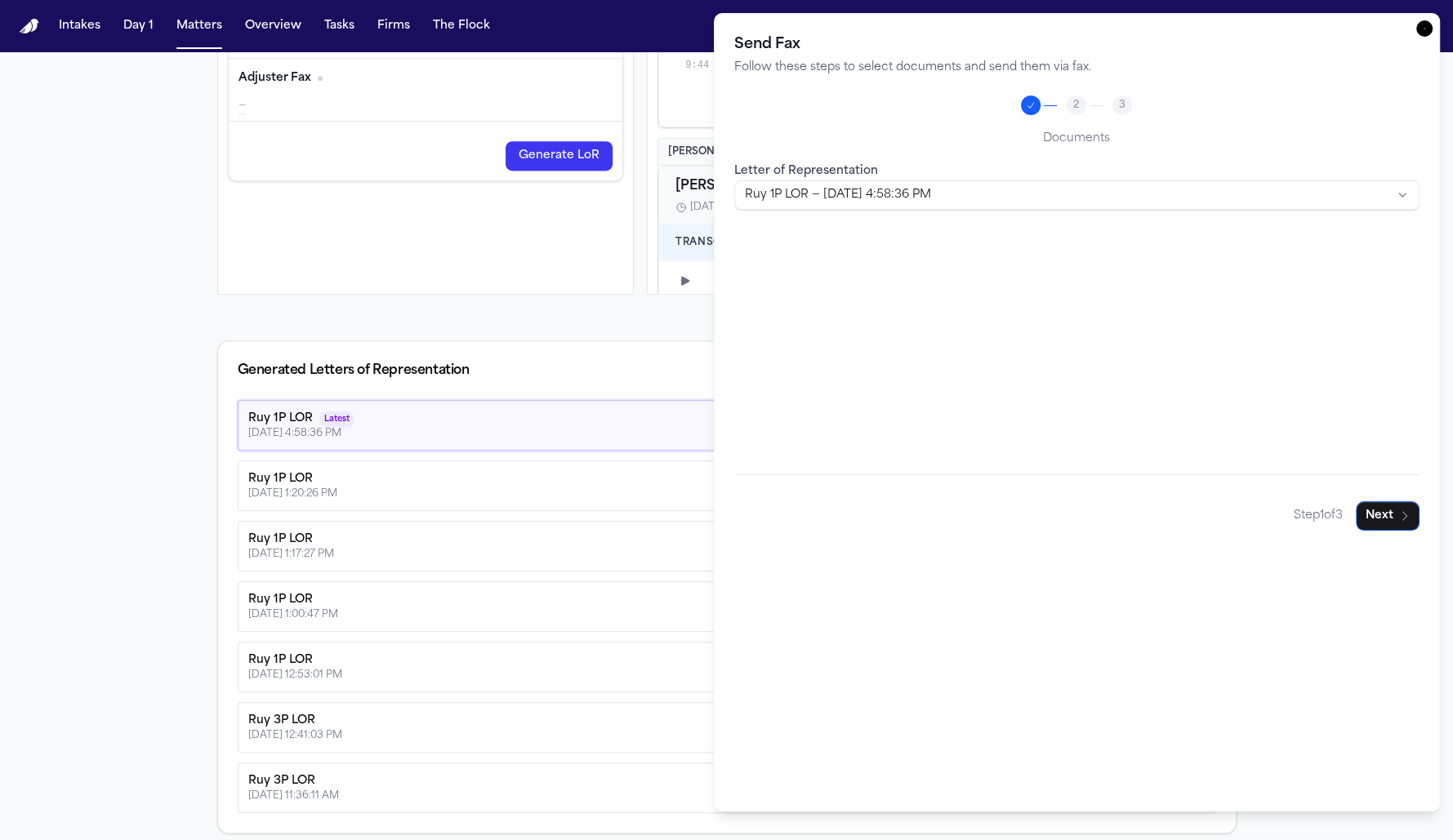
click at [1008, 196] on body "Intakes Day 1 Matters Overview Tasks Firms The Flock BA Back to Coverage [PERSO…" at bounding box center [726, 420] width 1453 height 840
